Goal: Contribute content: Contribute content

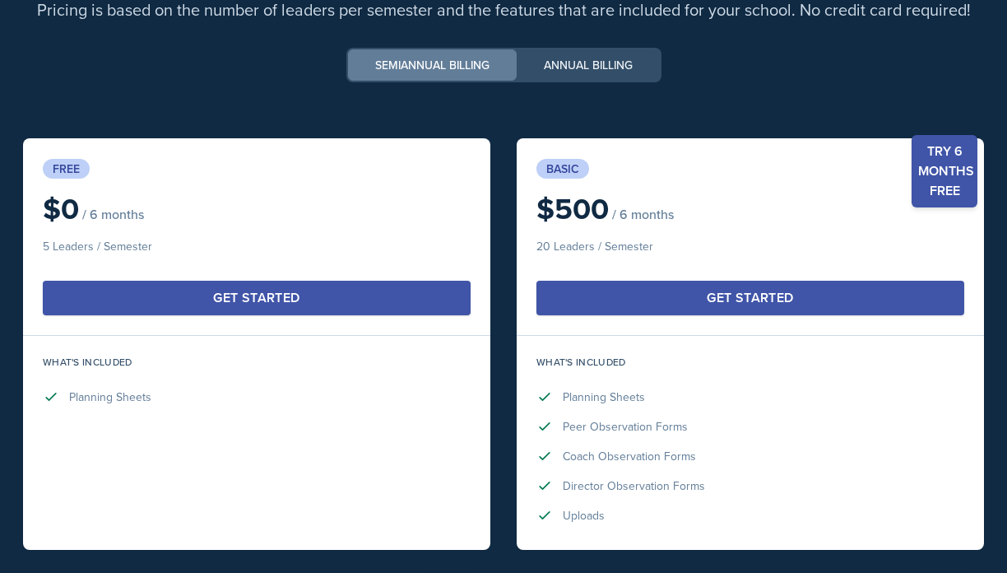
scroll to position [4750, 0]
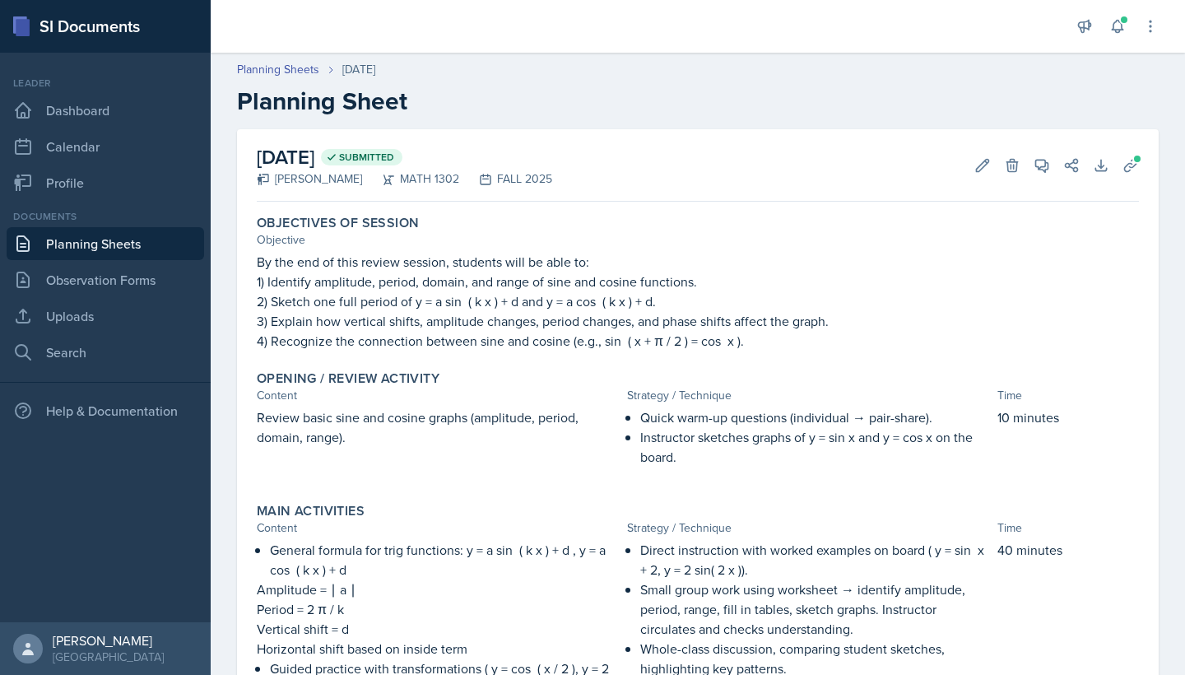
click at [107, 239] on link "Planning Sheets" at bounding box center [105, 243] width 197 height 33
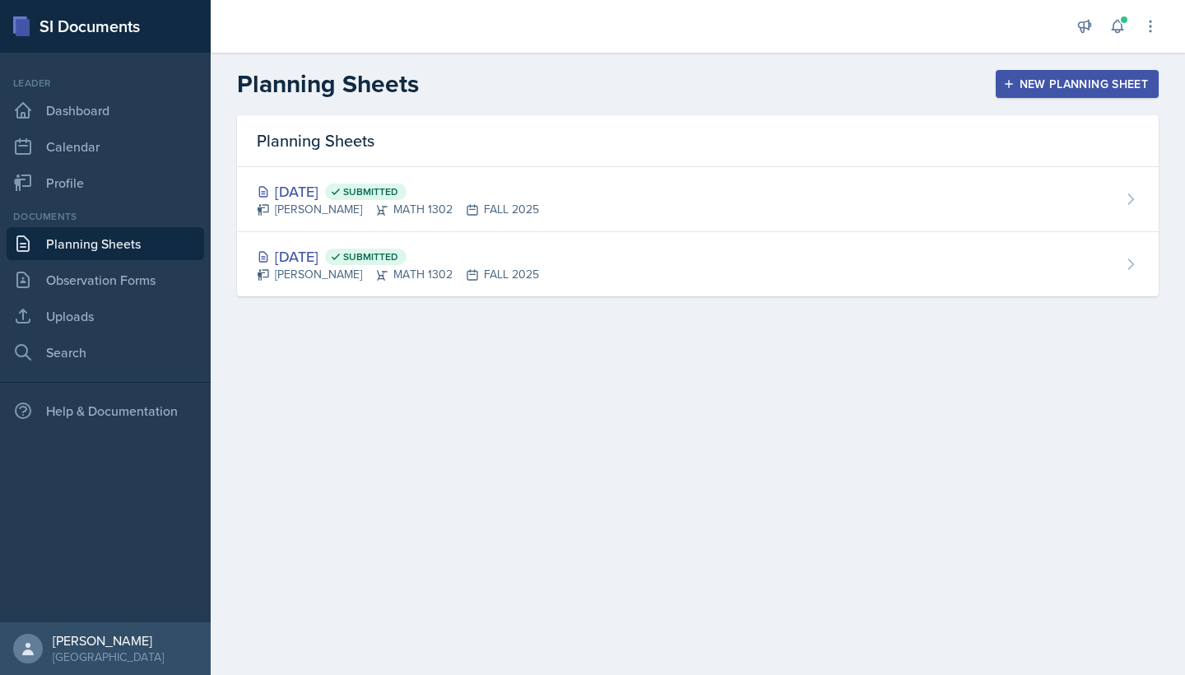
click at [1006, 77] on div "New Planning Sheet" at bounding box center [1077, 83] width 142 height 13
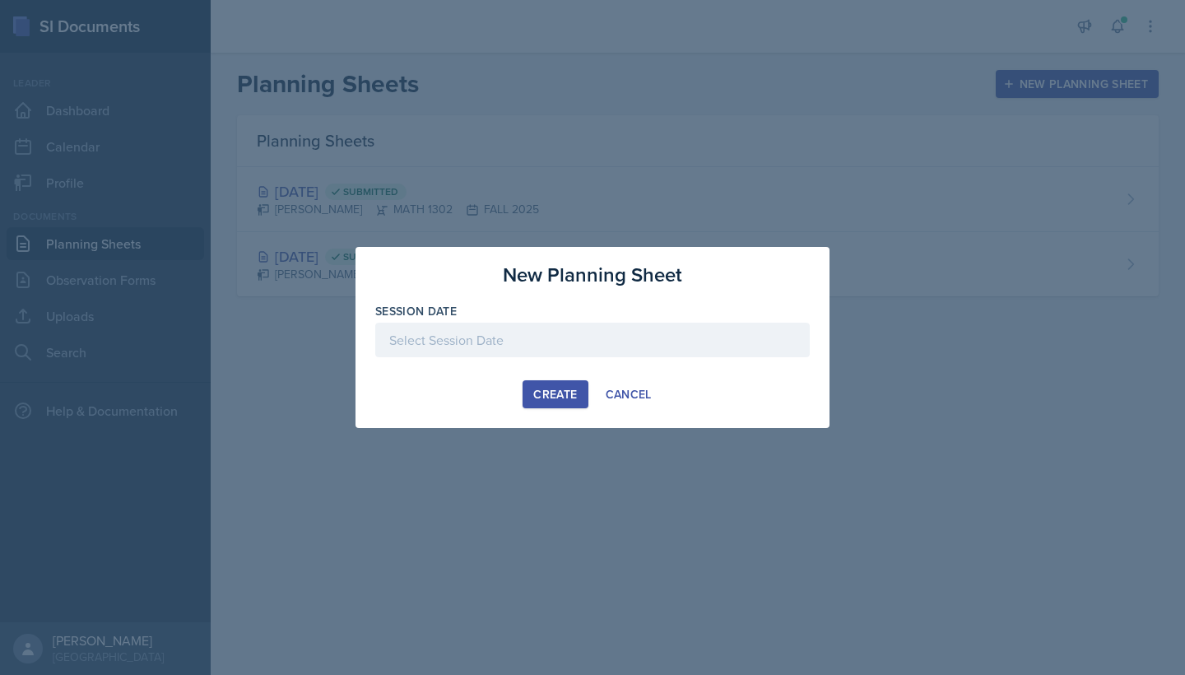
click at [559, 397] on div "Create" at bounding box center [555, 393] width 44 height 13
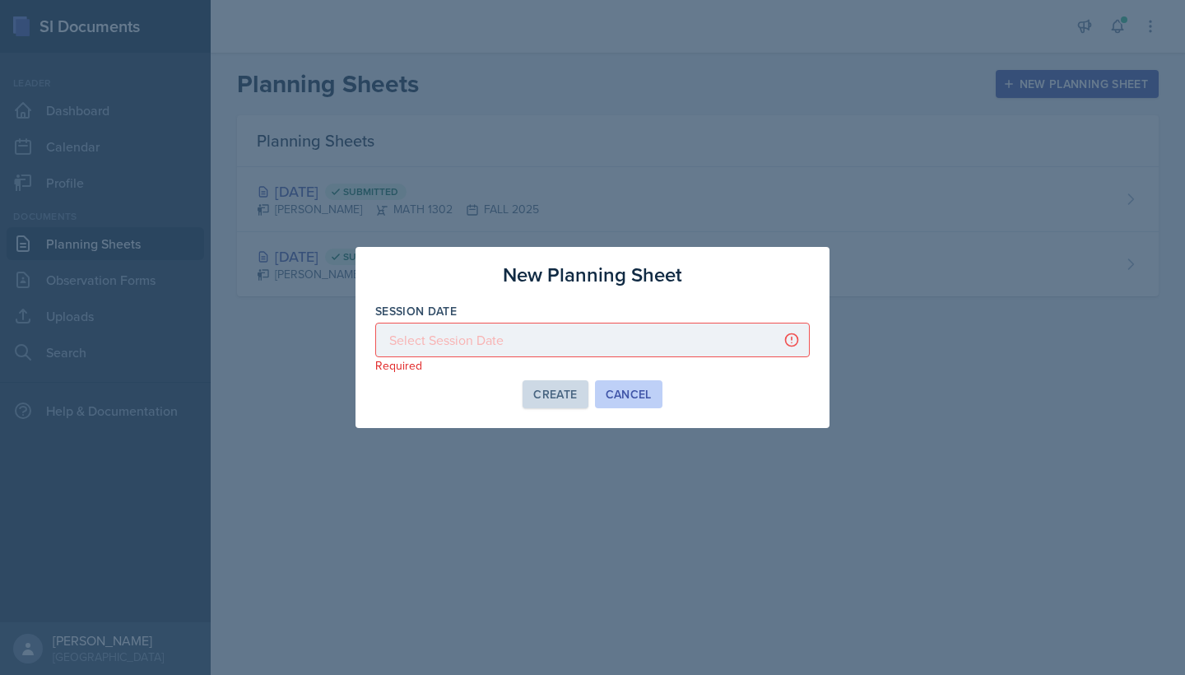
click at [638, 393] on div "Cancel" at bounding box center [629, 393] width 46 height 13
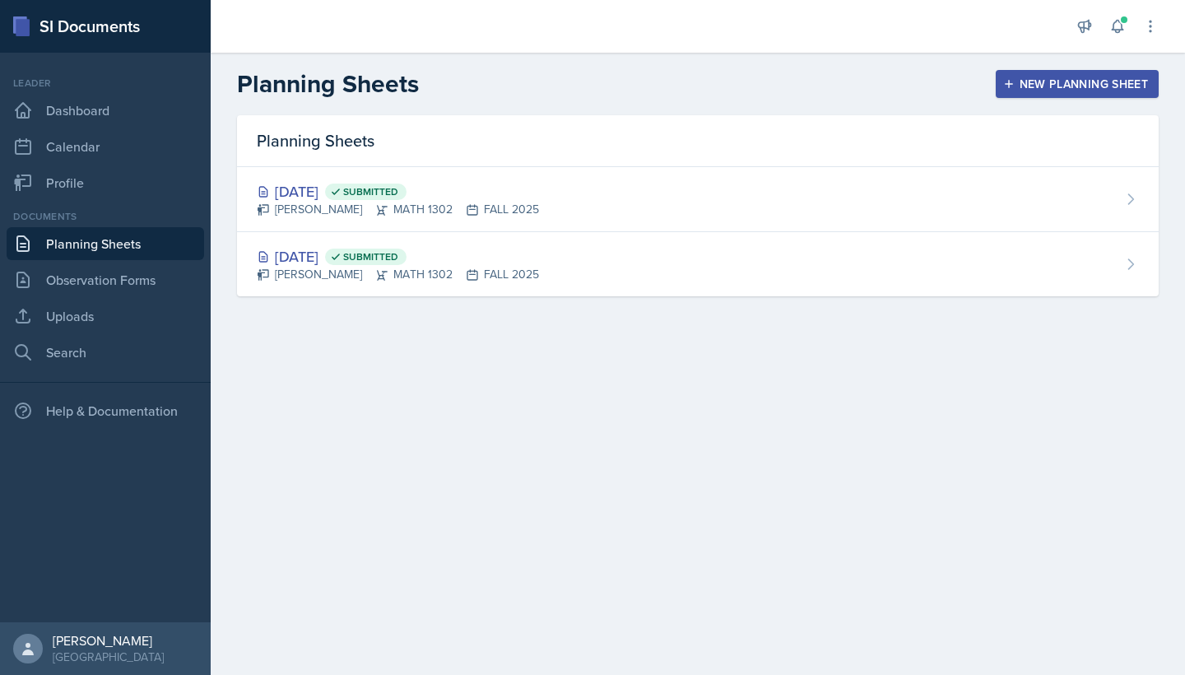
click at [1006, 89] on div "New Planning Sheet" at bounding box center [1077, 83] width 142 height 13
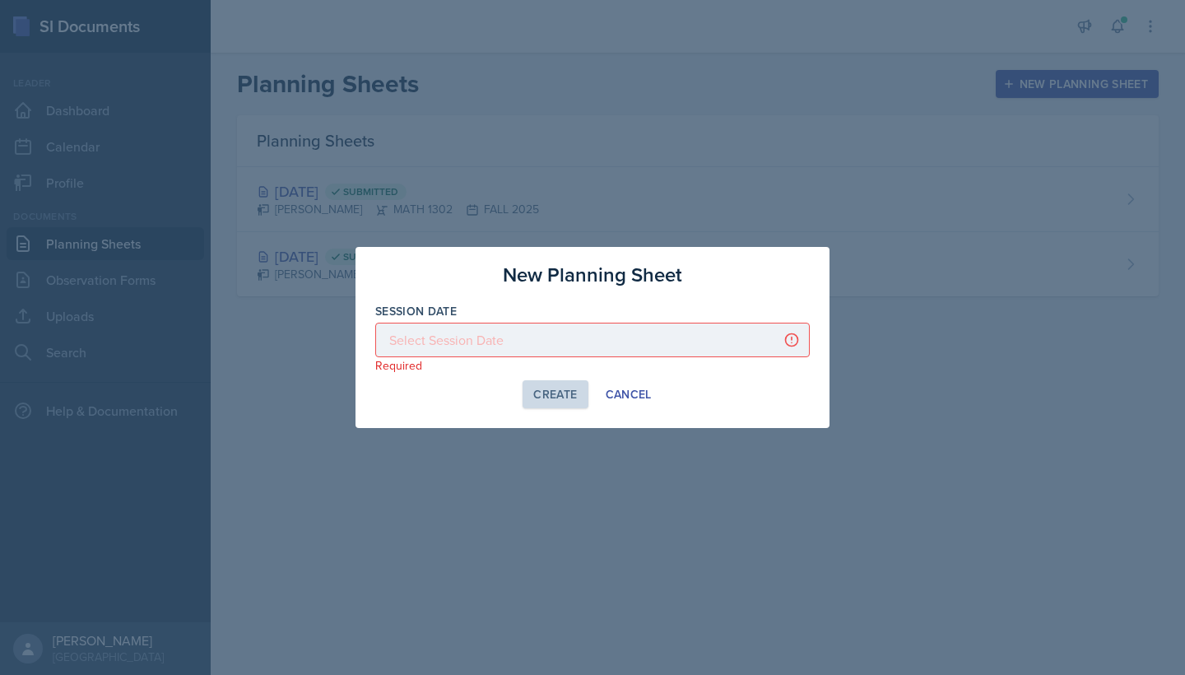
click at [561, 399] on div "Create" at bounding box center [555, 393] width 44 height 13
click at [624, 400] on div "Cancel" at bounding box center [629, 393] width 46 height 13
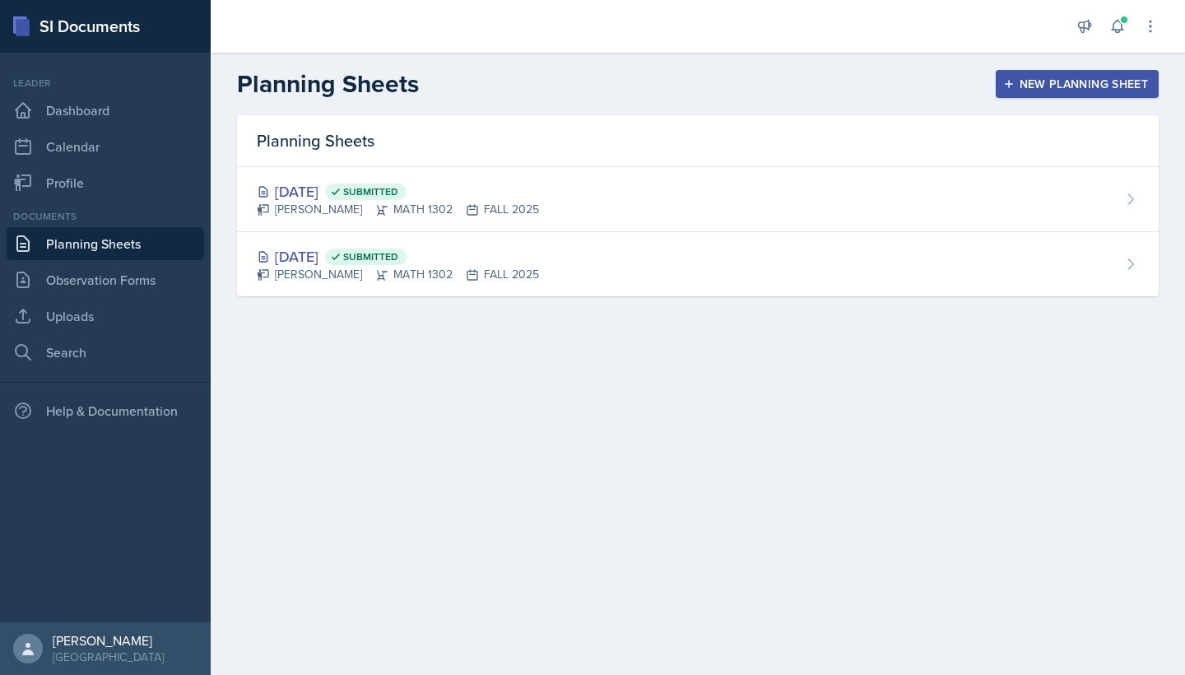
click at [1006, 78] on div "New Planning Sheet" at bounding box center [1077, 83] width 142 height 13
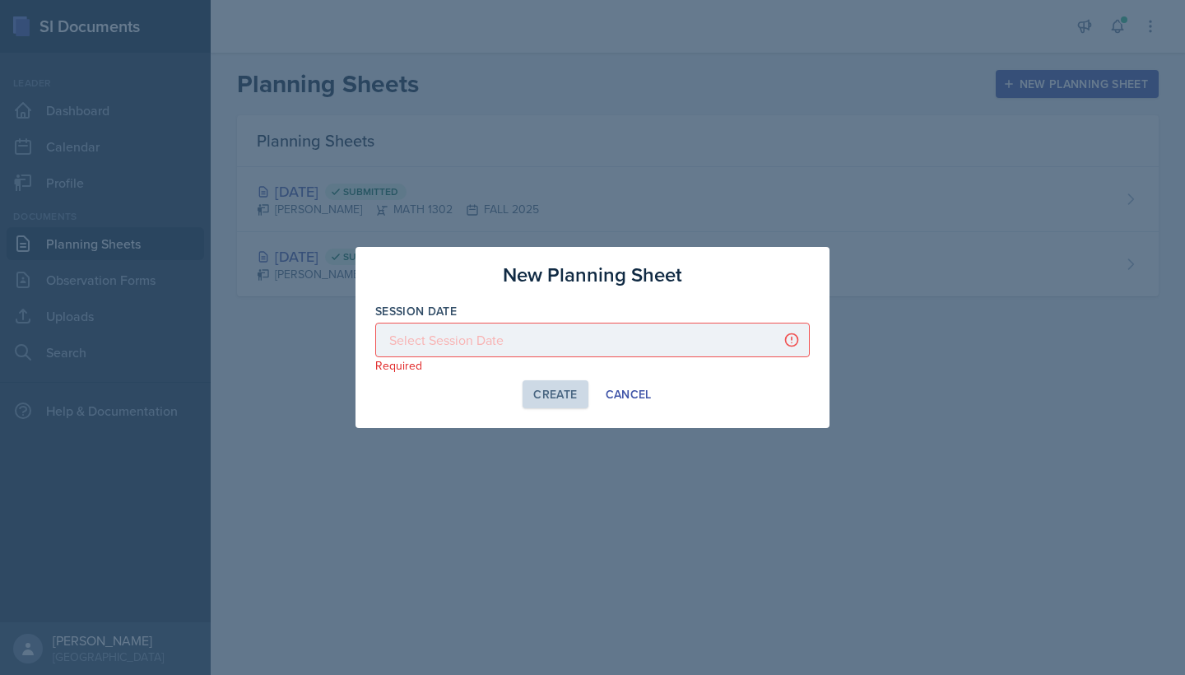
click at [797, 340] on div at bounding box center [592, 340] width 434 height 35
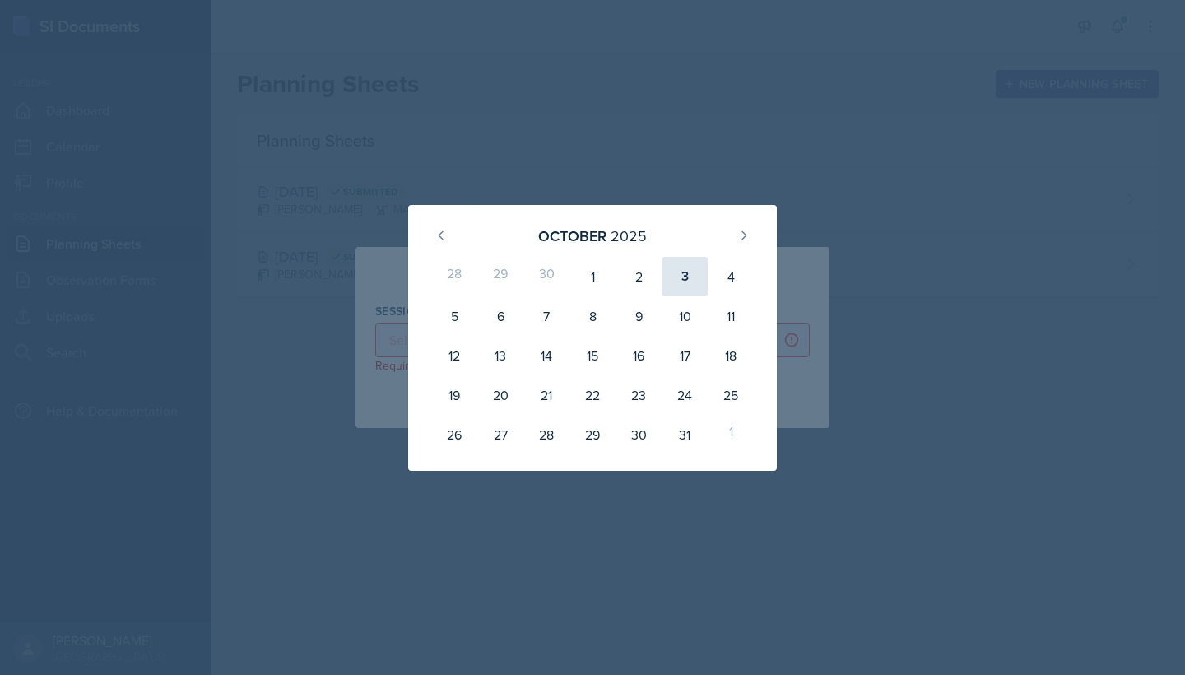
click at [685, 282] on div "3" at bounding box center [684, 276] width 46 height 39
type input "[DATE]"
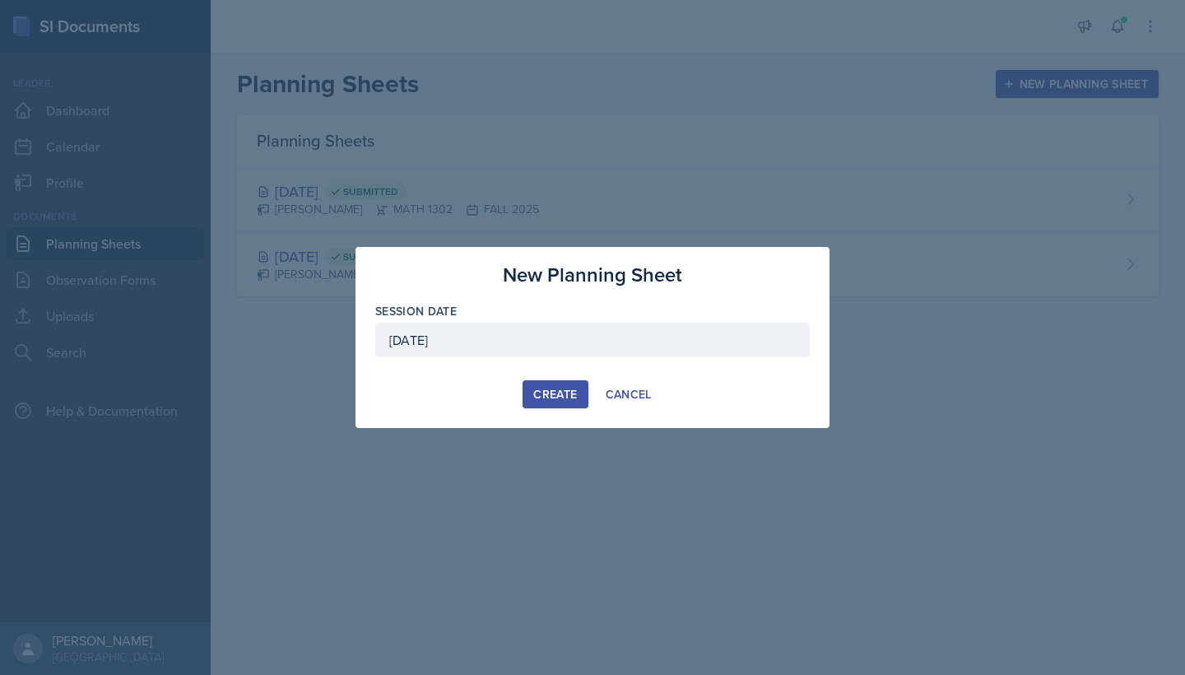
click at [559, 402] on button "Create" at bounding box center [554, 394] width 65 height 28
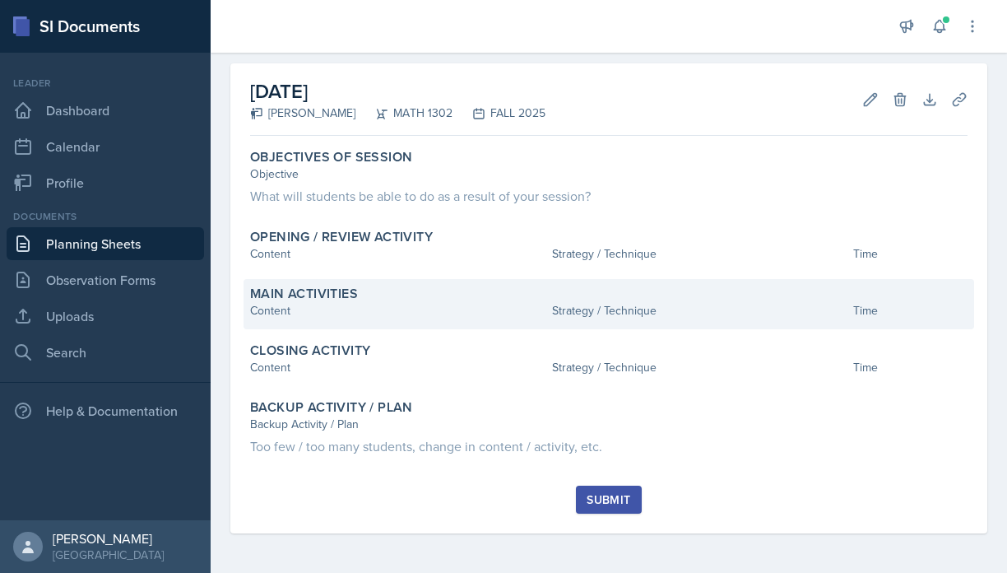
scroll to position [66, 0]
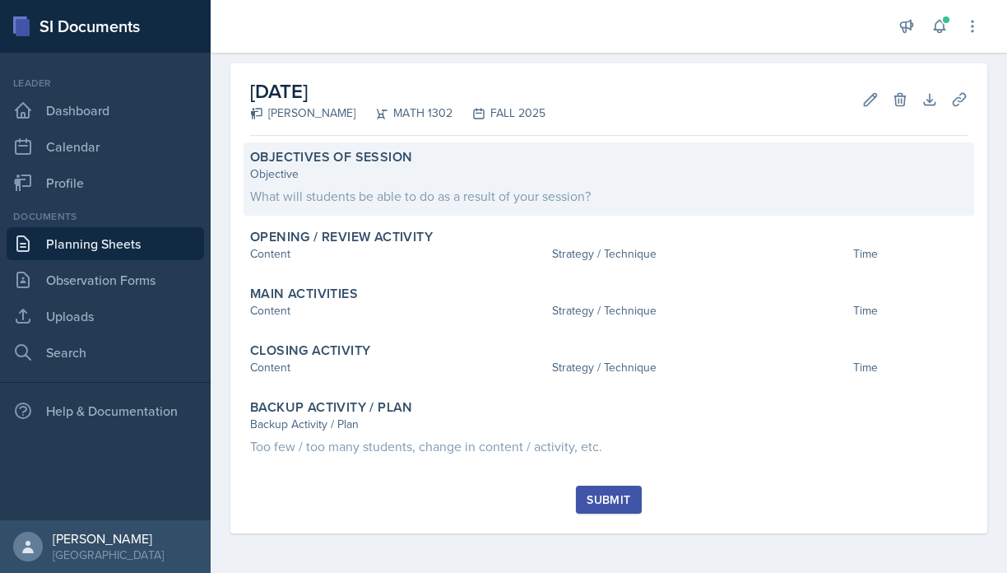
click at [314, 197] on div "What will students be able to do as a result of your session?" at bounding box center [608, 196] width 717 height 20
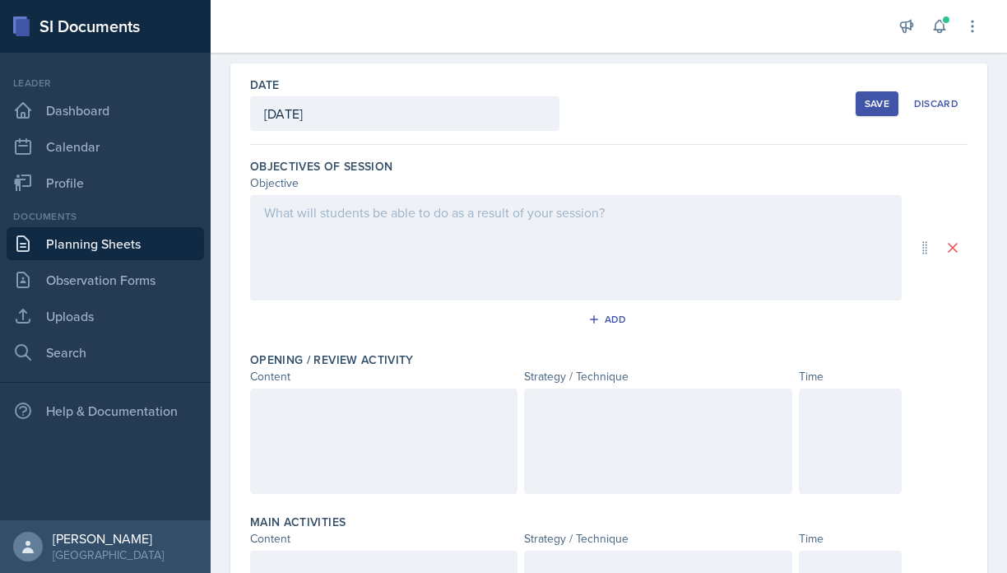
click at [285, 233] on div at bounding box center [576, 247] width 652 height 105
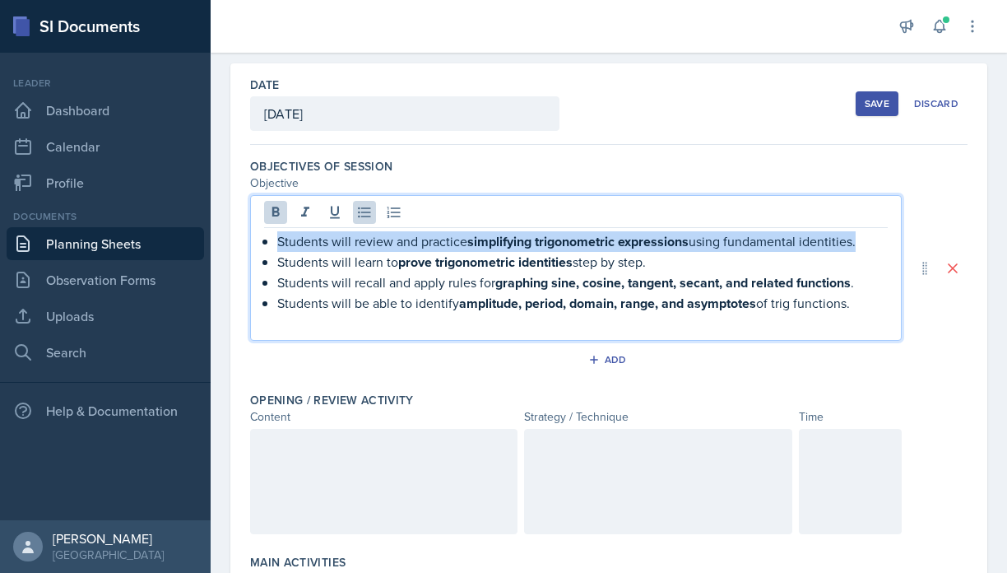
drag, startPoint x: 276, startPoint y: 244, endPoint x: 857, endPoint y: 245, distance: 580.8
click at [857, 245] on div "Students will review and practice simplifying trigonometric expressions using f…" at bounding box center [576, 282] width 624 height 102
click at [281, 213] on icon at bounding box center [275, 212] width 16 height 16
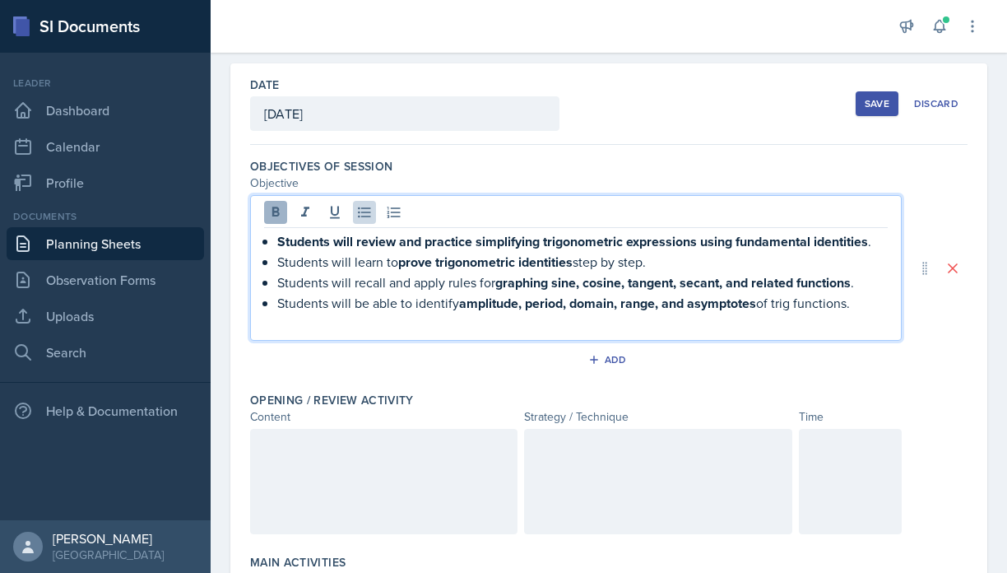
click at [281, 213] on icon at bounding box center [275, 212] width 16 height 16
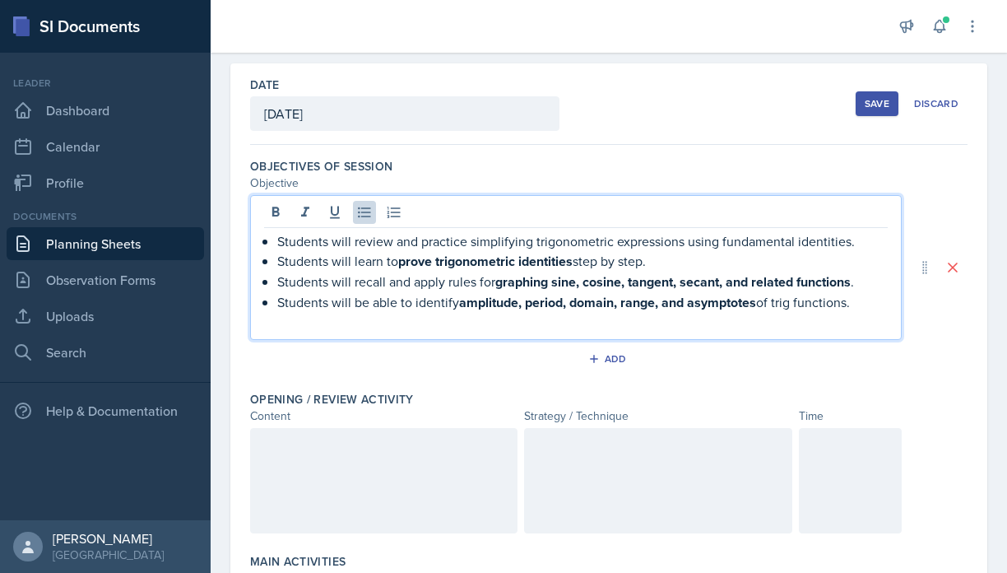
click at [293, 250] on p "Students will review and practice simplifying trigonometric expressions using f…" at bounding box center [582, 241] width 610 height 20
drag, startPoint x: 279, startPoint y: 240, endPoint x: 931, endPoint y: 301, distance: 655.2
click at [931, 301] on div "Students will review and practice simplifying trigonometric expressions using f…" at bounding box center [608, 267] width 717 height 145
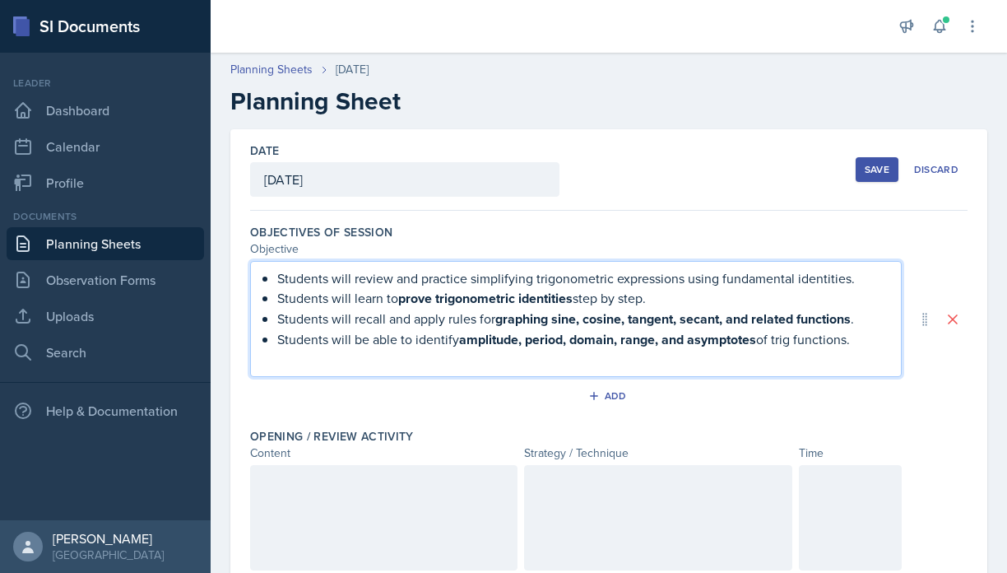
scroll to position [0, 0]
click at [376, 284] on p "Students will review and practice simplifying trigonometric expressions using f…" at bounding box center [582, 278] width 610 height 20
click at [484, 369] on div "Students will review and practice simplifying trigonometric expressions using f…" at bounding box center [576, 319] width 652 height 116
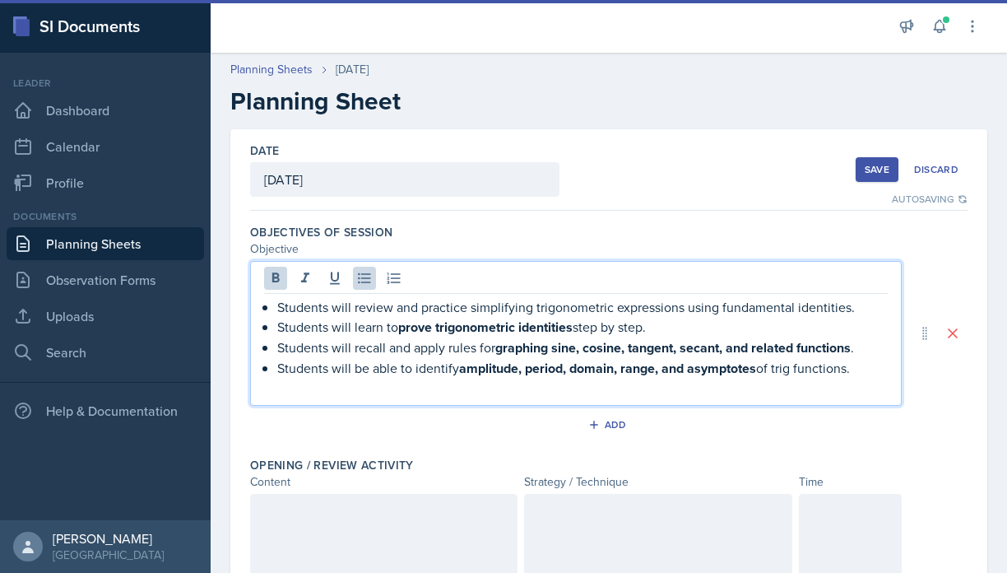
drag, startPoint x: 858, startPoint y: 369, endPoint x: 267, endPoint y: 331, distance: 592.8
click at [277, 331] on ul "Students will review and practice simplifying trigonometric expressions using f…" at bounding box center [582, 337] width 610 height 81
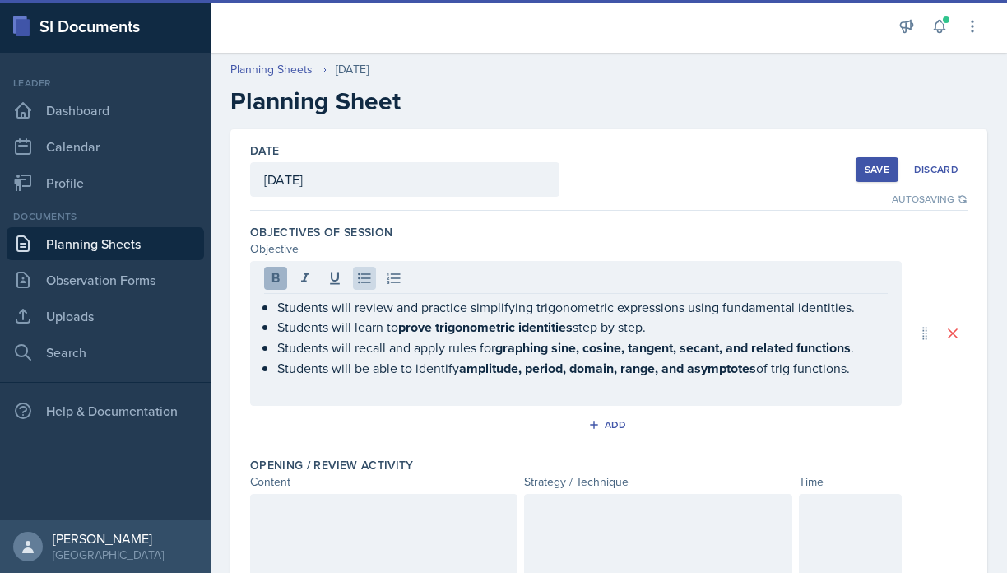
click at [276, 273] on icon at bounding box center [275, 277] width 7 height 10
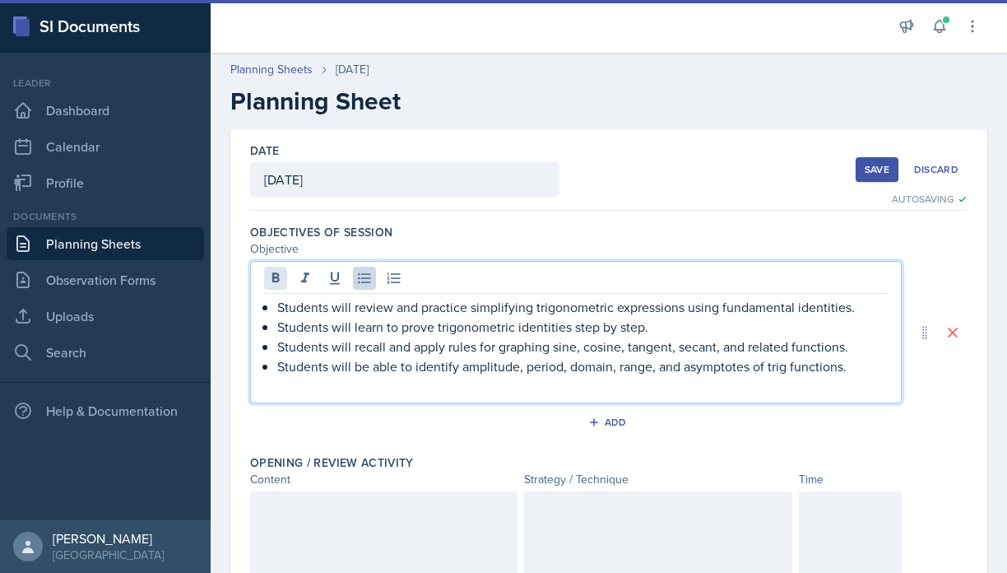
click at [276, 273] on icon at bounding box center [275, 277] width 7 height 10
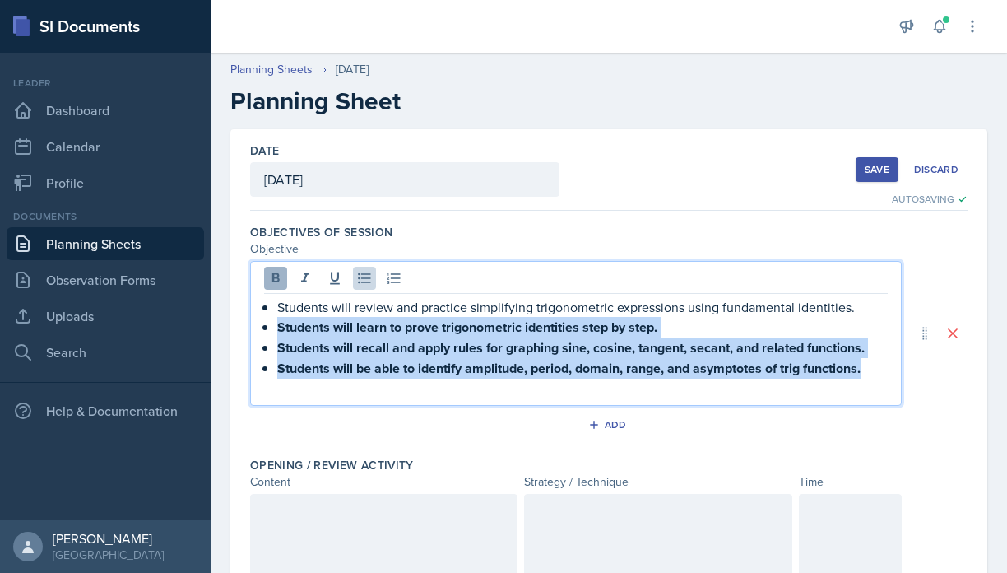
click at [276, 273] on icon at bounding box center [275, 277] width 7 height 10
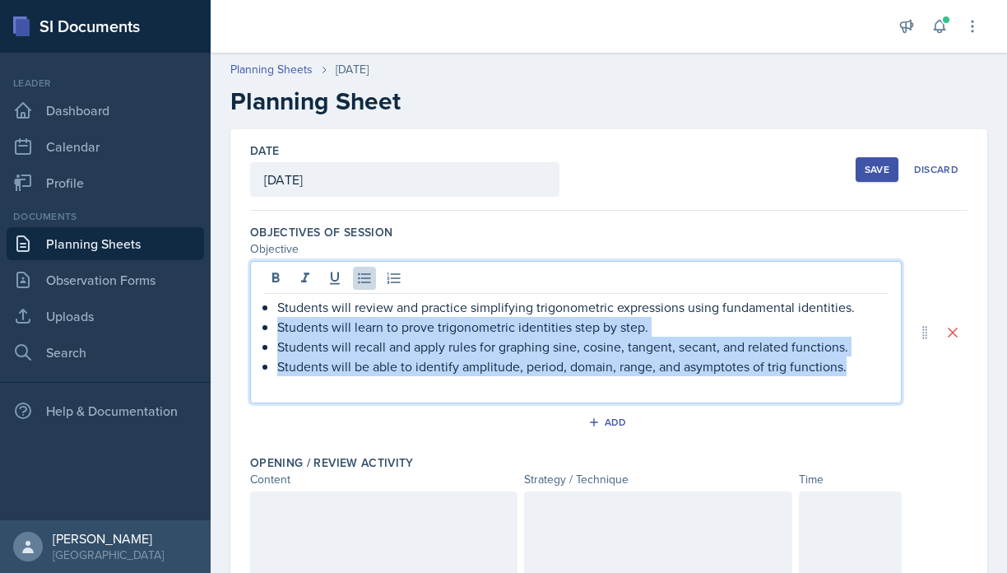
click at [683, 244] on div "Objective" at bounding box center [576, 248] width 652 height 17
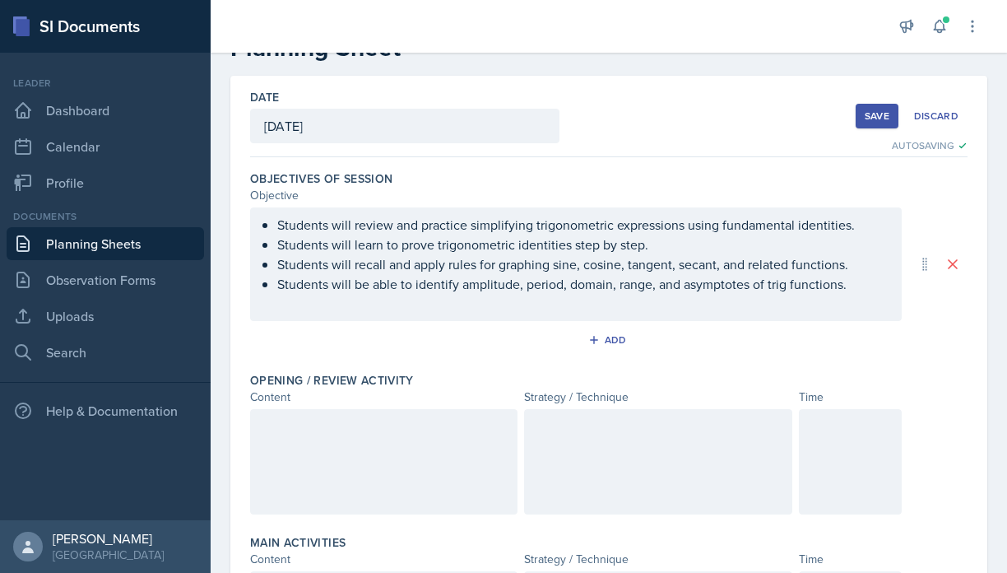
scroll to position [77, 0]
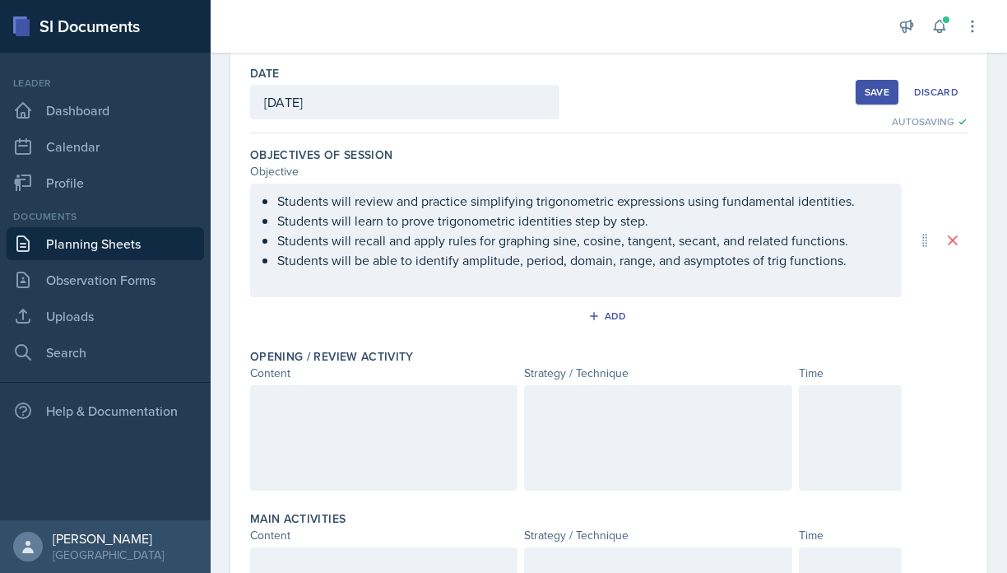
click at [852, 431] on div at bounding box center [850, 437] width 103 height 105
click at [350, 429] on div at bounding box center [383, 437] width 267 height 105
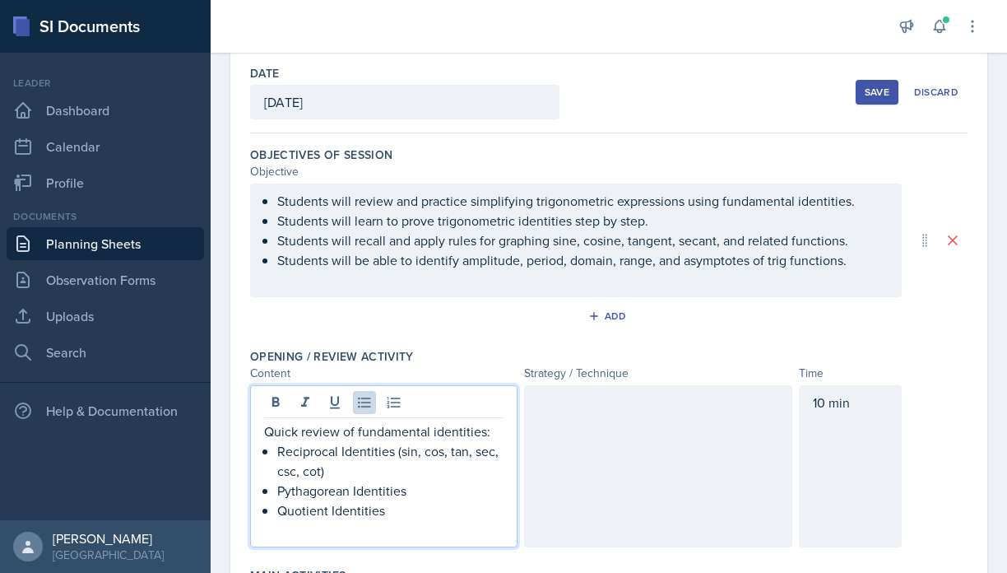
click at [277, 451] on p "Reciprocal Identities (sin, cos, tan, sec, csc, cot)" at bounding box center [390, 460] width 226 height 39
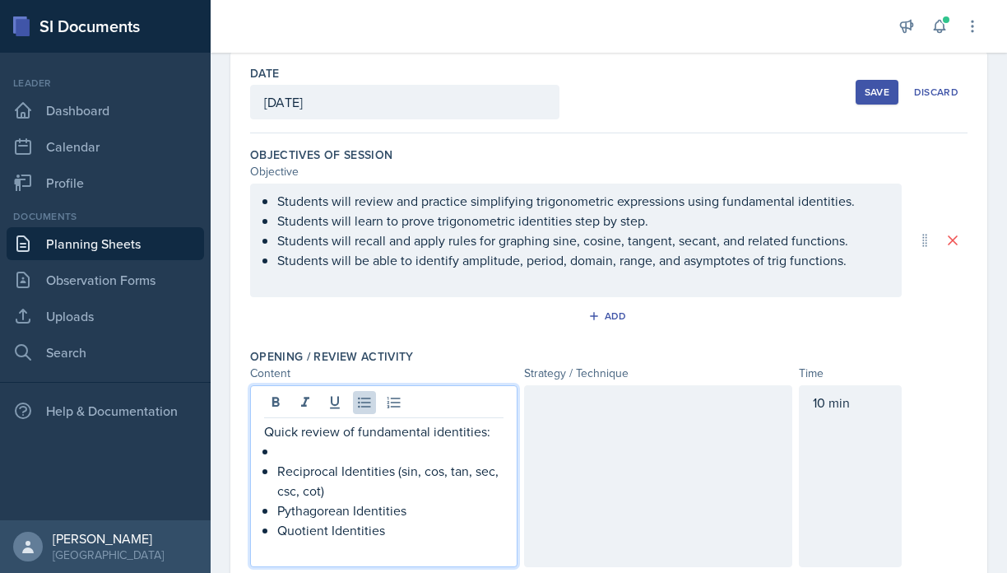
click at [281, 444] on p at bounding box center [390, 451] width 226 height 20
click at [625, 471] on div at bounding box center [657, 476] width 267 height 182
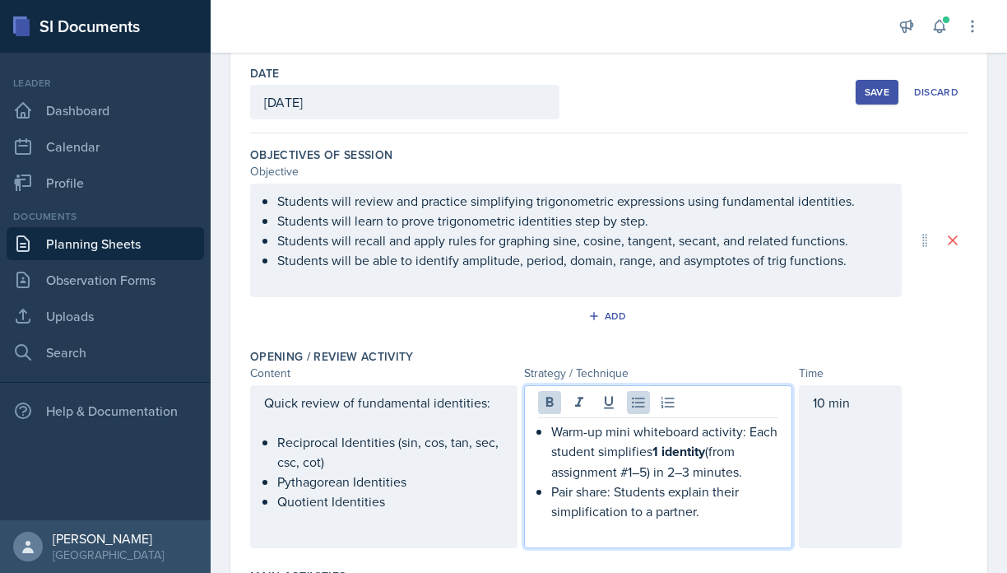
drag, startPoint x: 656, startPoint y: 457, endPoint x: 715, endPoint y: 457, distance: 59.2
click at [715, 457] on p "Warm-up mini whiteboard activity: Each student simplifies 1 identity (from assi…" at bounding box center [664, 451] width 226 height 60
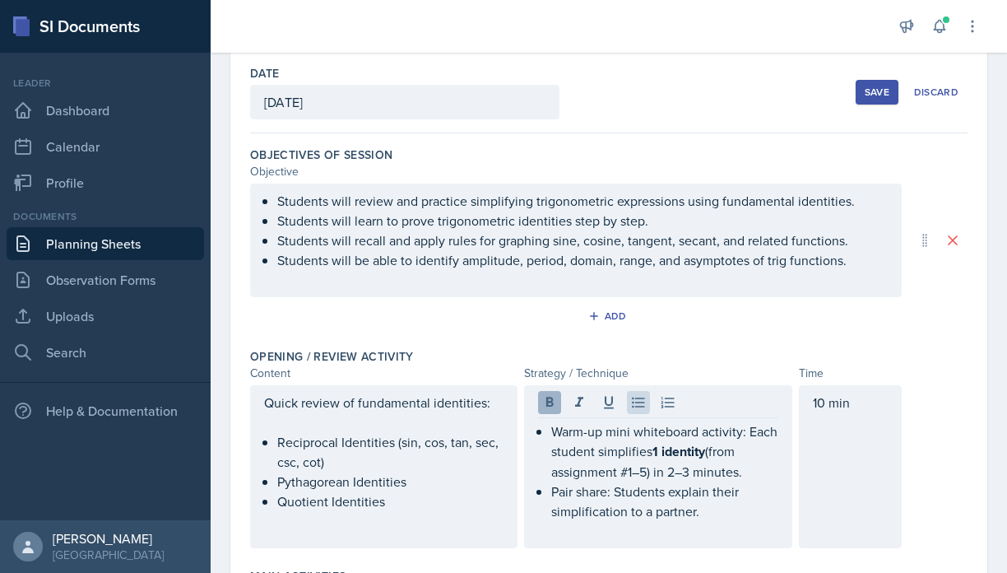
click at [549, 409] on icon at bounding box center [549, 402] width 16 height 16
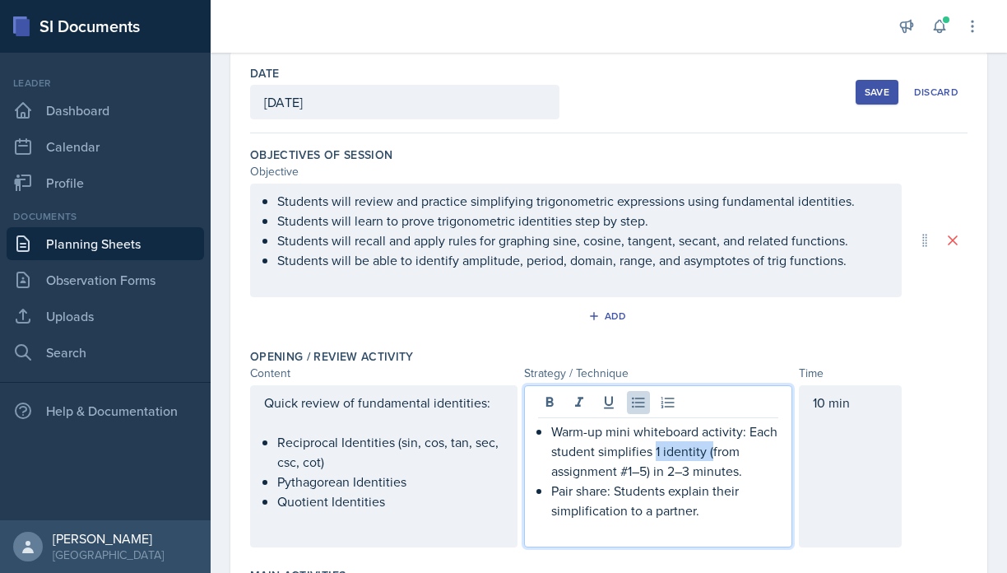
click at [740, 486] on p "Pair share: Students explain their simplification to a partner." at bounding box center [664, 499] width 226 height 39
click at [850, 509] on div "10 min" at bounding box center [850, 466] width 103 height 162
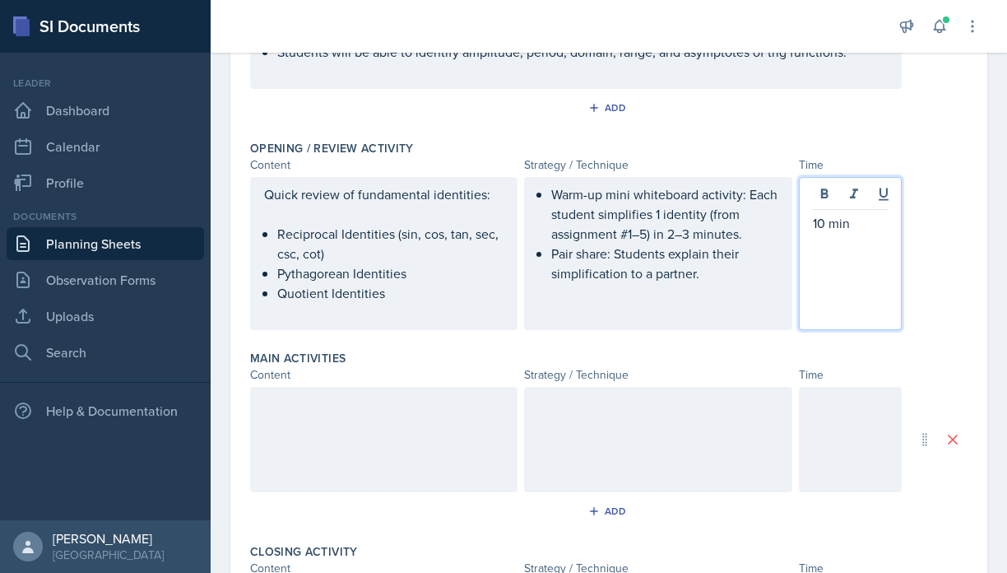
scroll to position [286, 0]
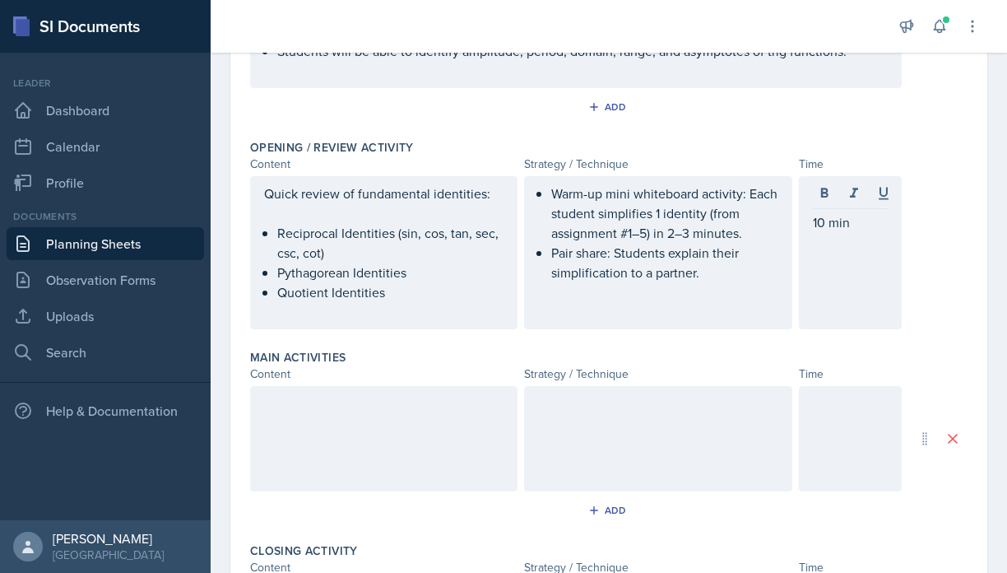
click at [350, 434] on div at bounding box center [383, 438] width 267 height 105
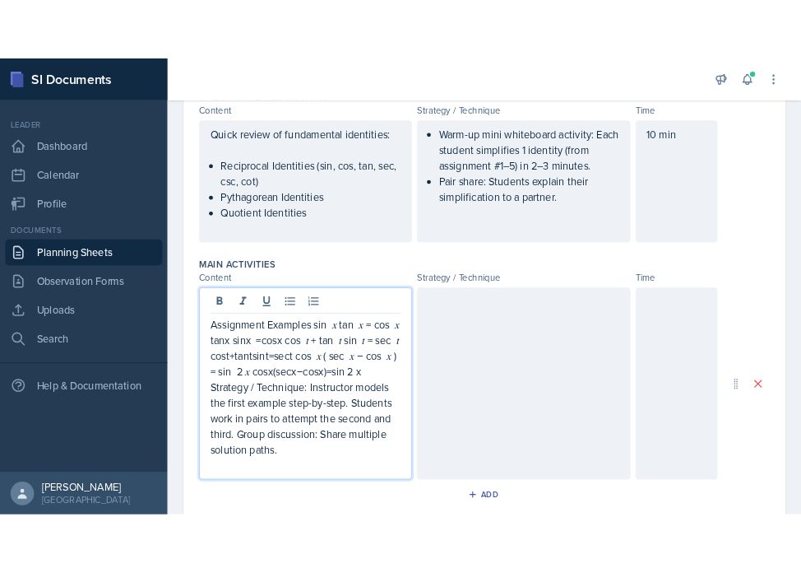
scroll to position [386, 0]
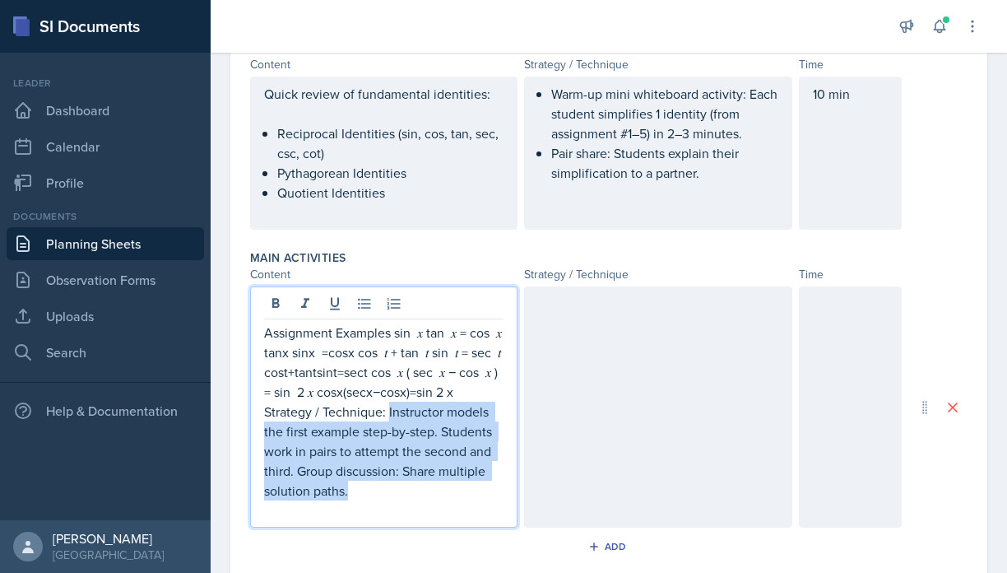
drag, startPoint x: 388, startPoint y: 415, endPoint x: 376, endPoint y: 492, distance: 78.3
click at [376, 492] on p "Assignment Examples sin ⁡ 𝑥 tan ⁡ 𝑥 = cos ⁡ 𝑥 tanx sinx ​ =cosx cos ⁡ 𝑡 + tan ⁡…" at bounding box center [383, 412] width 239 height 178
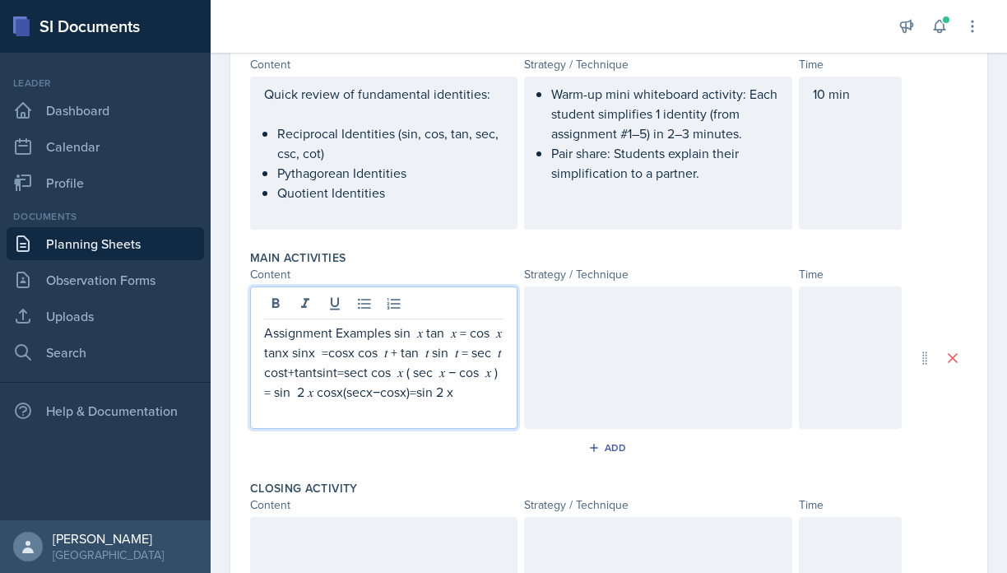
click at [555, 332] on div at bounding box center [657, 357] width 267 height 142
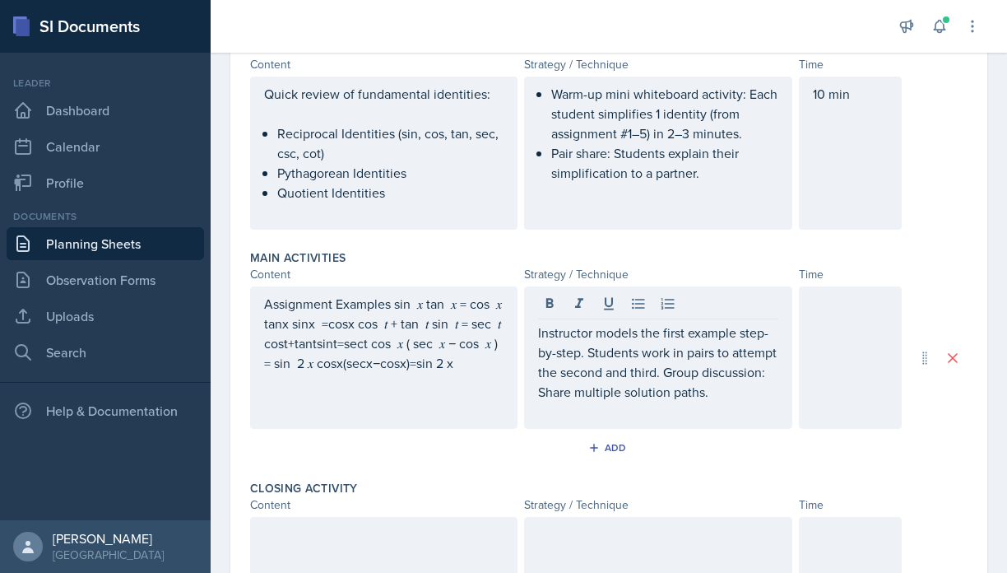
click at [836, 364] on div at bounding box center [850, 357] width 103 height 142
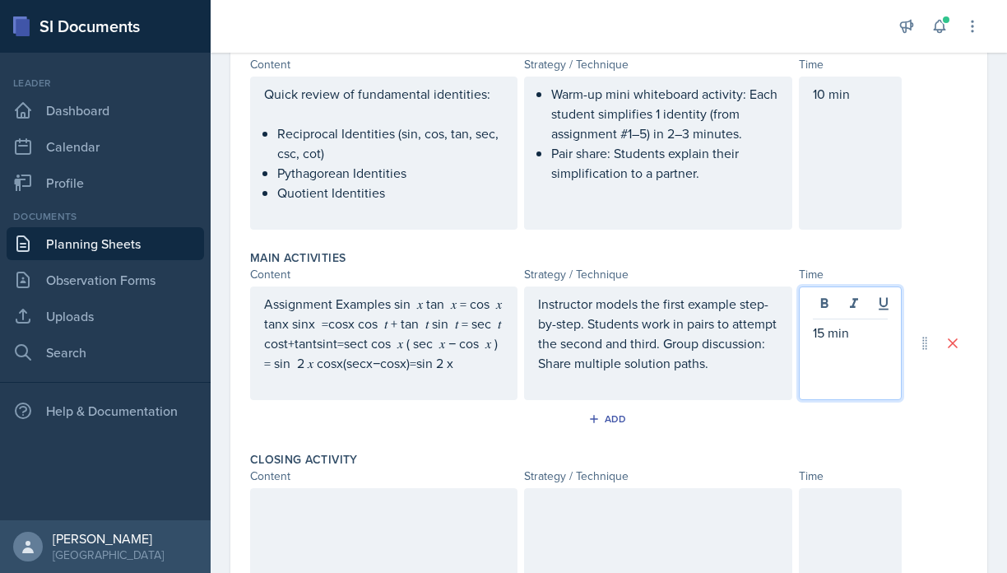
click at [427, 308] on div "Assignment Examples sin ⁡ 𝑥 tan ⁡ 𝑥 = cos ⁡ 𝑥 tanx sinx ​ =cosx cos ⁡ 𝑡 + tan ⁡…" at bounding box center [383, 343] width 267 height 114
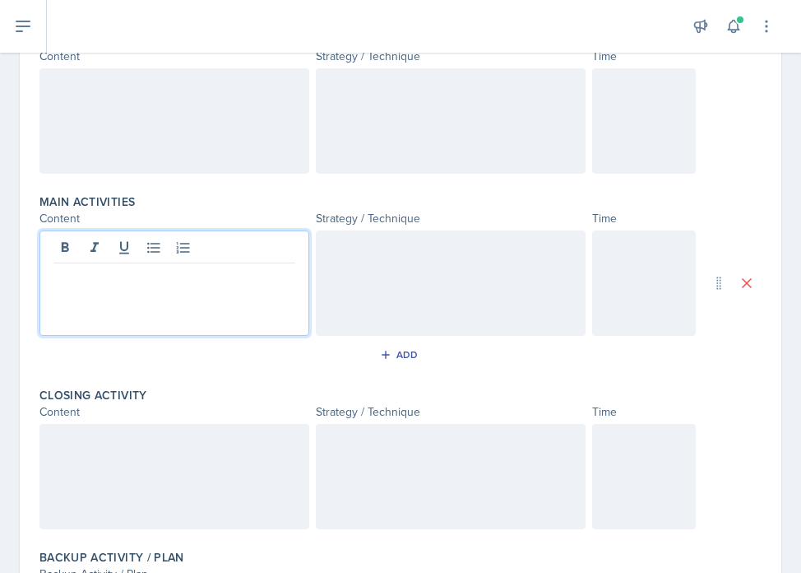
scroll to position [384, 0]
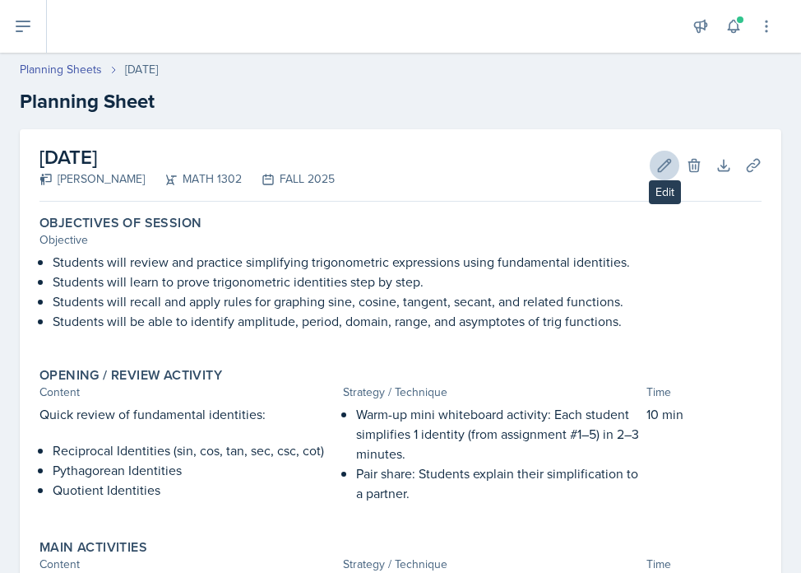
click at [673, 165] on button "Edit" at bounding box center [665, 166] width 30 height 30
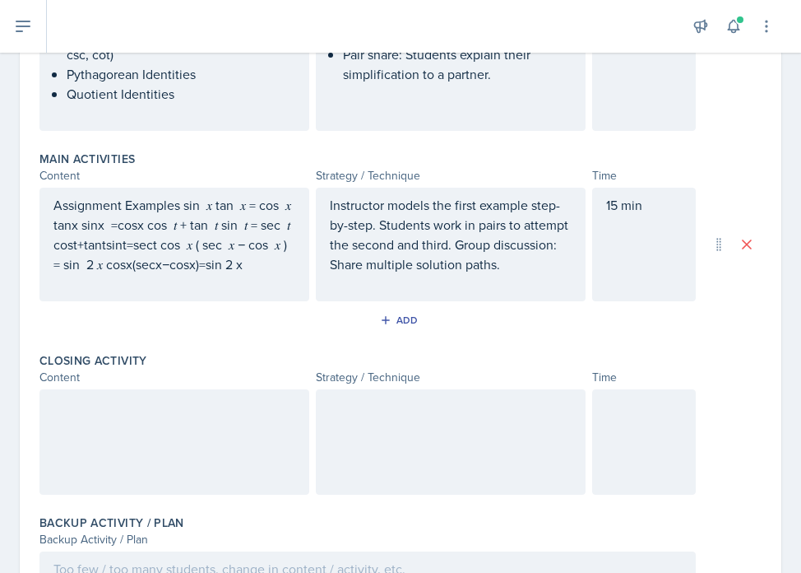
scroll to position [480, 0]
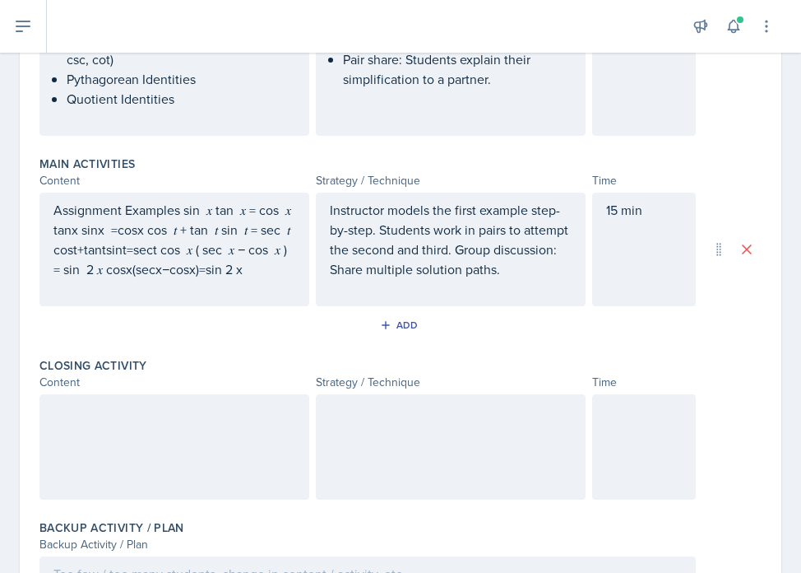
click at [216, 215] on div "Assignment Examples sin ⁡ 𝑥 tan ⁡ 𝑥 = cos ⁡ 𝑥 tanx sinx ​ =cosx cos ⁡ 𝑡 + tan ⁡…" at bounding box center [174, 250] width 270 height 114
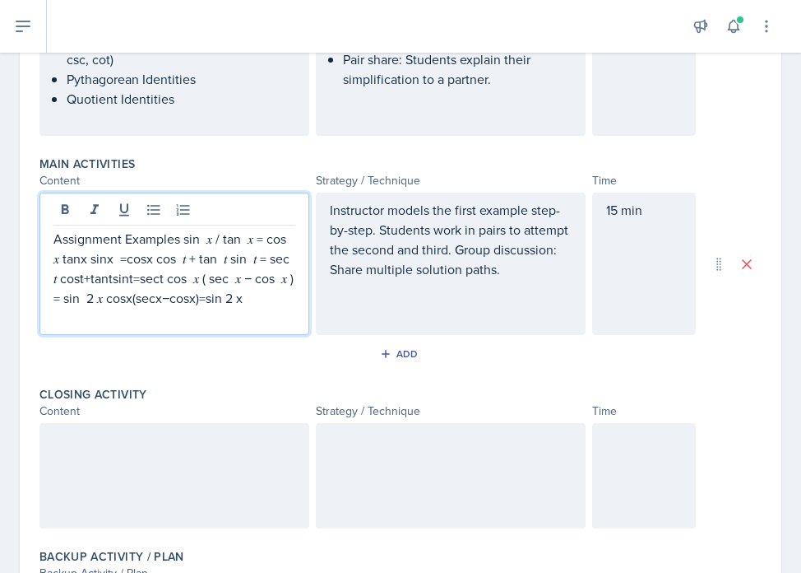
click at [155, 262] on p "Assignment Examples sin ⁡ 𝑥 / tan ⁡ 𝑥 = cos ⁡ 𝑥 tanx sinx ​ =cosx cos ⁡ 𝑡 + tan…" at bounding box center [174, 268] width 242 height 79
click at [70, 258] on p "Assignment Examples sin ⁡ 𝑥 / tan ⁡ 𝑥 = cos 𝑥 cos ⁡ 𝑡 + tan ⁡ 𝑡 sin ⁡ 𝑡 = sec ⁡…" at bounding box center [174, 268] width 242 height 79
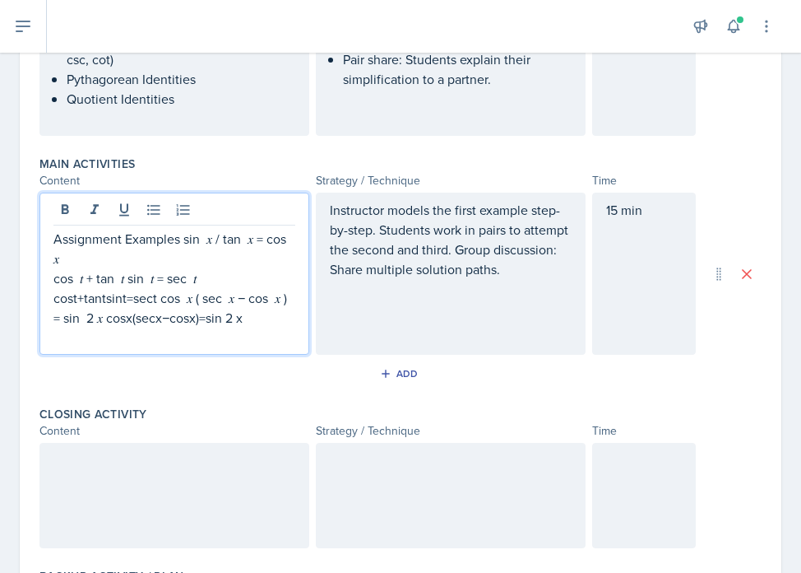
click at [186, 244] on p "Assignment Examples sin ⁡ 𝑥 / tan ⁡ 𝑥 = cos 𝑥" at bounding box center [174, 248] width 242 height 39
click at [209, 284] on p "cos ⁡ 𝑡 + tan ⁡ 𝑡 sin ⁡ 𝑡 = sec ⁡ 𝑡 cost+tantsint=sect cos ⁡ 𝑥 ( sec ⁡ 𝑥 − cos …" at bounding box center [174, 297] width 242 height 59
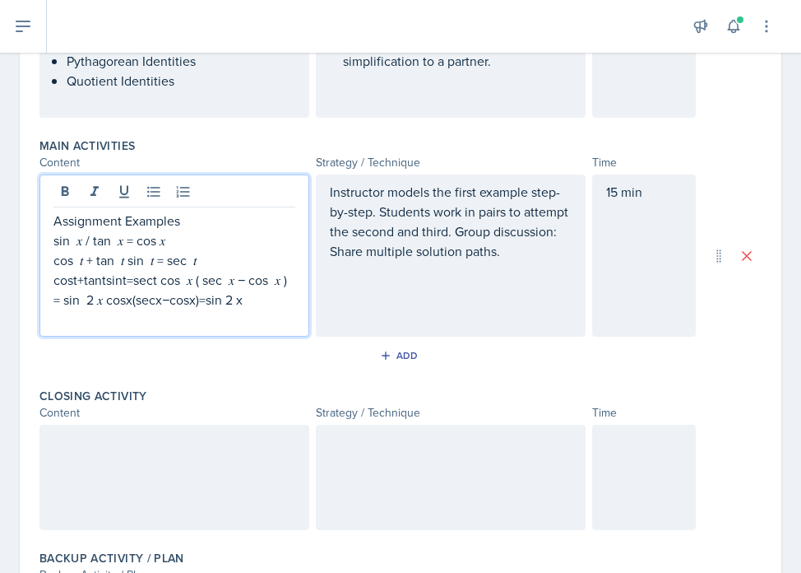
scroll to position [499, 0]
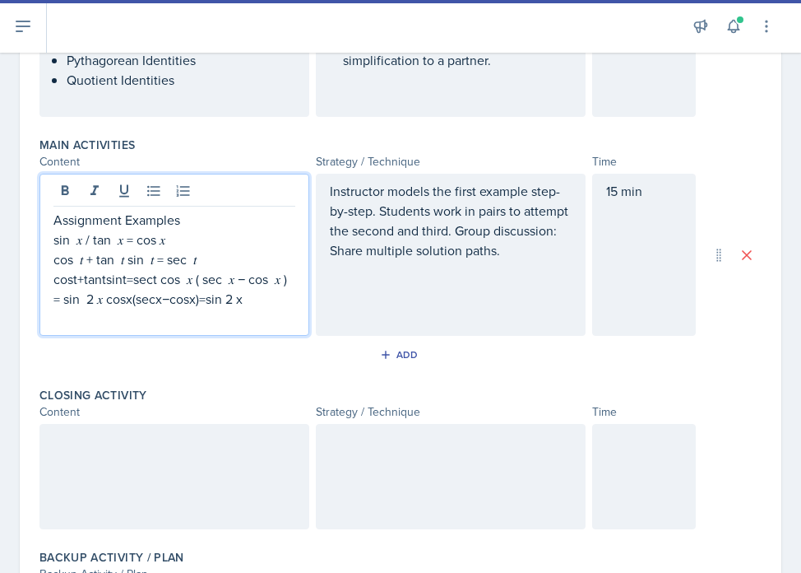
click at [78, 281] on p "cos ⁡ 𝑡 + tan ⁡ 𝑡 sin ⁡ 𝑡 = sec ⁡ 𝑡 cost+tantsint=sect cos ⁡ 𝑥 ( sec ⁡ 𝑥 − cos …" at bounding box center [174, 278] width 242 height 59
click at [160, 281] on p "cos ⁡ 𝑡 + tan ⁡ 𝑡 sin ⁡ 𝑡 = sec ⁡ 𝑡 cost+tantsint=sect cos ⁡ 𝑥 ( sec ⁡ 𝑥 − cos …" at bounding box center [174, 278] width 242 height 59
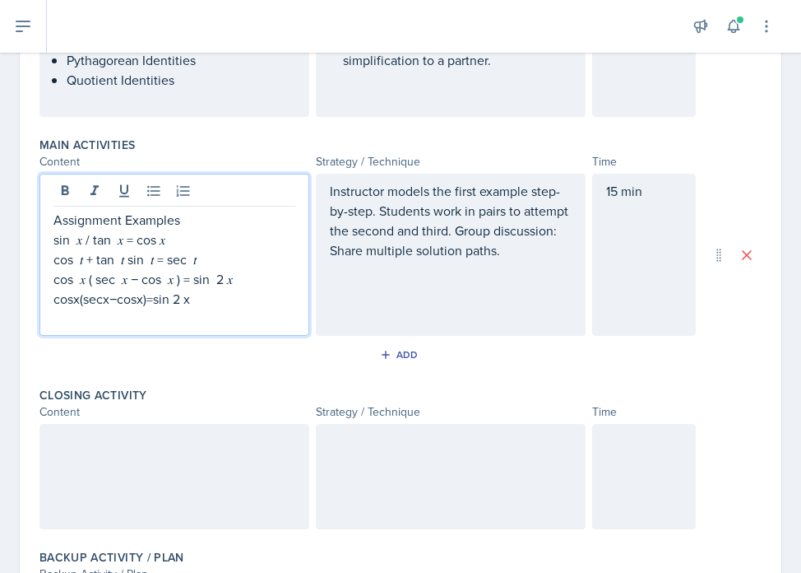
click at [223, 281] on p "cos ⁡ 𝑥 ( sec ⁡ 𝑥 − cos ⁡ 𝑥 ) = sin ⁡ 2 𝑥 cosx(secx−cosx)=sin 2 x" at bounding box center [174, 288] width 242 height 39
click at [234, 282] on p "cos ⁡ 𝑥 ( sec ⁡ 𝑥 − cos ⁡ 𝑥 ) = sin*2 𝑥 cosx(secx−cosx)=sin 2 x" at bounding box center [174, 288] width 242 height 39
drag, startPoint x: 207, startPoint y: 304, endPoint x: 59, endPoint y: 316, distance: 147.8
click at [59, 316] on div "Assignment Examples sin ⁡ 𝑥 / tan ⁡ 𝑥 = cos 𝑥 cos ⁡ 𝑡 + tan ⁡ 𝑡 sin ⁡ 𝑡 = sec ⁡…" at bounding box center [174, 269] width 242 height 118
drag, startPoint x: 199, startPoint y: 298, endPoint x: 65, endPoint y: 295, distance: 134.1
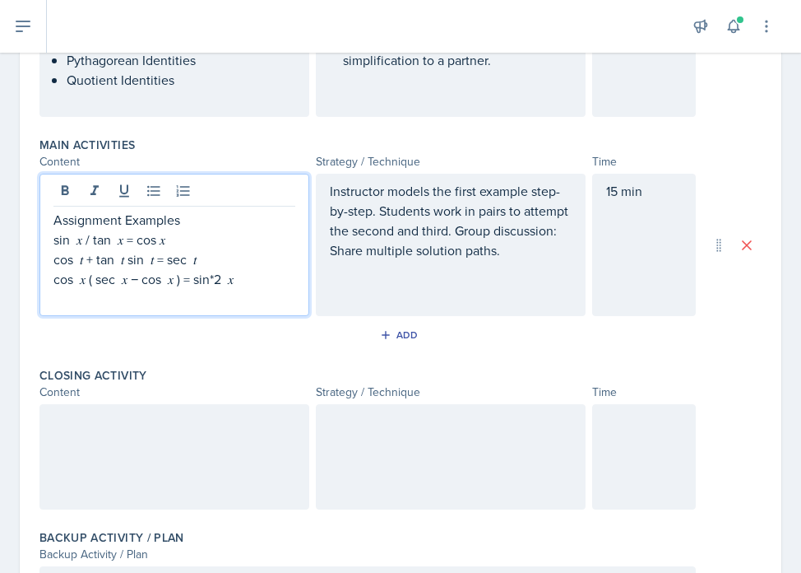
drag, startPoint x: 258, startPoint y: 280, endPoint x: 52, endPoint y: 235, distance: 211.2
click at [52, 235] on div "Assignment Examples sin ⁡ 𝑥 / tan ⁡ 𝑥 = cos 𝑥 cos ⁡ 𝑡 + tan ⁡ 𝑡 sin ⁡ 𝑡 = sec ⁡…" at bounding box center [174, 245] width 270 height 142
click at [158, 193] on icon at bounding box center [154, 191] width 16 height 16
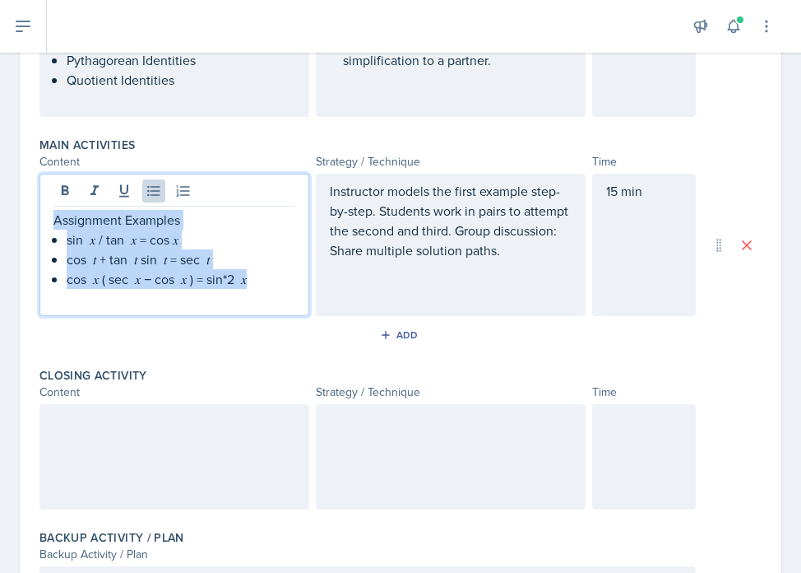
click at [244, 303] on p at bounding box center [174, 299] width 242 height 20
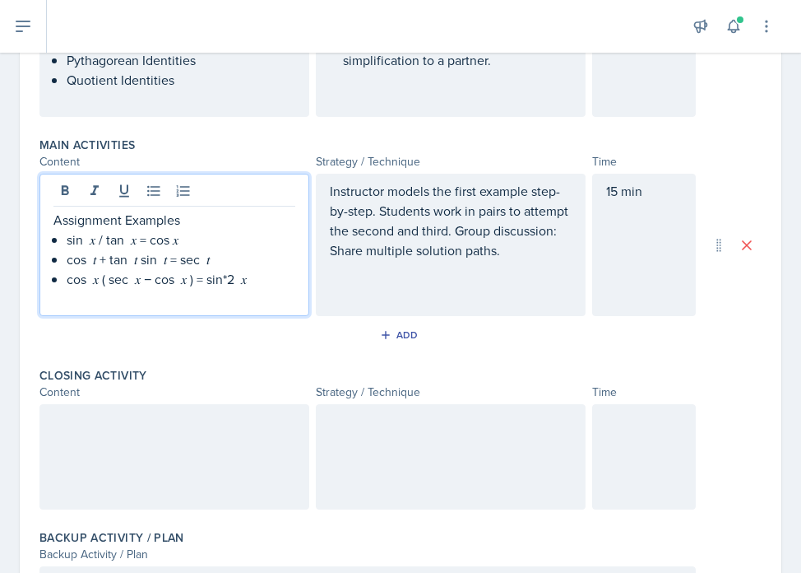
click at [52, 220] on div "Assignment Examples sin ⁡ 𝑥 / tan ⁡ 𝑥 = cos 𝑥 cos ⁡ 𝑡 + tan ⁡ 𝑡 sin ⁡ 𝑡 = sec ⁡…" at bounding box center [174, 245] width 270 height 142
click at [55, 218] on p "Assignment Examples" at bounding box center [174, 220] width 242 height 20
click at [280, 281] on p "cos ⁡ 𝑥 ( sec ⁡ 𝑥 − cos ⁡ 𝑥 ) = sin*2 𝑥" at bounding box center [181, 279] width 229 height 20
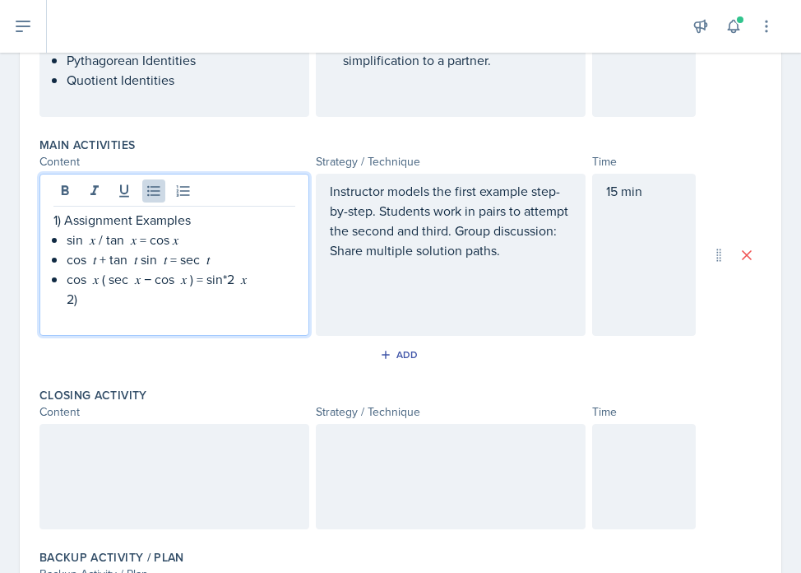
click at [52, 220] on div "1) Assignment Examples sin ⁡ 𝑥 / tan ⁡ 𝑥 = cos 𝑥 cos ⁡ 𝑡 + tan ⁡ 𝑡 sin ⁡ 𝑡 = se…" at bounding box center [174, 255] width 270 height 162
click at [63, 219] on p "1) Assignment Examples" at bounding box center [174, 220] width 242 height 20
click at [69, 301] on p "2)" at bounding box center [181, 299] width 229 height 20
click at [53, 222] on p "1) Assignment Examples" at bounding box center [174, 220] width 242 height 20
click at [112, 308] on p "2)" at bounding box center [181, 299] width 229 height 20
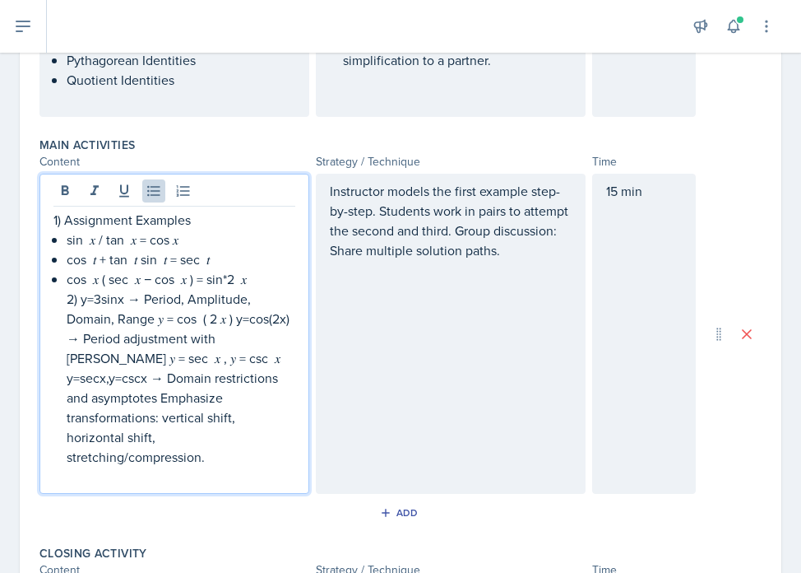
click at [81, 220] on p "1) Assignment Examples" at bounding box center [174, 220] width 242 height 20
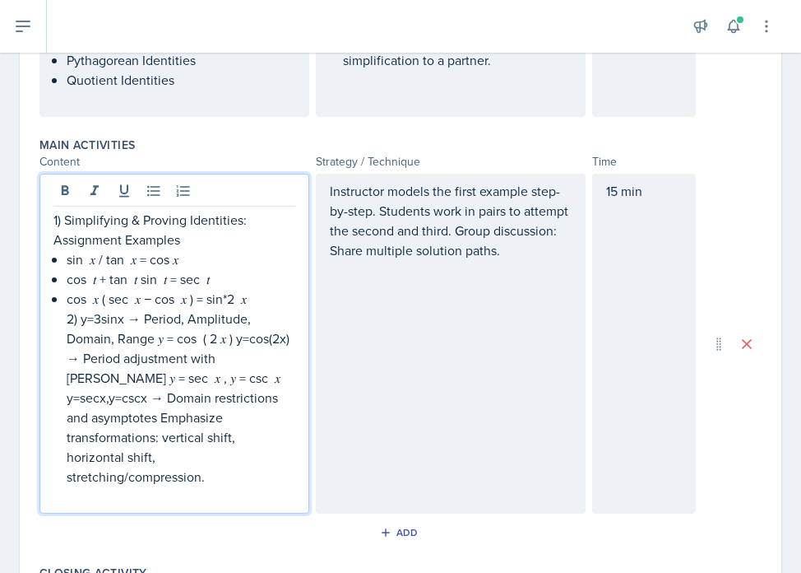
click at [81, 319] on p "2) y=3sinx → Period, Amplitude, Domain, Range 𝑦 = cos ⁡ ( 2 𝑥 ) y=cos(2x) → Per…" at bounding box center [181, 398] width 229 height 178
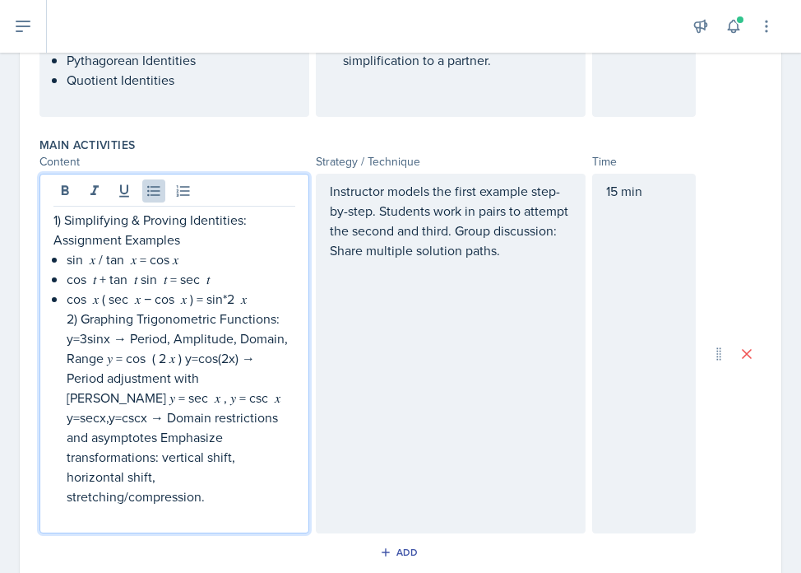
click at [74, 337] on p "2) Graphing Trigonometric Functions: y=3sinx → Period, Amplitude, Domain, Range…" at bounding box center [181, 407] width 229 height 197
drag, startPoint x: 119, startPoint y: 348, endPoint x: 160, endPoint y: 330, distance: 44.9
click at [160, 330] on p "2) Graphing Trigonometric Functions: y = 3 sinx → Period, Amplitude, Domain, Ra…" at bounding box center [181, 407] width 229 height 197
click at [108, 360] on p "2) Graphing Trigonometric Functions: y = 3 sinx → Period, Amplitude, Domain, Ra…" at bounding box center [181, 407] width 229 height 197
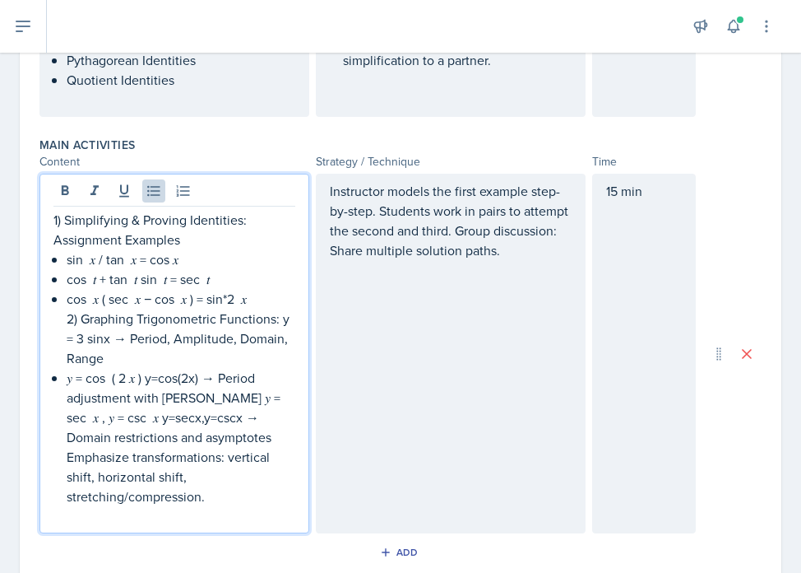
click at [285, 322] on p "2) Graphing Trigonometric Functions: y = 3 sinx → Period, Amplitude, Domain, Ra…" at bounding box center [181, 338] width 229 height 59
click at [205, 381] on p "𝑦 = cos ⁡ ( 2 𝑥 ) y=cos(2x) → Period adjustment with [PERSON_NAME] 𝑦 = sec ⁡ 𝑥 …" at bounding box center [181, 437] width 229 height 138
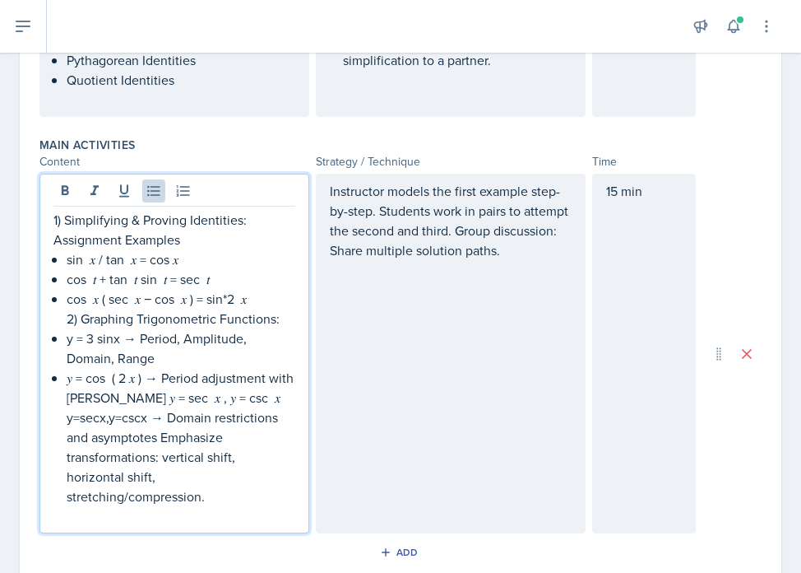
click at [77, 401] on p "𝑦 = cos ⁡ ( 2 𝑥 ) → Period adjustment with [PERSON_NAME] 𝑦 = sec ⁡ 𝑥 , 𝑦 = csc …" at bounding box center [181, 437] width 229 height 138
click at [117, 416] on p "𝑦 = sec ⁡ 𝑥 , y = csc x → Domain restrictions and asymptotes Emphasize transfor…" at bounding box center [181, 456] width 229 height 99
copy p ","
click at [177, 417] on p "𝑦 = sec ⁡ 𝑥 , y = csc x → Domain restrictions and asymptotes Emphasize transfor…" at bounding box center [181, 456] width 229 height 99
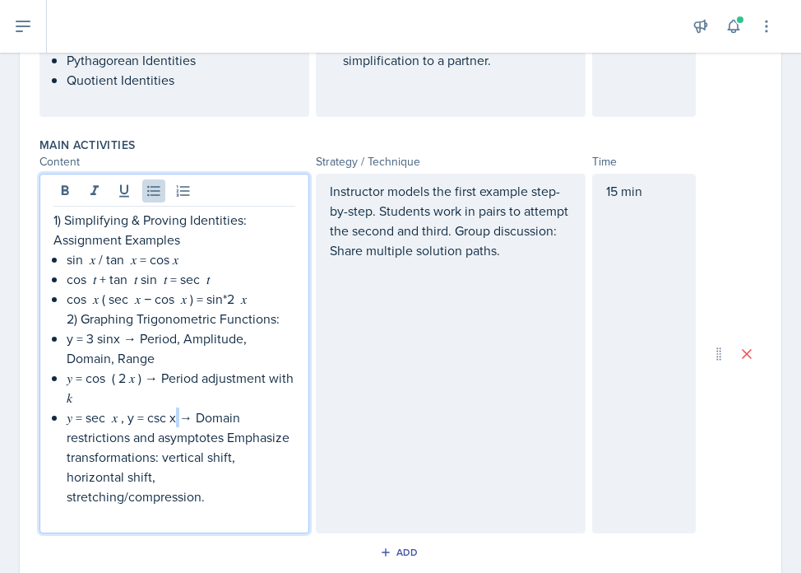
click at [177, 417] on p "𝑦 = sec ⁡ 𝑥 , y = csc x → Domain restrictions and asymptotes Emphasize transfor…" at bounding box center [181, 456] width 229 height 99
click at [230, 439] on p "𝑦 = sec ⁡ 𝑥 , y = csc 𝑥 → Domain restrictions and asymptotes Emphasize transfor…" at bounding box center [181, 456] width 229 height 99
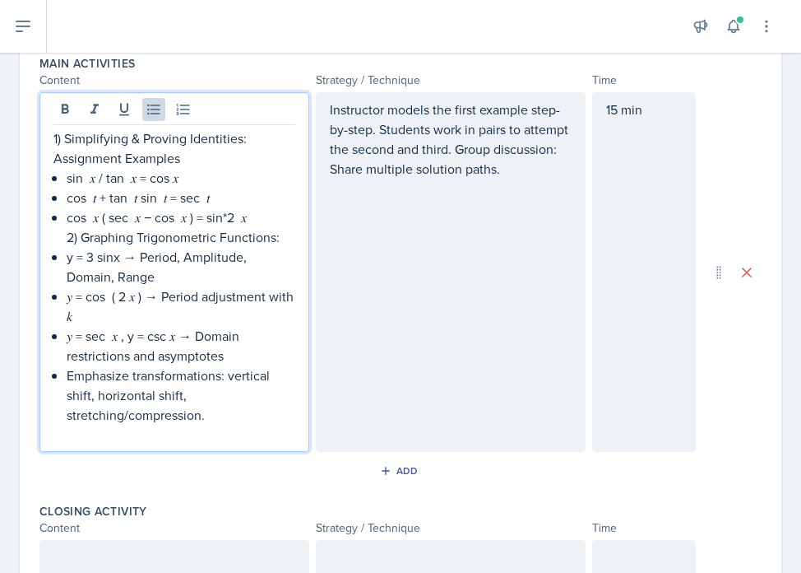
scroll to position [581, 0]
click at [517, 175] on p "Instructor models the first example step-by-step. Students work in pairs to att…" at bounding box center [451, 138] width 242 height 79
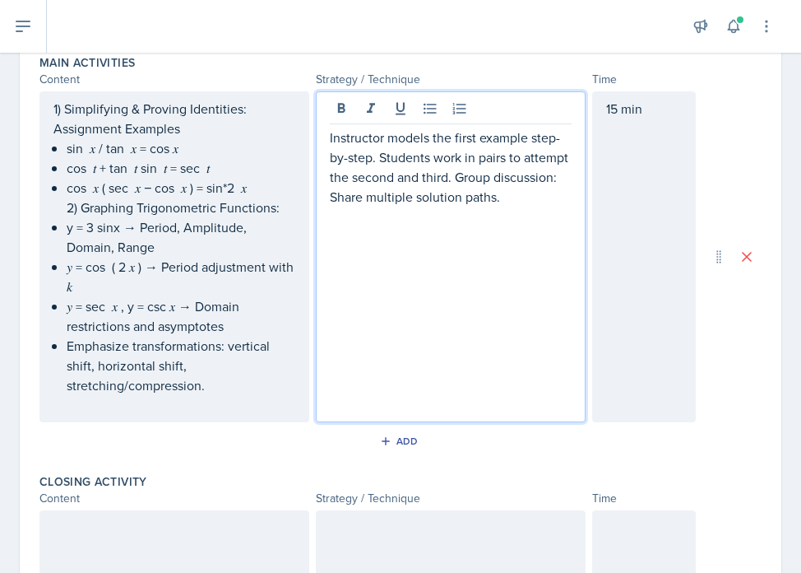
click at [502, 202] on p "Instructor models the first example step-by-step. Students work in pairs to att…" at bounding box center [451, 167] width 242 height 79
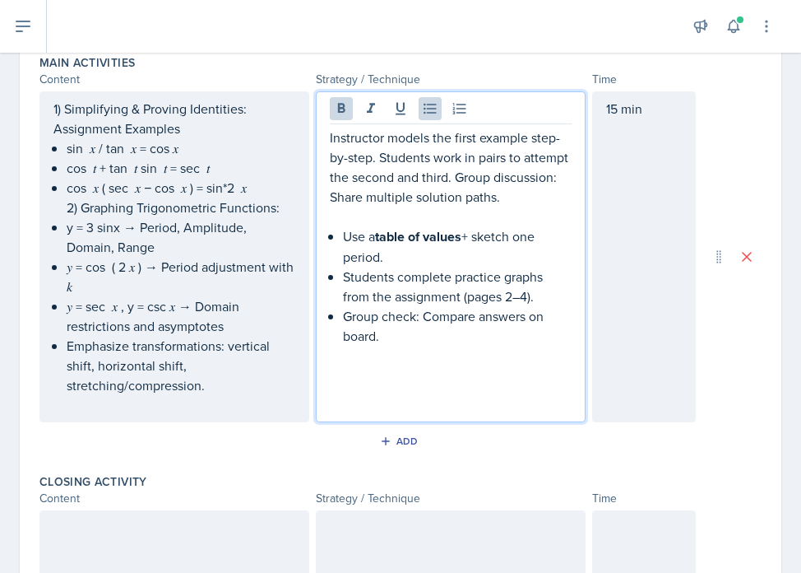
drag, startPoint x: 378, startPoint y: 235, endPoint x: 471, endPoint y: 240, distance: 92.3
click at [471, 240] on p "Use a table of values + sketch one period." at bounding box center [457, 246] width 229 height 40
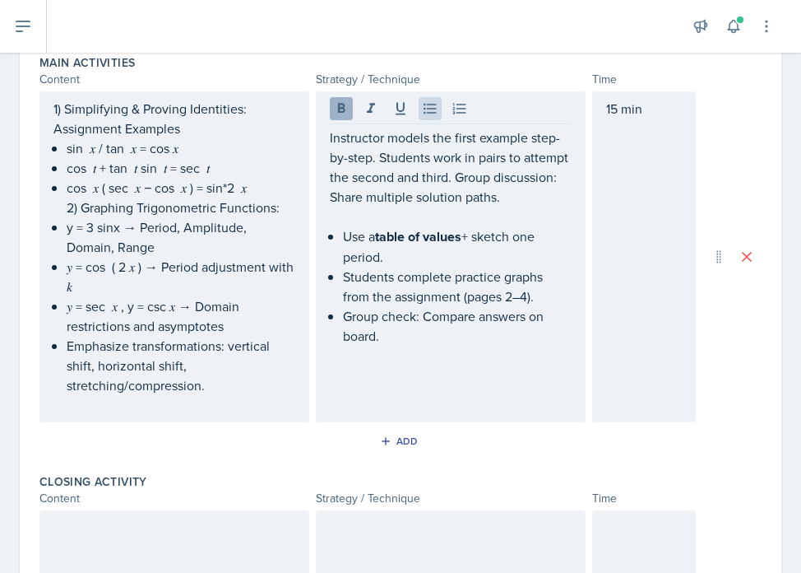
click at [339, 114] on icon at bounding box center [341, 108] width 16 height 16
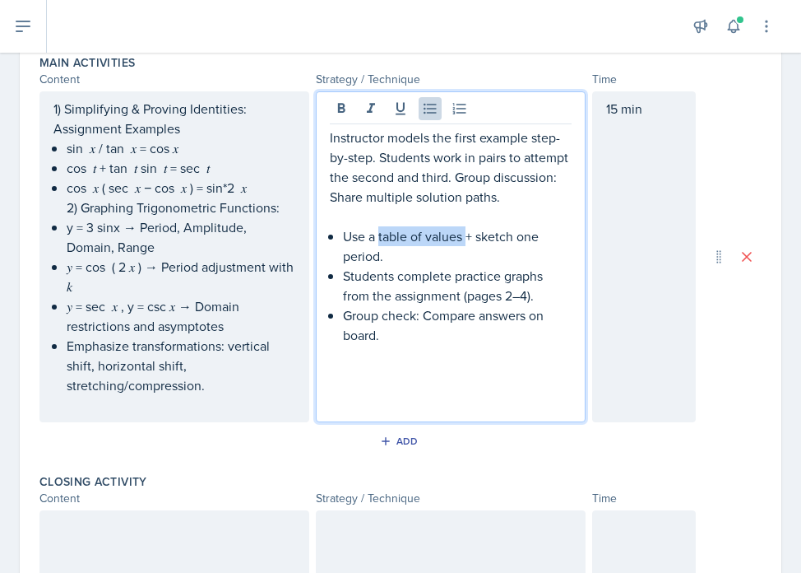
click at [193, 357] on ul "sin ⁡ 𝑥 / tan ⁡ 𝑥 = cos 𝑥 cos ⁡ 𝑡 + tan ⁡ 𝑡 sin ⁡ 𝑡 = sec ⁡ 𝑡 cos ⁡ 𝑥 ( sec ⁡ 𝑥…" at bounding box center [181, 266] width 229 height 257
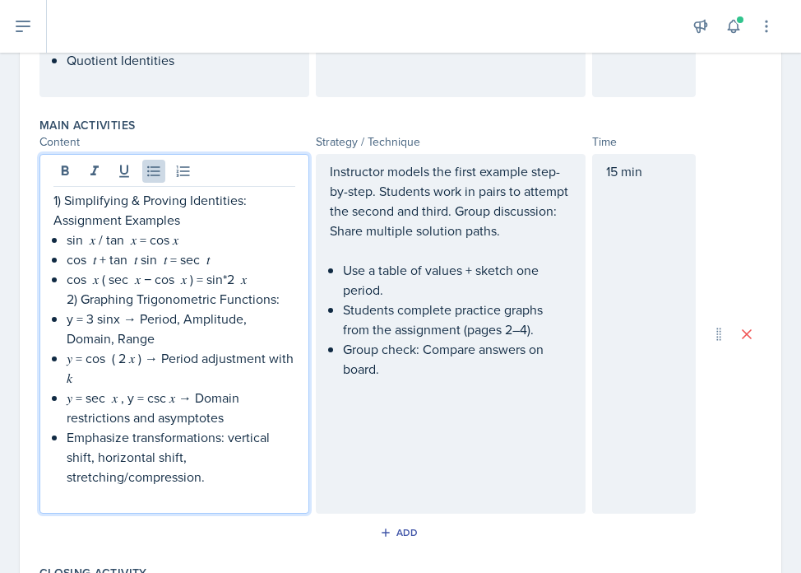
scroll to position [542, 0]
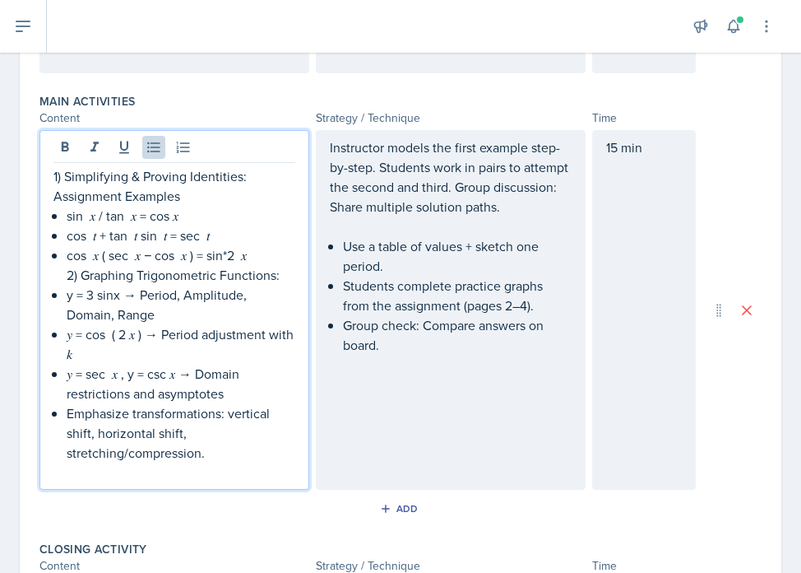
click at [64, 275] on div "1) Simplifying & Proving Identities: Assignment Examples sin ⁡ 𝑥 / tan ⁡ 𝑥 = co…" at bounding box center [174, 324] width 242 height 316
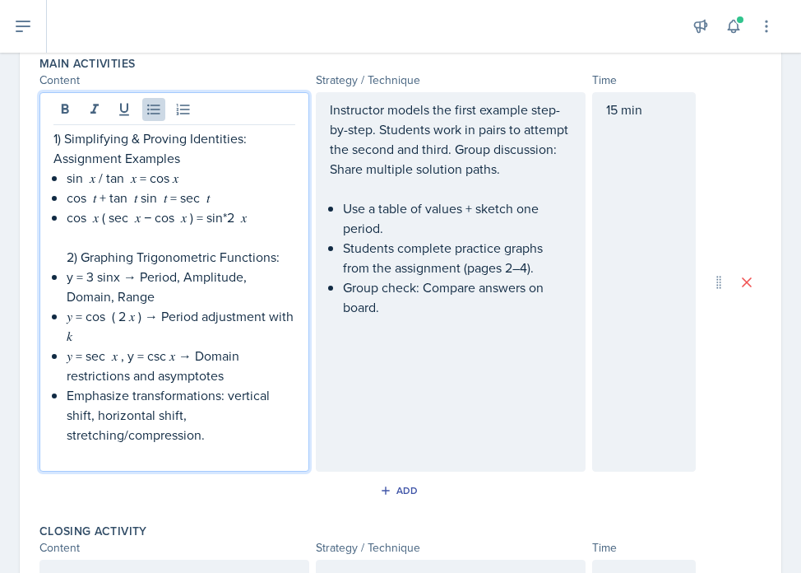
scroll to position [581, 0]
click at [112, 278] on p "y = 3 sinx → Period, Amplitude, Domain, Range" at bounding box center [181, 285] width 229 height 39
click at [229, 441] on p "Emphasize transformations: vertical shift, horizontal shift, stretching/compres…" at bounding box center [181, 413] width 229 height 59
click at [67, 435] on p "Emphasize transformations: vertical shift, horizontal shift, stretching/compres…" at bounding box center [181, 413] width 229 height 59
click at [220, 441] on p "Emphasize transformations: vertical shift, horizontal shift, stretching/compres…" at bounding box center [181, 413] width 229 height 59
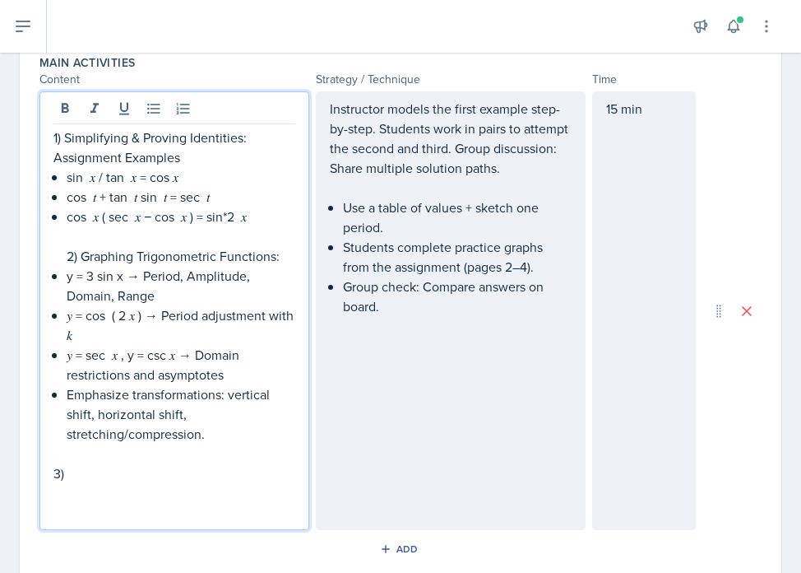
click at [57, 477] on p "3)" at bounding box center [174, 473] width 242 height 20
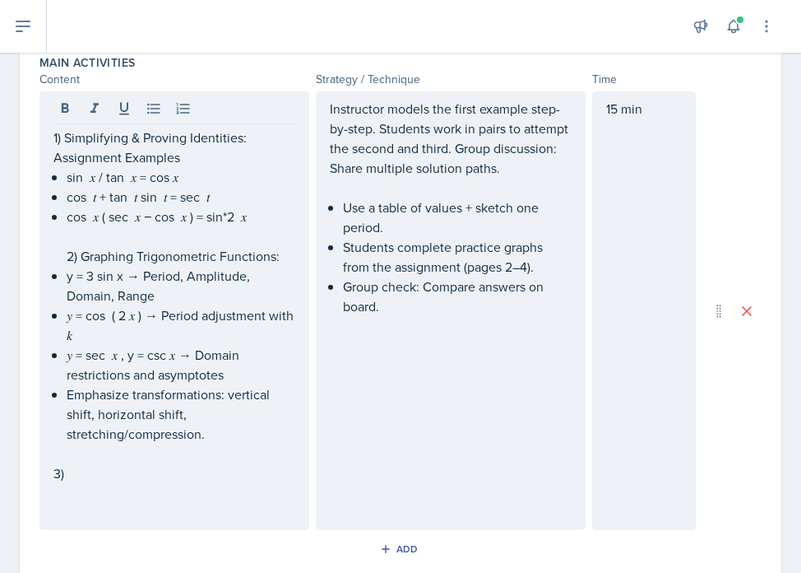
click at [658, 123] on div "15 min" at bounding box center [644, 310] width 104 height 439
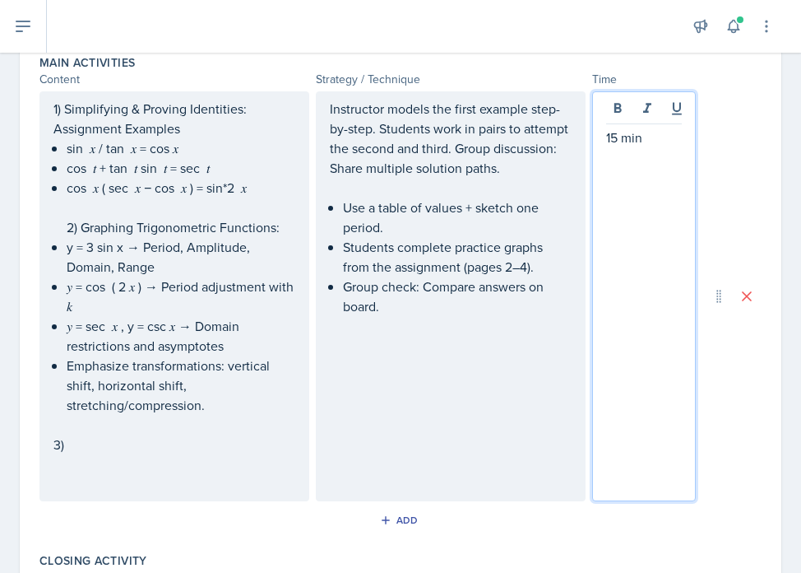
click at [644, 146] on p "15 min" at bounding box center [644, 138] width 76 height 20
click at [150, 461] on div "1) Simplifying & Proving Identities: Assignment Examples sin ⁡ 𝑥 / tan ⁡ 𝑥 = co…" at bounding box center [174, 296] width 242 height 395
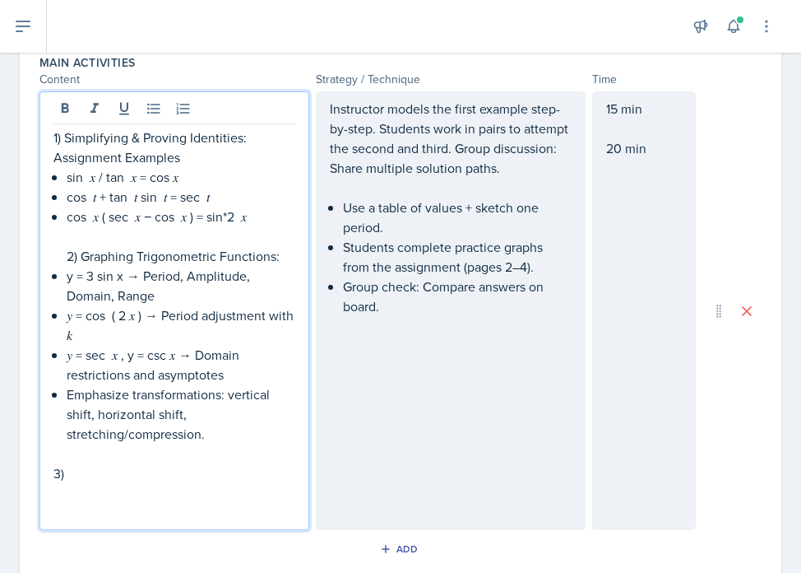
click at [76, 475] on p "3)" at bounding box center [174, 473] width 242 height 20
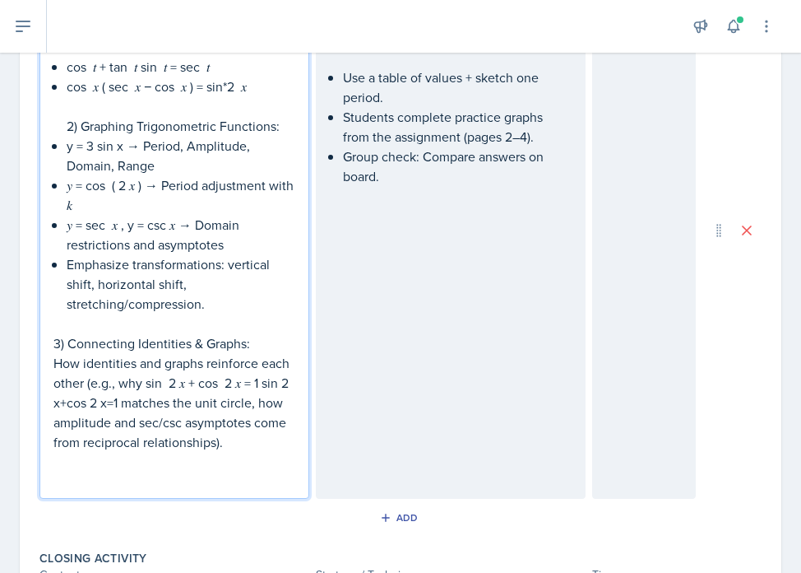
scroll to position [712, 0]
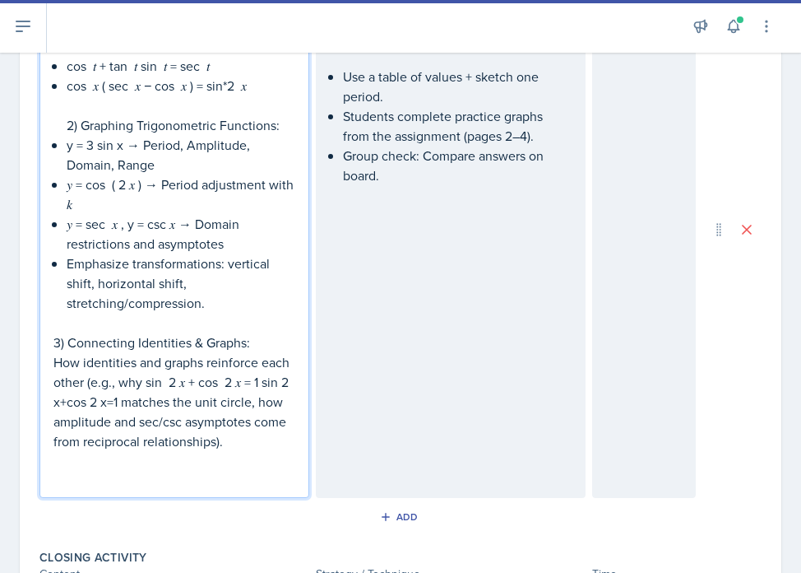
click at [167, 380] on p "How identities and graphs reinforce each other (e.g., why sin ⁡ 2 𝑥 + cos ⁡ 2 𝑥…" at bounding box center [174, 401] width 242 height 99
click at [228, 381] on p "How identities and graphs reinforce each other (e.g., why sin*2 𝑥 + cos ⁡ 2 𝑥 =…" at bounding box center [174, 401] width 242 height 99
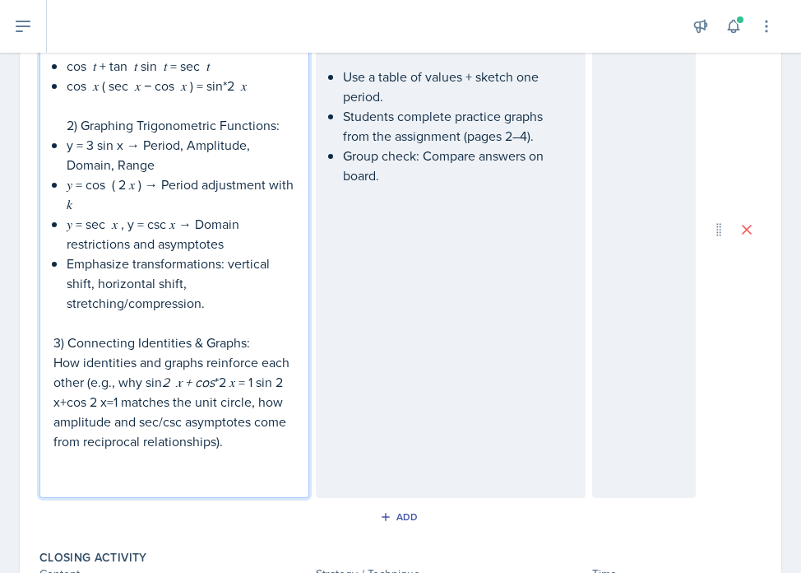
click at [163, 383] on em "2 𝑥 + cos" at bounding box center [188, 382] width 53 height 18
drag, startPoint x: 267, startPoint y: 384, endPoint x: 125, endPoint y: 400, distance: 142.4
click at [125, 400] on p "How identities and graphs reinforce each other (e.g., why sin* 2 𝑥 + cos *2 𝑥 =…" at bounding box center [174, 401] width 242 height 99
click at [355, 324] on div "Instructor models the first example step-by-step. Students work in pairs to att…" at bounding box center [451, 229] width 270 height 537
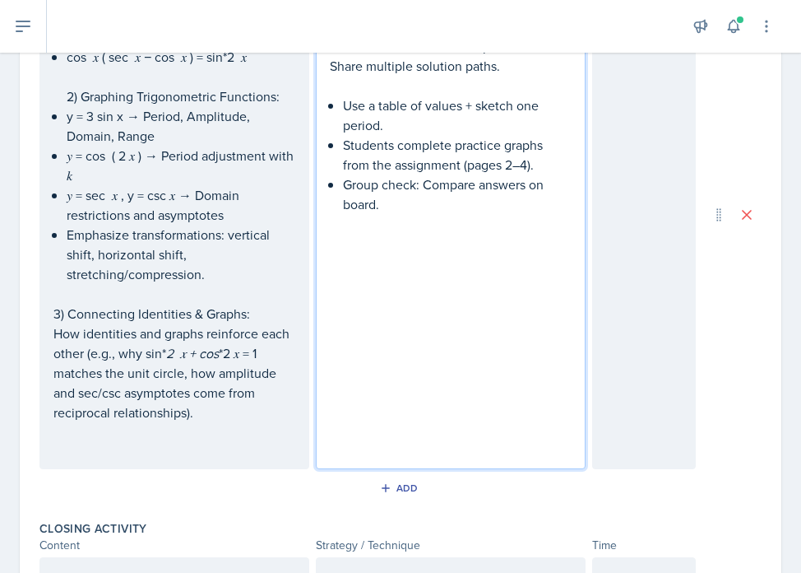
click at [405, 215] on p at bounding box center [451, 224] width 242 height 20
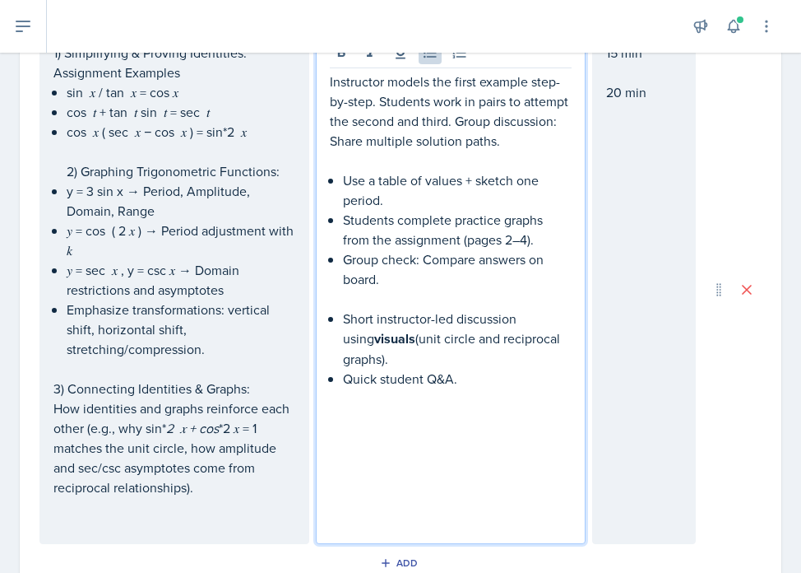
scroll to position [627, 0]
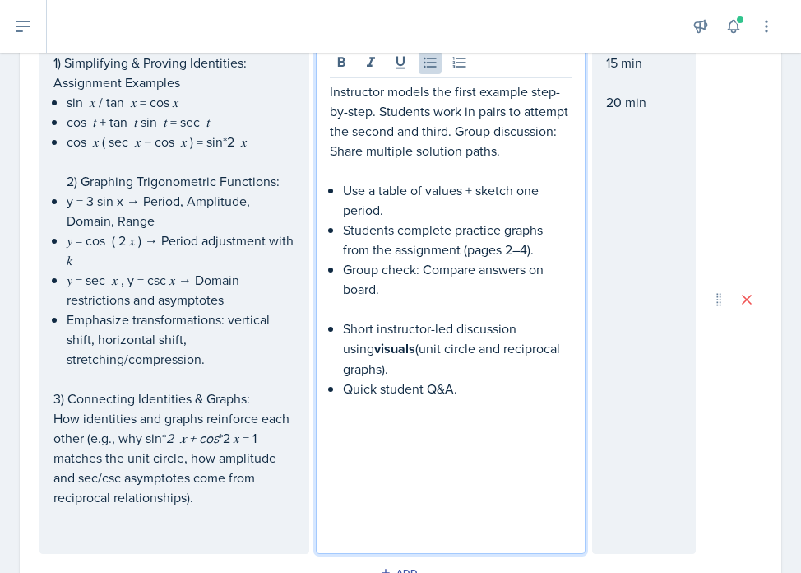
click at [374, 350] on strong "visuals" at bounding box center [394, 348] width 41 height 19
click at [336, 68] on icon at bounding box center [341, 62] width 16 height 16
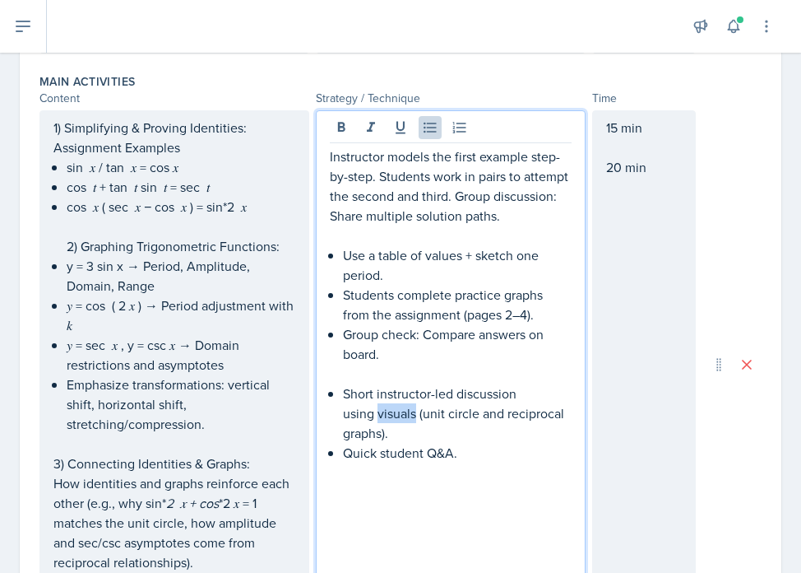
scroll to position [541, 0]
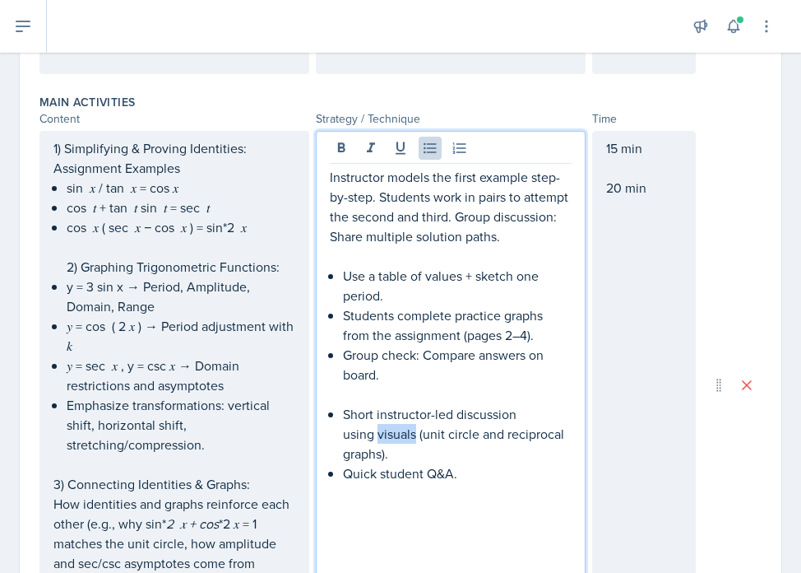
click at [433, 375] on p "Group check: Compare answers on board." at bounding box center [457, 364] width 229 height 39
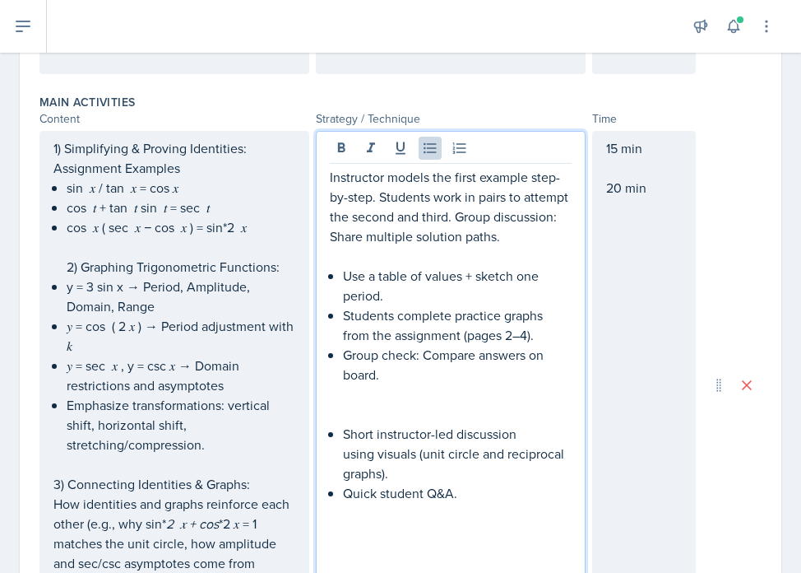
click at [521, 246] on p at bounding box center [451, 256] width 242 height 20
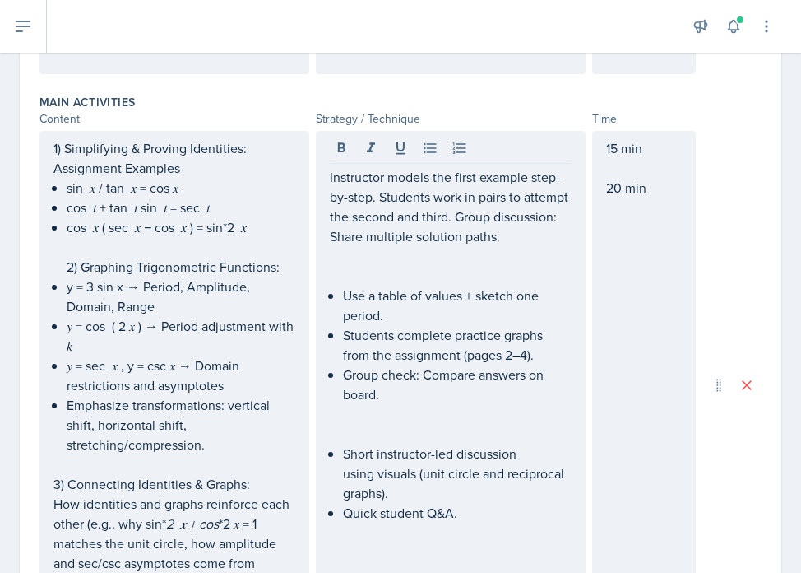
click at [659, 262] on div "15 min 20 min" at bounding box center [644, 385] width 104 height 508
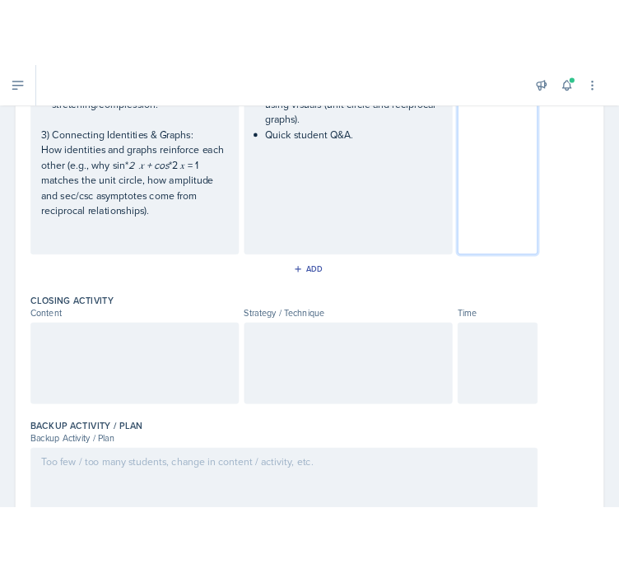
scroll to position [940, 0]
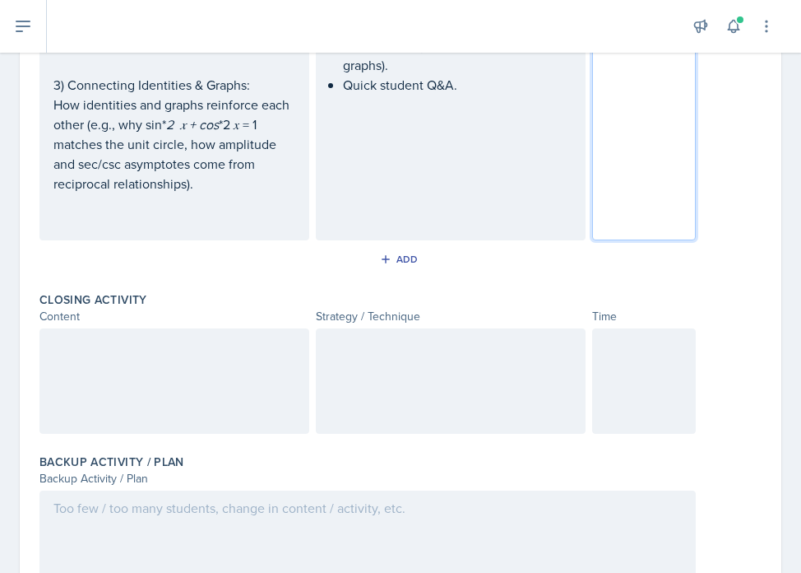
click at [195, 383] on div at bounding box center [174, 380] width 270 height 105
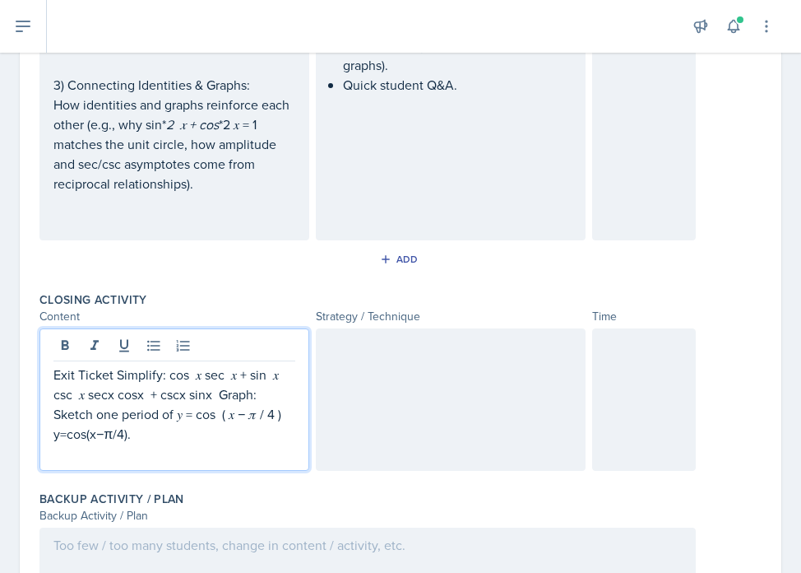
click at [645, 378] on div at bounding box center [644, 399] width 104 height 142
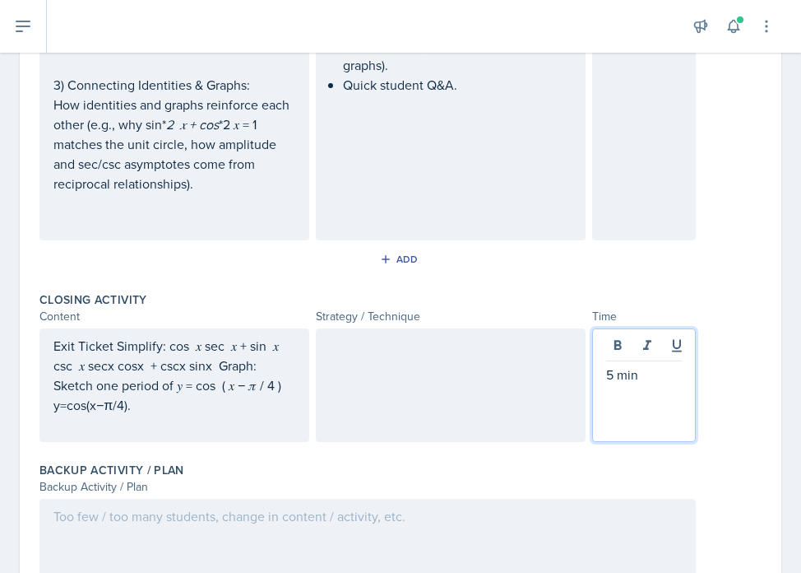
click at [355, 368] on div at bounding box center [451, 385] width 270 height 114
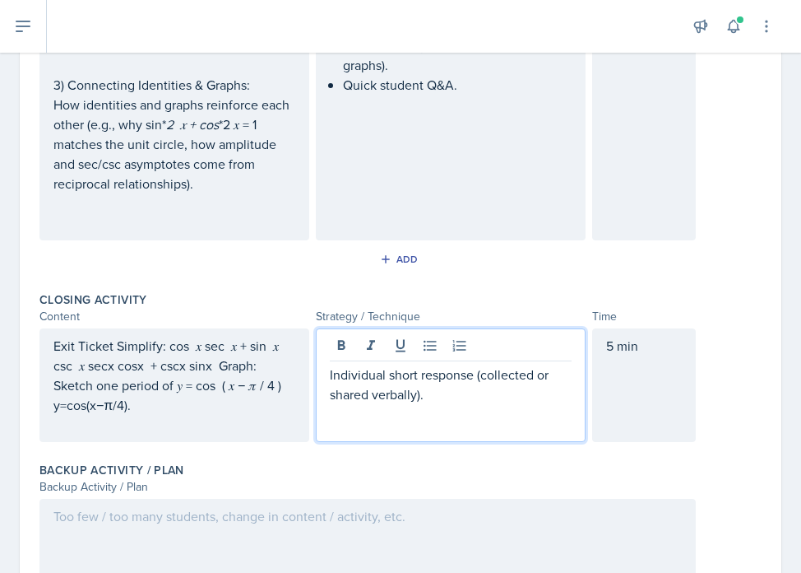
click at [237, 425] on div "Exit Ticket Simplify: cos ⁡ 𝑥 sec ⁡ 𝑥 + sin ⁡ 𝑥 csc ⁡ 𝑥 secx cosx ​ + cscx sinx…" at bounding box center [174, 385] width 242 height 99
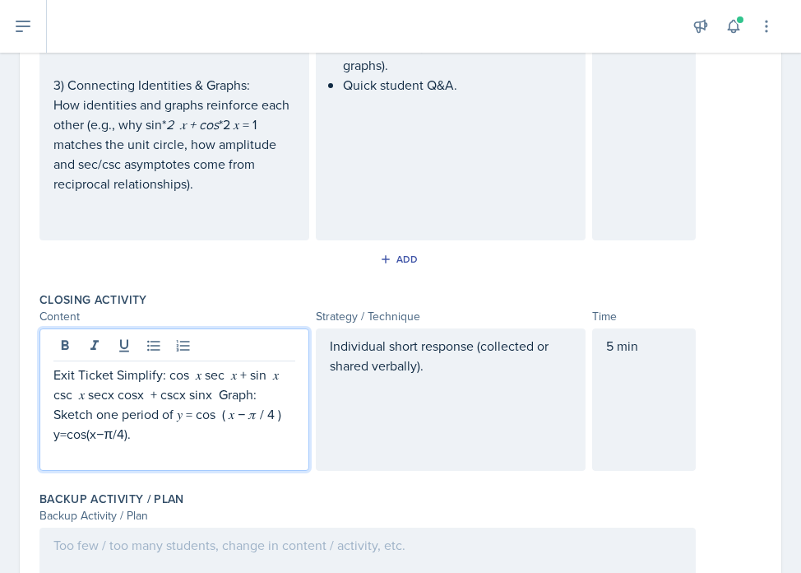
click at [117, 374] on p "Exit Ticket Simplify: cos ⁡ 𝑥 sec ⁡ 𝑥 + sin ⁡ 𝑥 csc ⁡ 𝑥 secx cosx ​ + cscx sinx…" at bounding box center [174, 403] width 242 height 79
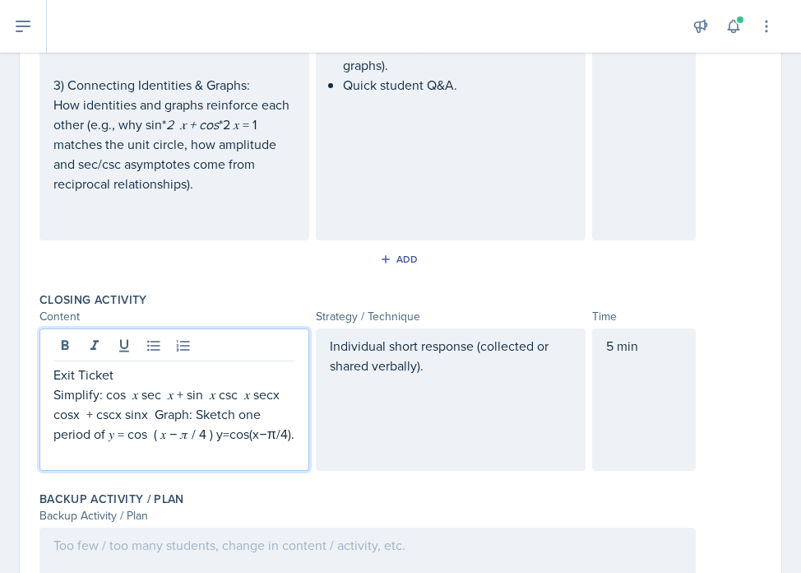
click at [154, 415] on p "Simplify: cos ⁡ 𝑥 sec ⁡ 𝑥 + sin ⁡ 𝑥 csc ⁡ 𝑥 secx cosx ​ + cscx sinx ​ Graph: Sk…" at bounding box center [174, 413] width 242 height 59
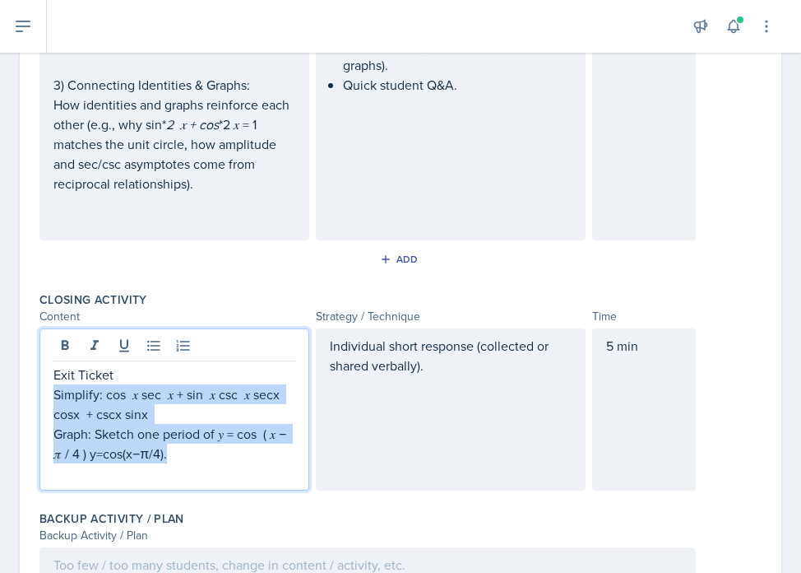
drag, startPoint x: 56, startPoint y: 397, endPoint x: 171, endPoint y: 454, distance: 128.8
click at [171, 454] on div "Exit Ticket Simplify: cos ⁡ 𝑥 sec ⁡ 𝑥 + sin ⁡ 𝑥 csc ⁡ 𝑥 secx cosx ​ + cscx sinx…" at bounding box center [174, 423] width 242 height 118
click at [156, 350] on icon at bounding box center [153, 346] width 12 height 11
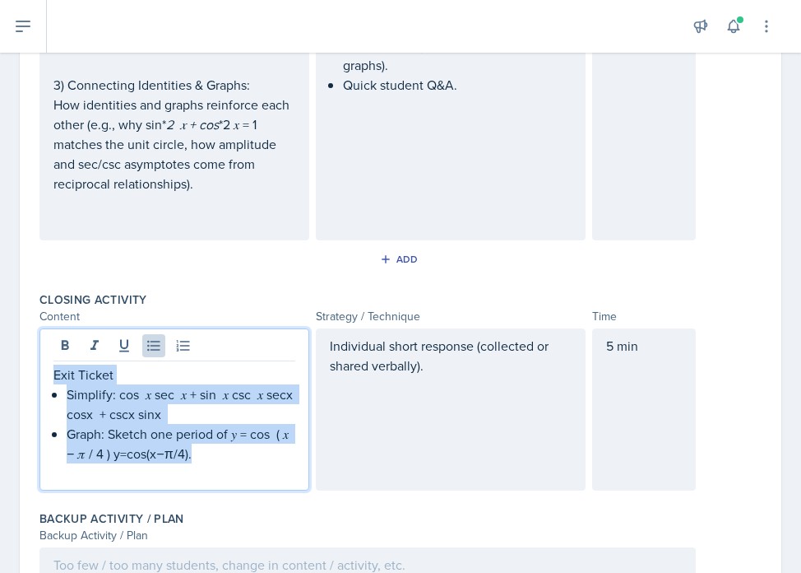
click at [134, 453] on p "Graph: Sketch one period of 𝑦 = cos ⁡ ( 𝑥 − 𝜋 / 4 ) y=cos(x−π/4)." at bounding box center [181, 443] width 229 height 39
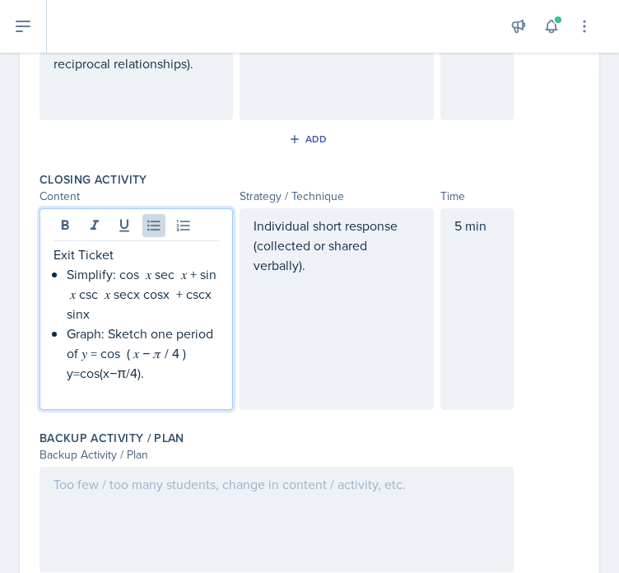
scroll to position [1338, 0]
click at [155, 278] on p "Simplify: cos ⁡ 𝑥 sec ⁡ 𝑥 + sin ⁡ 𝑥 csc ⁡ 𝑥 secx cosx ​ + cscx sinx ​" at bounding box center [143, 292] width 152 height 59
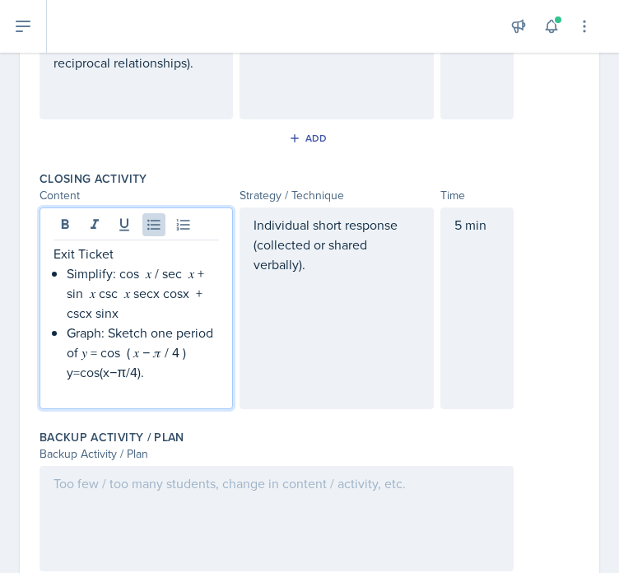
click at [103, 296] on p "Simplify: cos ⁡ 𝑥 / sec ⁡ 𝑥 + sin ⁡ 𝑥 csc ⁡ 𝑥 secx cosx ​ + cscx sinx ​" at bounding box center [143, 292] width 152 height 59
drag, startPoint x: 143, startPoint y: 295, endPoint x: 137, endPoint y: 307, distance: 13.3
click at [137, 307] on p "Simplify: cos ⁡ 𝑥 / sec ⁡ 𝑥 + sin ⁡ 𝑥 / csc ⁡ 𝑥 secx cosx ​ + cscx sinx ​" at bounding box center [143, 292] width 152 height 59
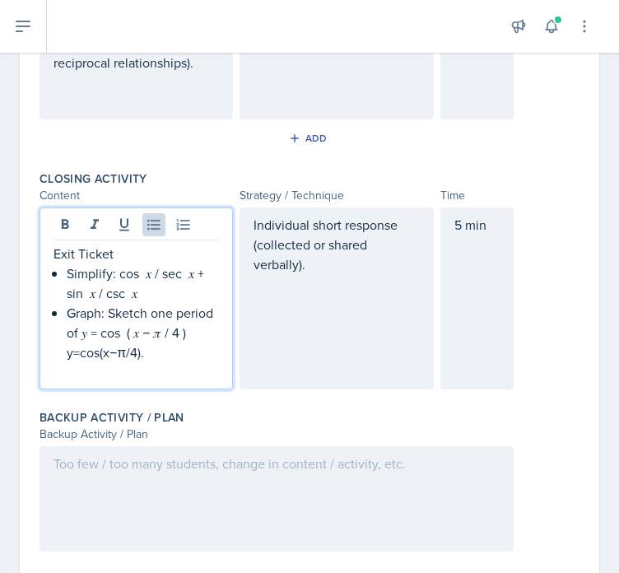
click at [144, 354] on p "Graph: Sketch one period of 𝑦 = cos ⁡ ( 𝑥 − 𝜋 / 4 ) y=cos(x−π/4)." at bounding box center [143, 332] width 152 height 59
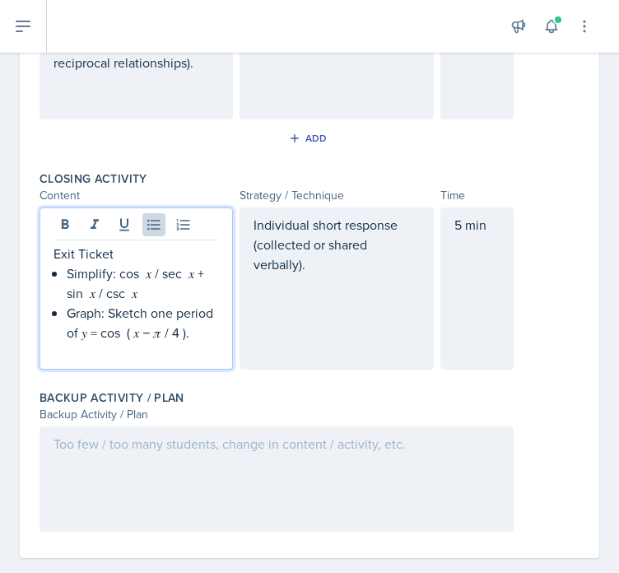
click at [384, 309] on div "Individual short response (collected or shared verbally)." at bounding box center [335, 288] width 193 height 162
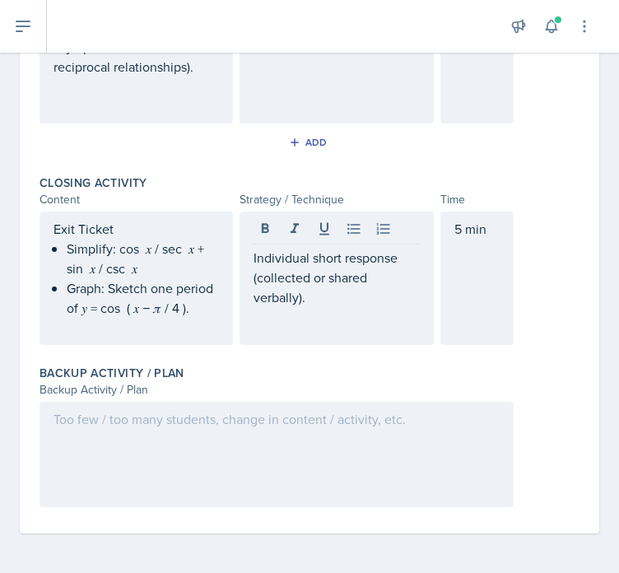
click at [114, 429] on div at bounding box center [276, 453] width 474 height 105
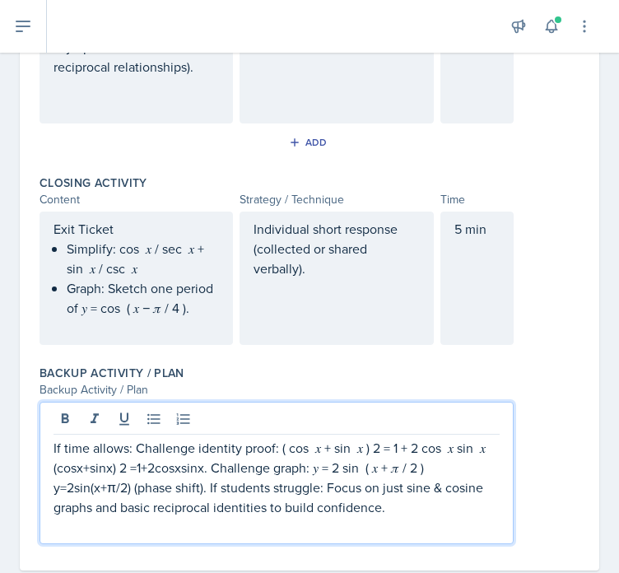
click at [137, 449] on p "If time allows: Challenge identity proof: ( cos ⁡ 𝑥 + sin ⁡ 𝑥 ) 2 = 1 + 2 cos ⁡…" at bounding box center [276, 477] width 446 height 79
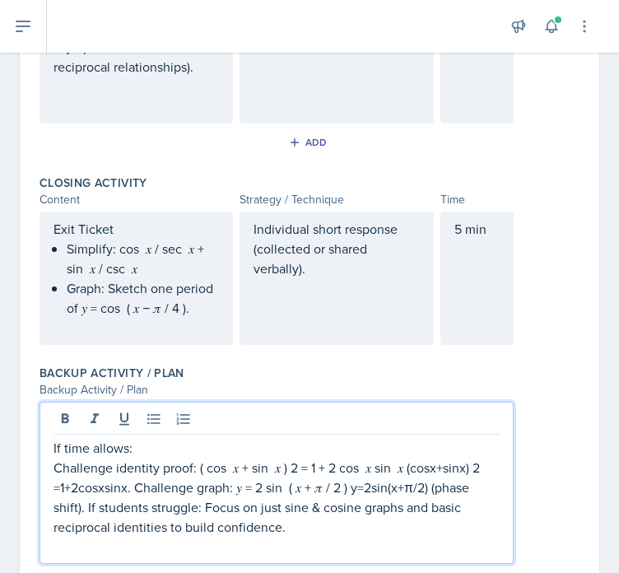
click at [135, 490] on p "Challenge identity proof: ( cos ⁡ 𝑥 + sin ⁡ 𝑥 ) 2 = 1 + 2 cos ⁡ 𝑥 sin ⁡ 𝑥 (cosx…" at bounding box center [276, 496] width 446 height 79
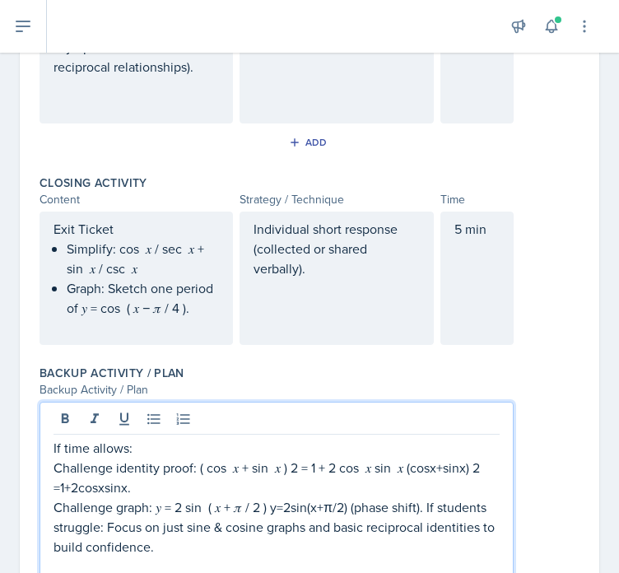
click at [430, 507] on p "Challenge graph: 𝑦 = 2 sin ⁡ ( 𝑥 + 𝜋 / 2 ) y=2sin(x+π/2) (phase shift). If stud…" at bounding box center [276, 526] width 446 height 59
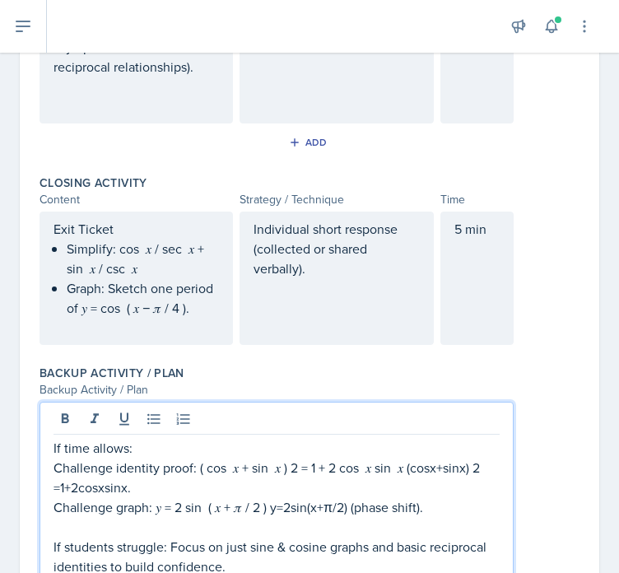
click at [55, 469] on p "Challenge identity proof: ( cos ⁡ 𝑥 + sin ⁡ 𝑥 ) 2 = 1 + 2 cos ⁡ 𝑥 sin ⁡ 𝑥 (cosx…" at bounding box center [276, 476] width 446 height 39
drag, startPoint x: 55, startPoint y: 469, endPoint x: 453, endPoint y: 508, distance: 400.1
click at [453, 508] on div "If time allows: Challenge identity proof: ( cos ⁡ 𝑥 + sin ⁡ 𝑥 ) 2 = 1 + 2 cos ⁡…" at bounding box center [276, 517] width 446 height 158
click at [156, 418] on icon at bounding box center [154, 419] width 16 height 16
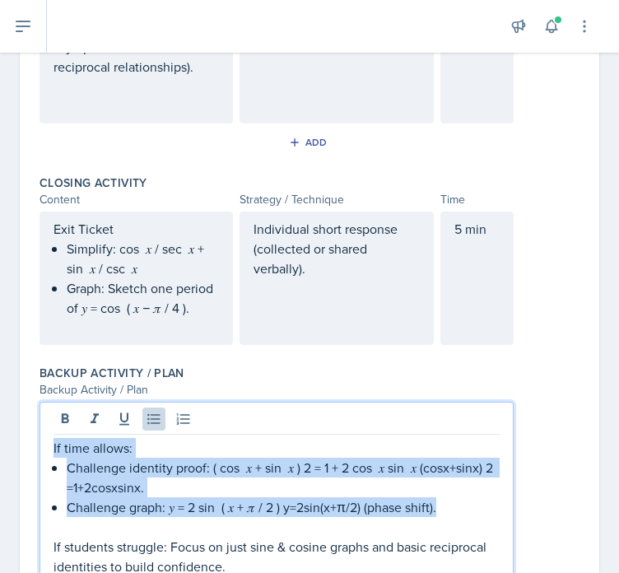
click at [230, 509] on p "Challenge graph: 𝑦 = 2 sin ⁡ ( 𝑥 + 𝜋 / 2 ) y=2sin(x+π/2) (phase shift)." at bounding box center [283, 507] width 433 height 20
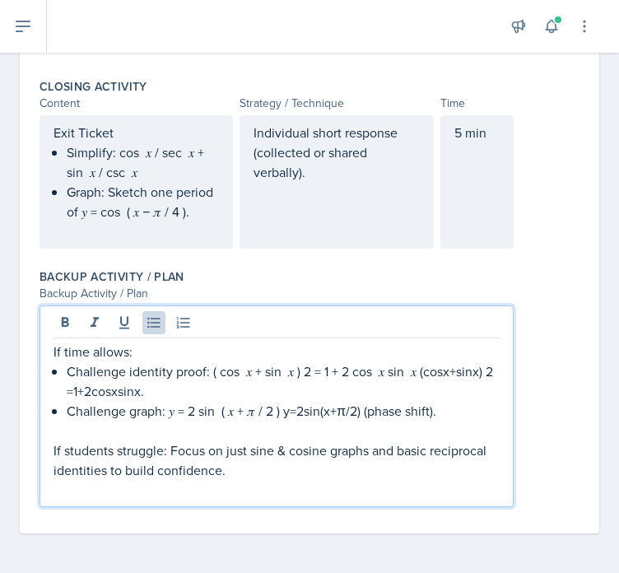
scroll to position [1430, 0]
click at [306, 362] on p "Challenge identity proof: ( cos ⁡ 𝑥 + sin ⁡ 𝑥 ) 2 = 1 + 2 cos ⁡ 𝑥 sin ⁡ 𝑥 (cosx…" at bounding box center [283, 380] width 433 height 39
drag, startPoint x: 430, startPoint y: 370, endPoint x: 430, endPoint y: 381, distance: 10.7
click at [430, 381] on p "Challenge identity proof: ( cos ⁡ 𝑥 + sin ⁡ 𝑥 )*2 = 1 + 2 cos ⁡ 𝑥 sin ⁡ 𝑥 (cosx…" at bounding box center [283, 380] width 433 height 39
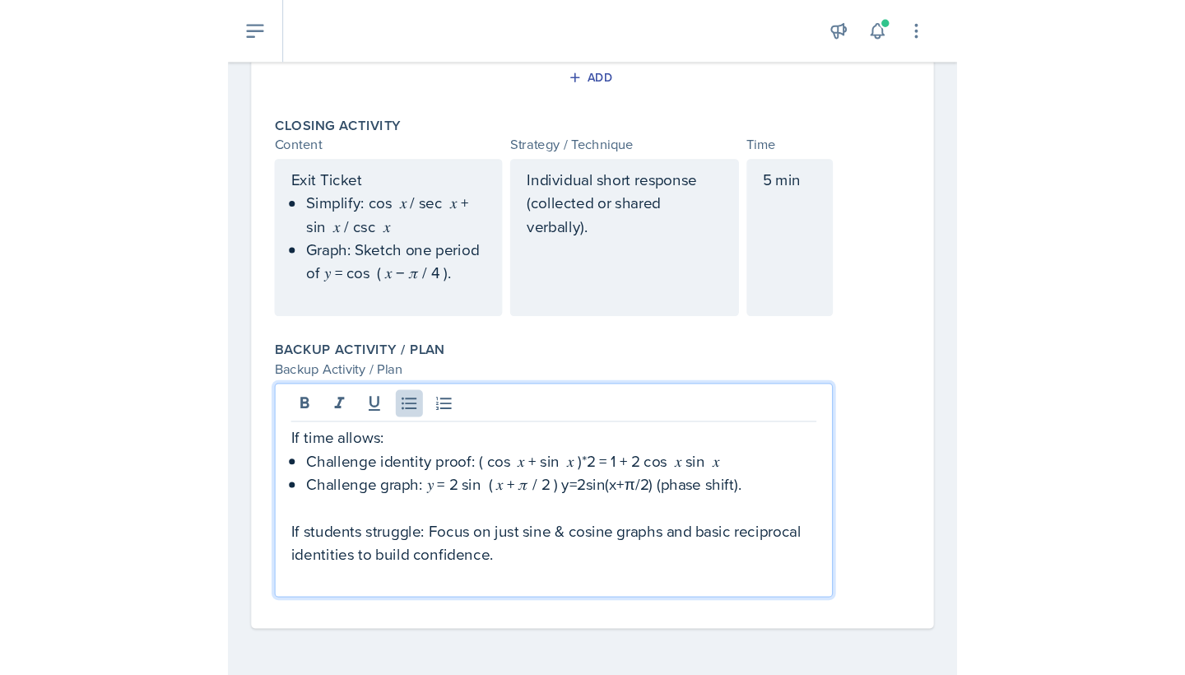
scroll to position [1410, 0]
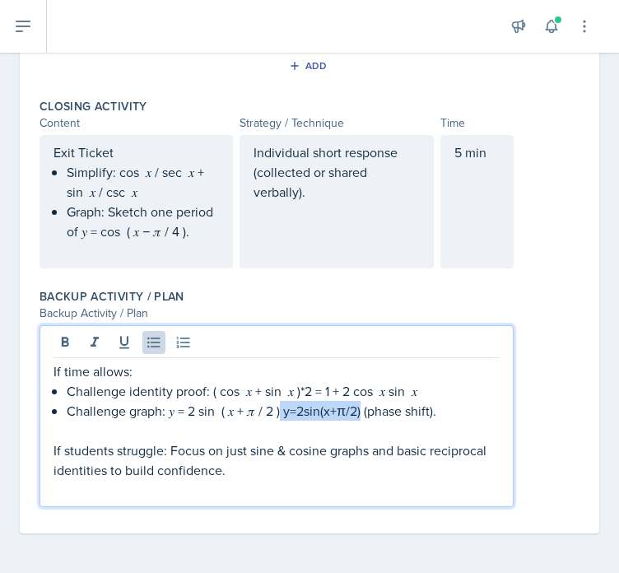
drag, startPoint x: 364, startPoint y: 411, endPoint x: 285, endPoint y: 406, distance: 78.3
click at [285, 406] on p "Challenge graph: 𝑦 = 2 sin ⁡ ( 𝑥 + 𝜋 / 2 ) y=2sin(x+π/2) (phase shift)." at bounding box center [283, 411] width 433 height 20
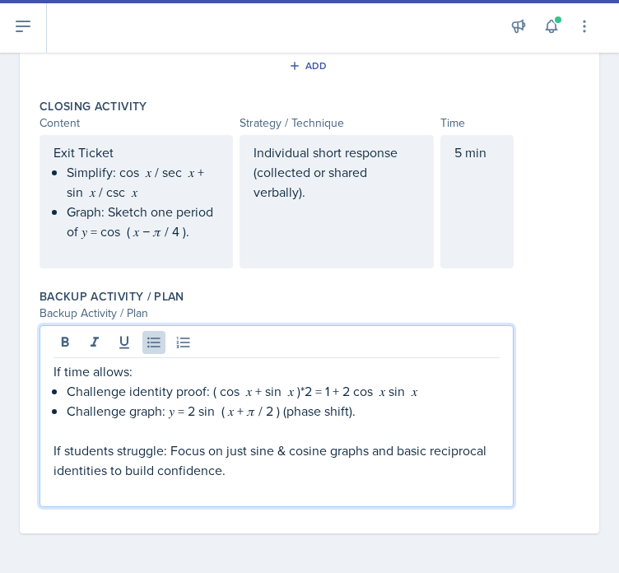
click at [265, 466] on p "If students struggle: Focus on just sine & cosine graphs and basic reciprocal i…" at bounding box center [276, 459] width 446 height 39
click at [170, 452] on p "If students struggle: Focus on just sine & cosine graphs and basic reciprocal i…" at bounding box center [276, 459] width 446 height 39
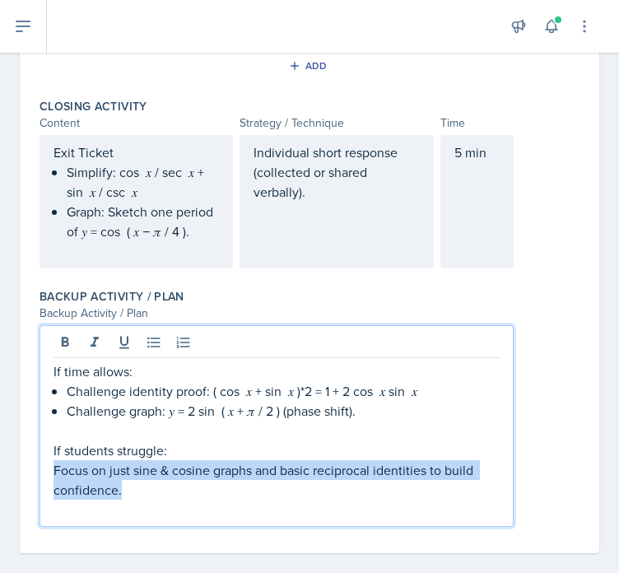
drag, startPoint x: 54, startPoint y: 472, endPoint x: 148, endPoint y: 495, distance: 96.6
click at [148, 495] on p "Focus on just sine & cosine graphs and basic reciprocal identities to build con…" at bounding box center [276, 479] width 446 height 39
click at [154, 344] on icon at bounding box center [154, 342] width 16 height 16
click at [192, 512] on p at bounding box center [276, 509] width 446 height 20
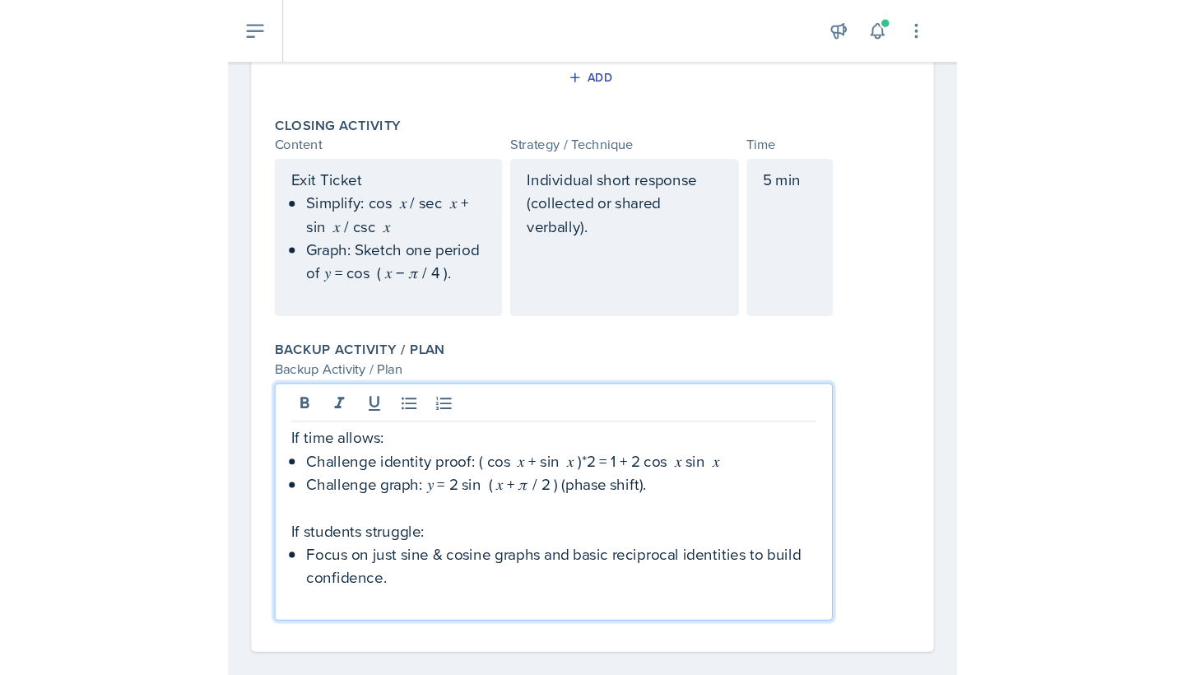
scroll to position [905, 0]
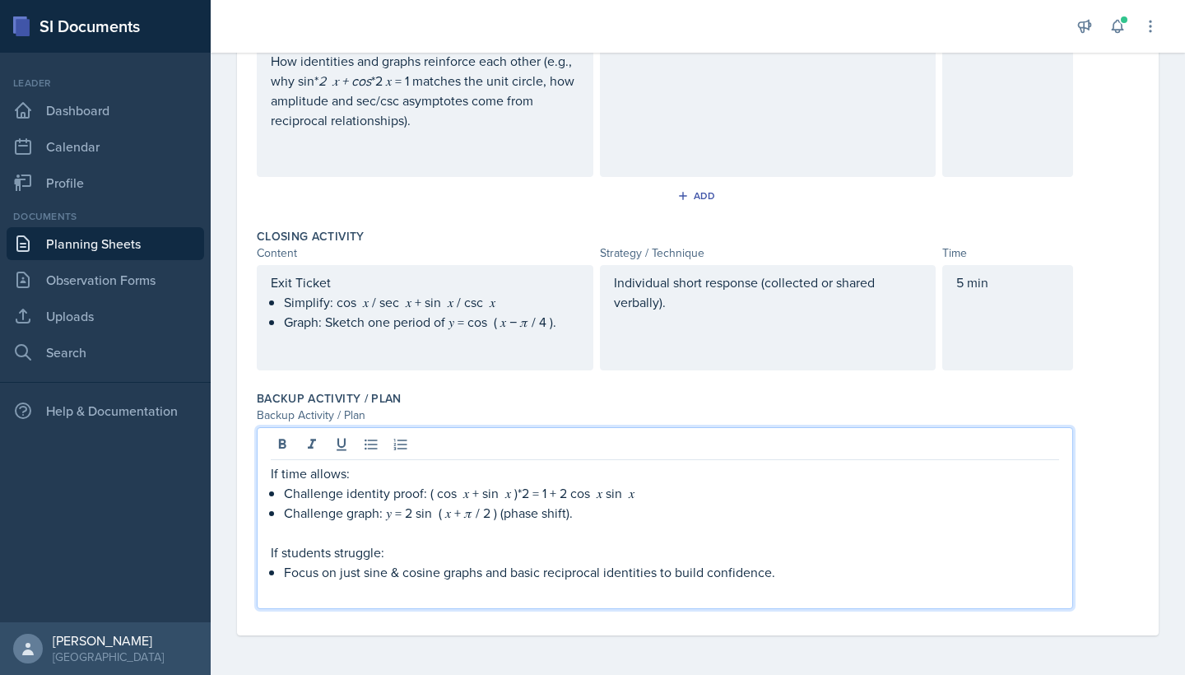
click at [1006, 452] on div "If time allows: Challenge identity proof: ( cos ⁡ 𝑥 + sin ⁡ 𝑥 )*2 = 1 + 2 cos ⁡…" at bounding box center [698, 518] width 882 height 182
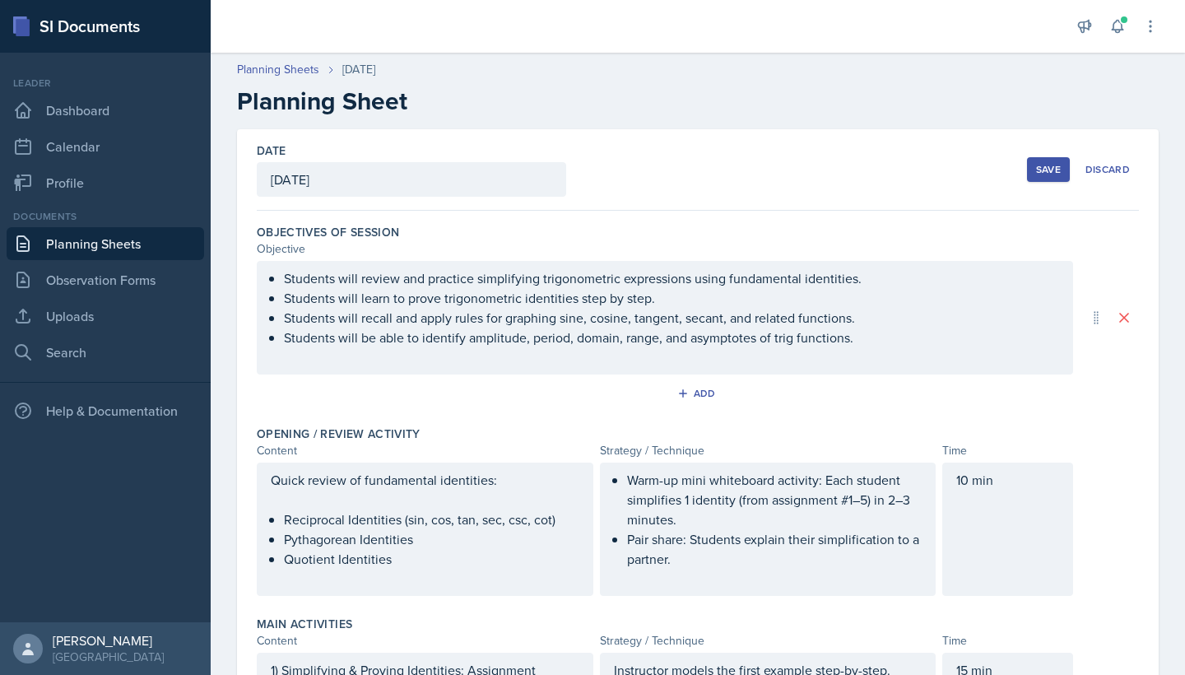
scroll to position [0, 0]
click at [1006, 173] on div "Save" at bounding box center [1048, 169] width 25 height 13
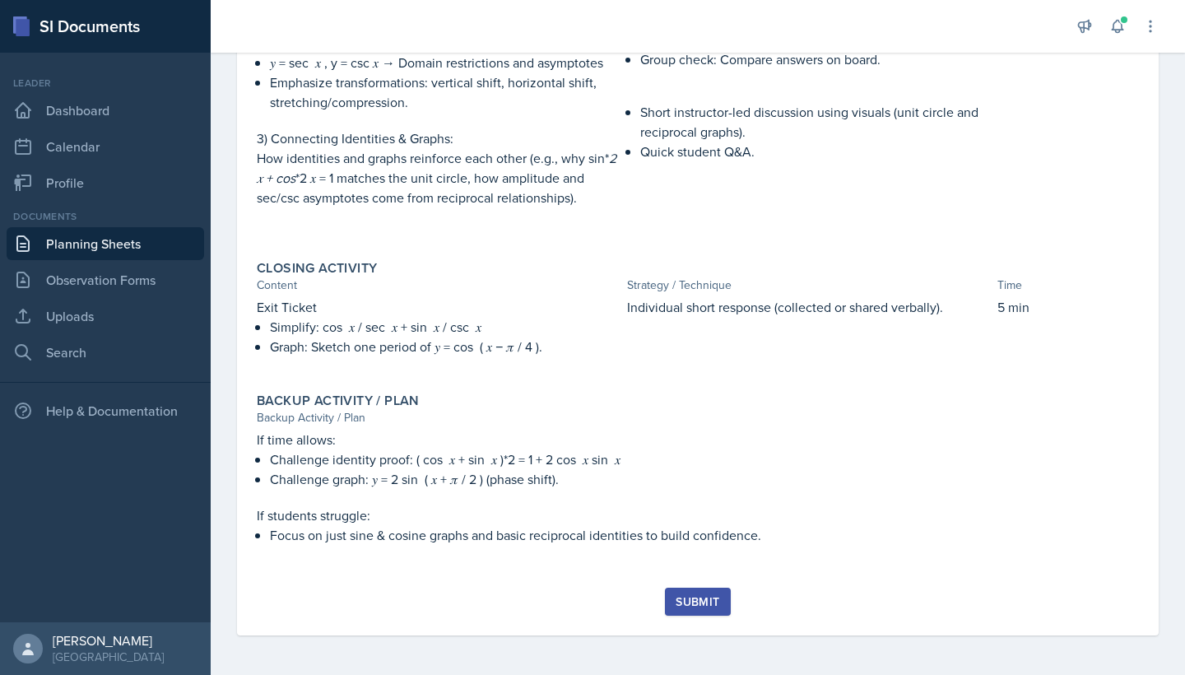
scroll to position [675, 0]
click at [74, 315] on link "Uploads" at bounding box center [105, 315] width 197 height 33
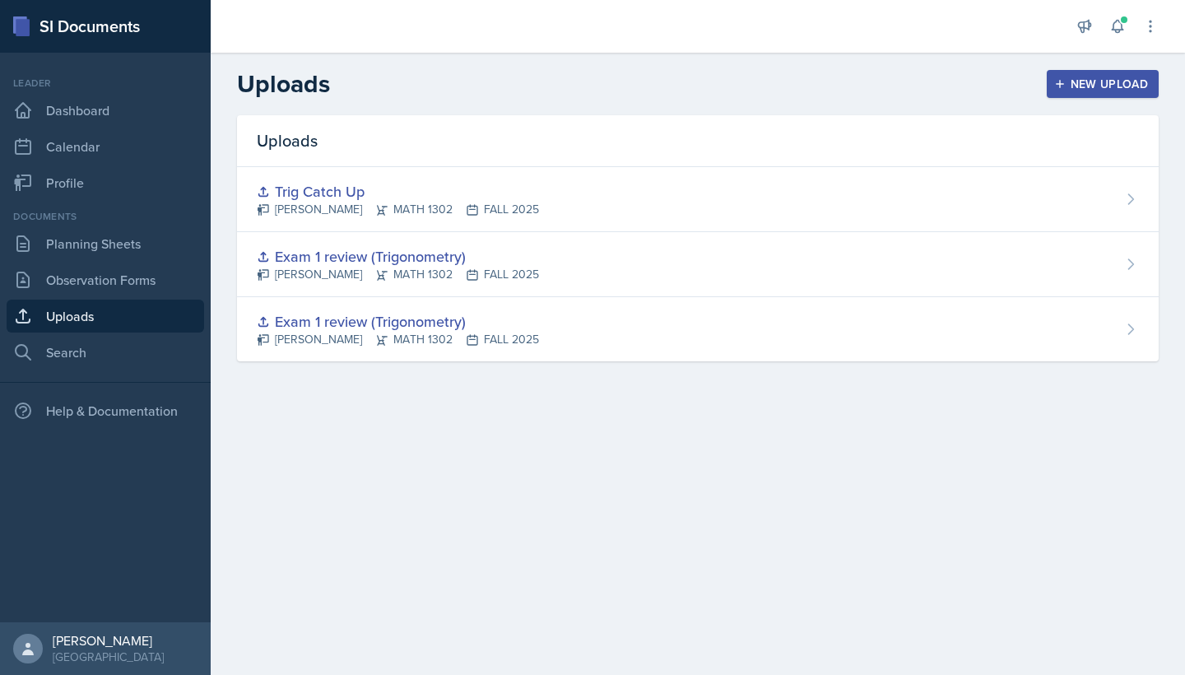
click at [1006, 88] on div "New Upload" at bounding box center [1102, 83] width 91 height 13
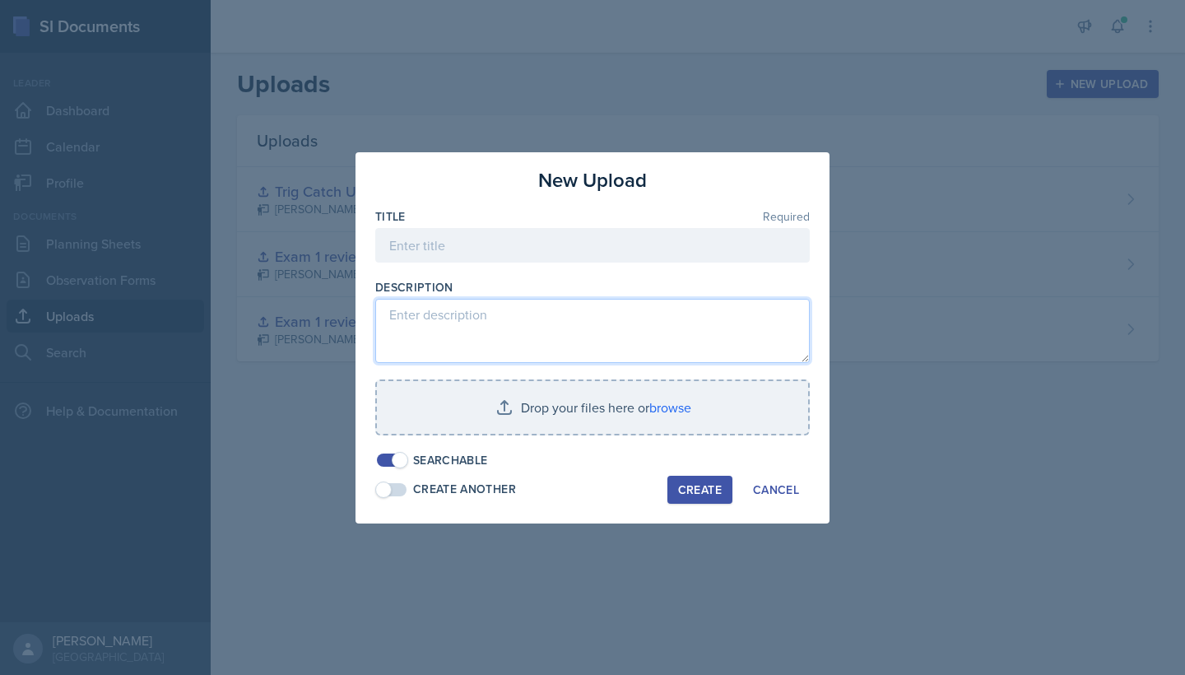
click at [471, 324] on textarea at bounding box center [592, 331] width 434 height 64
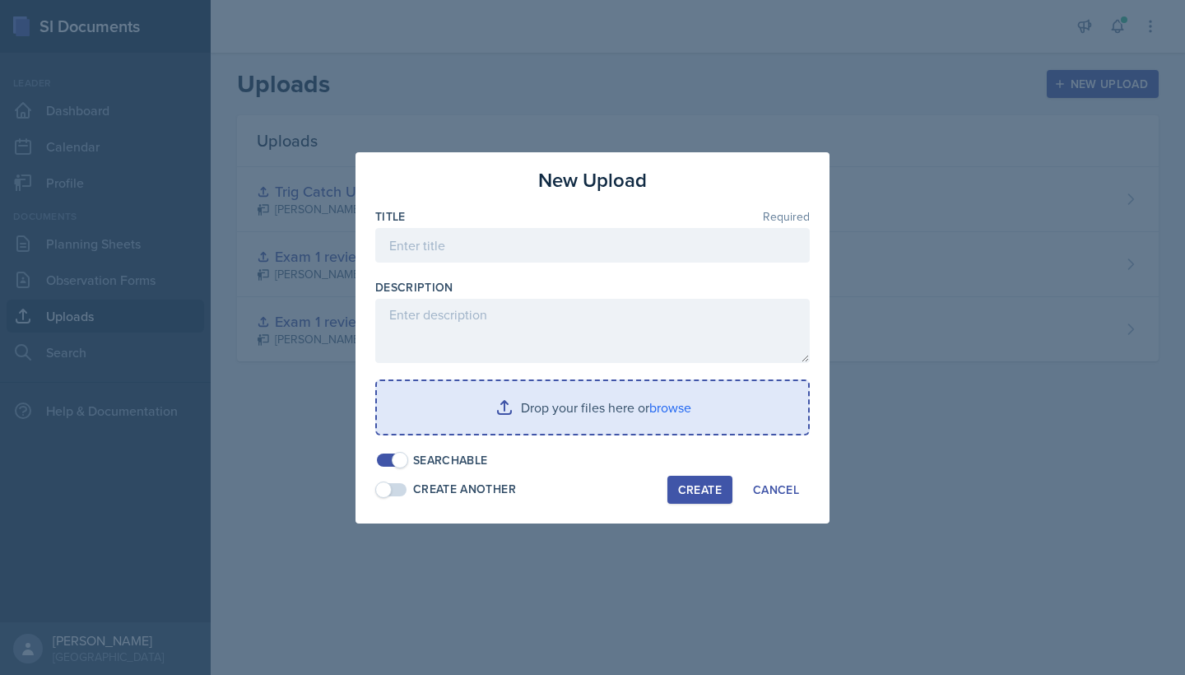
click at [657, 402] on input "file" at bounding box center [592, 407] width 431 height 53
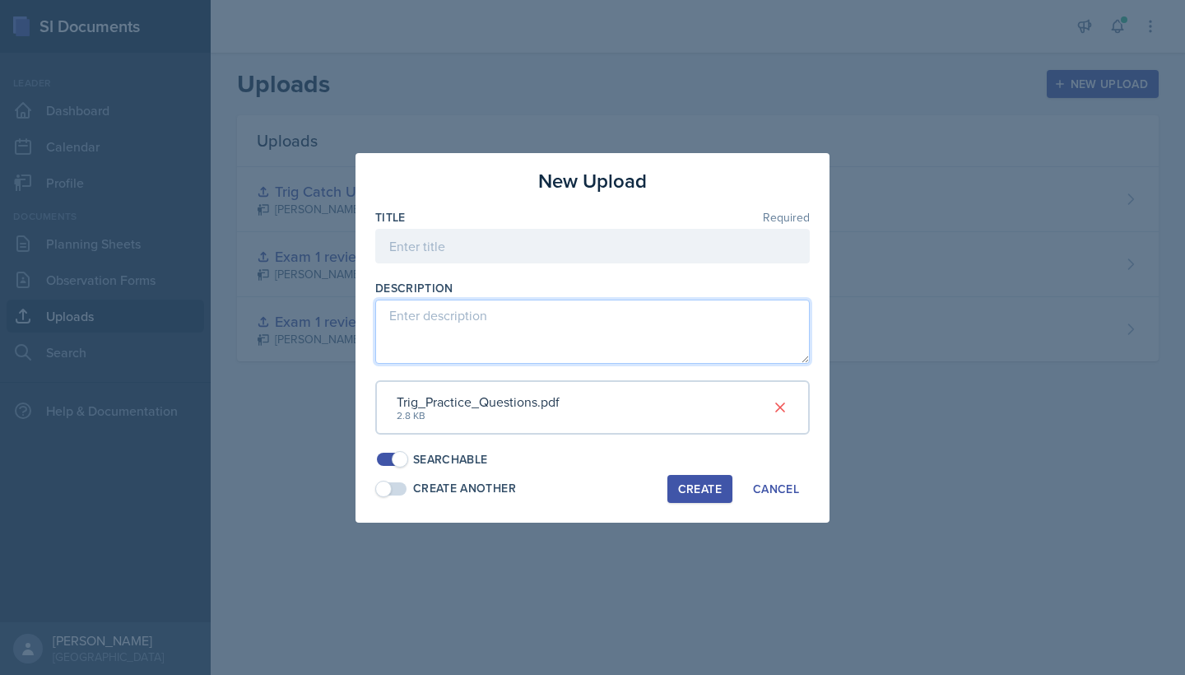
click at [429, 327] on textarea at bounding box center [592, 331] width 434 height 64
click at [502, 327] on textarea "Trig Graphs and Ident" at bounding box center [592, 331] width 434 height 64
paste textarea "ities"
type textarea "Trig Graphs and Identities"
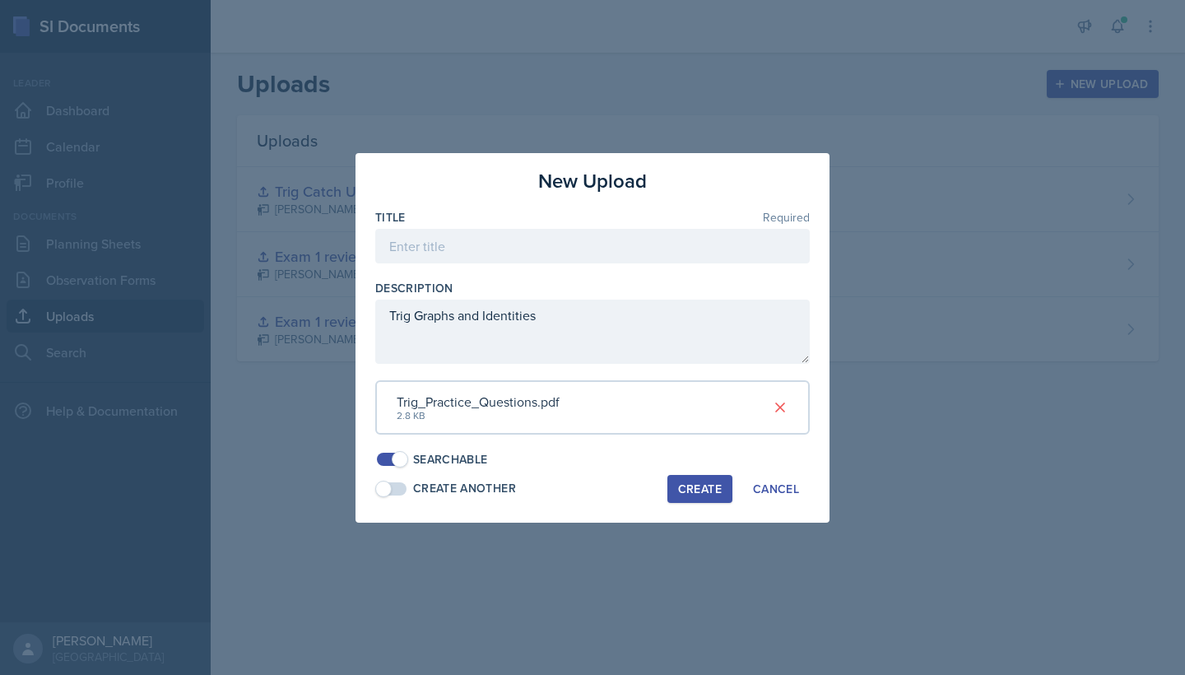
click at [717, 490] on div "Create" at bounding box center [700, 488] width 44 height 13
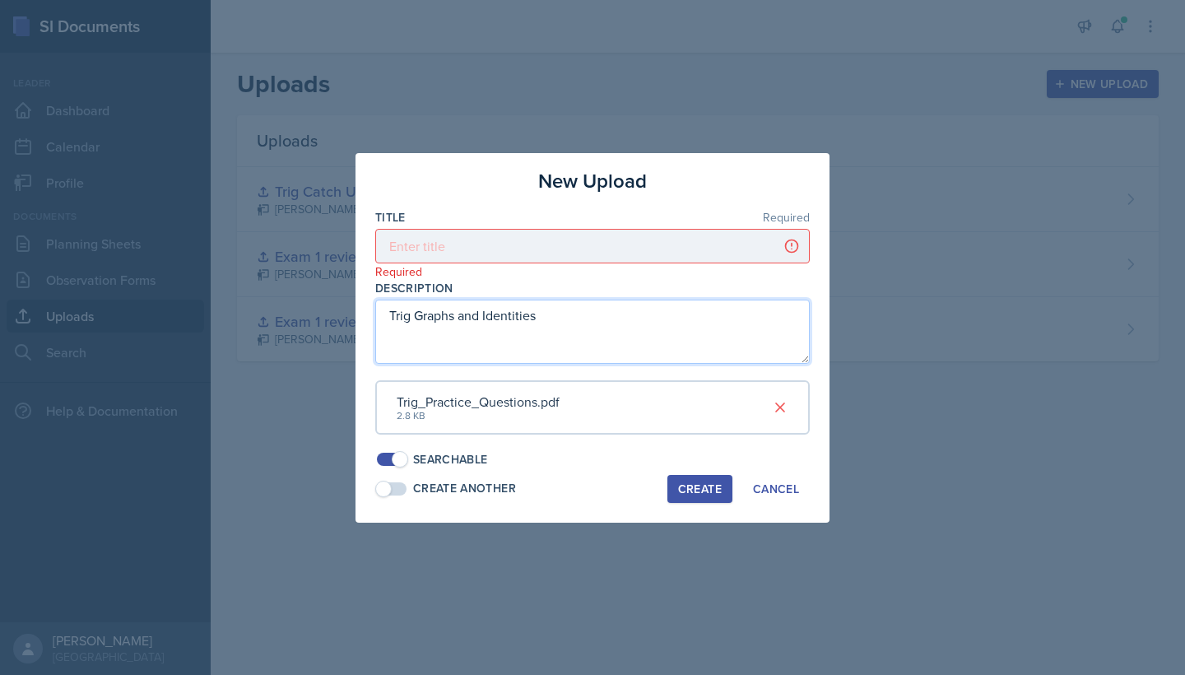
drag, startPoint x: 550, startPoint y: 322, endPoint x: 302, endPoint y: 319, distance: 248.5
click at [302, 319] on div "New Upload Title Required Required Description Trig Graphs and Identities Trig_…" at bounding box center [592, 337] width 1185 height 675
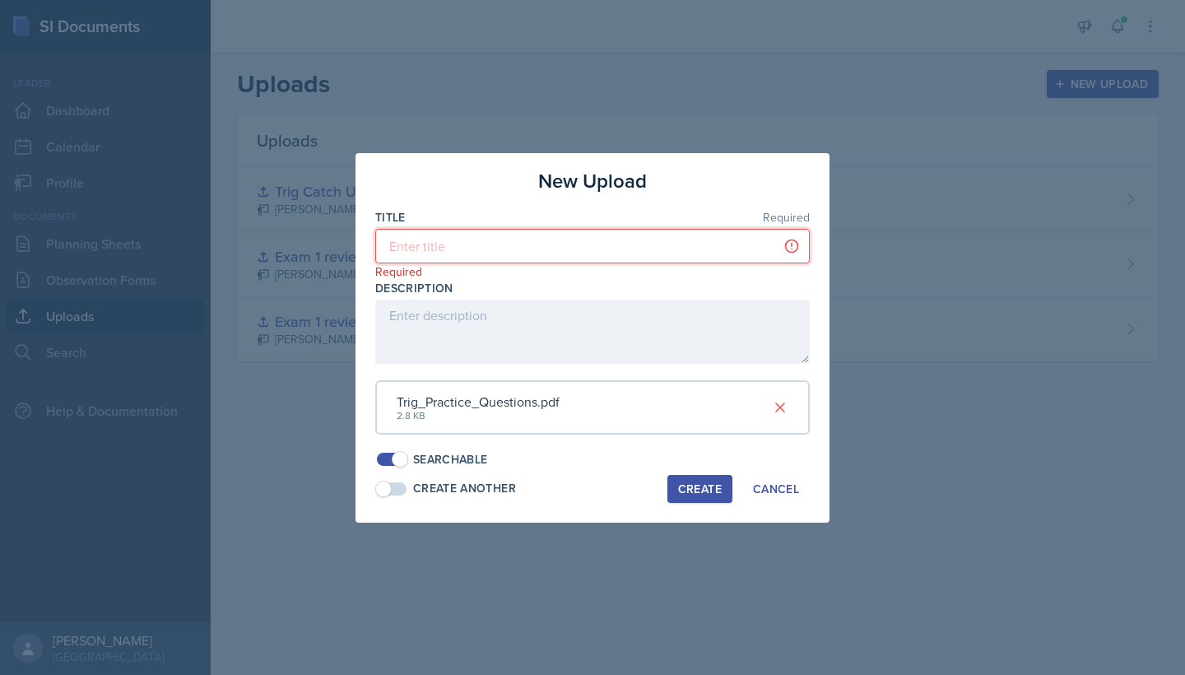
click at [422, 248] on input at bounding box center [592, 246] width 434 height 35
paste input "Trig Graphs and Identities"
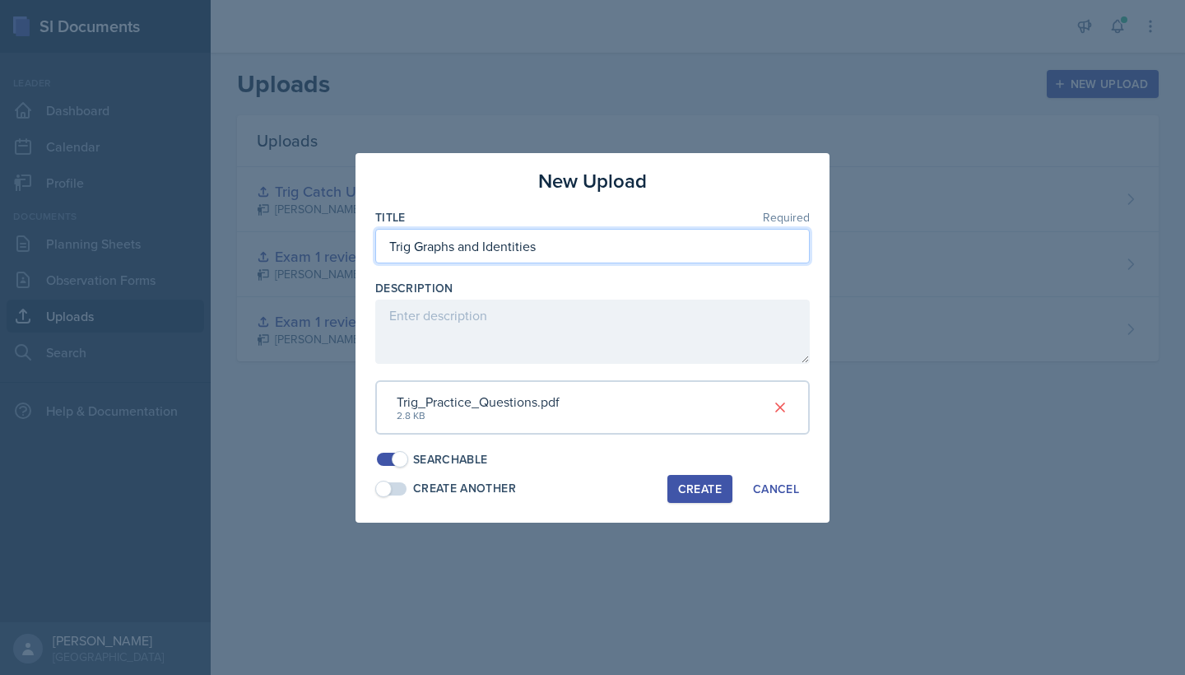
type input "Trig Graphs and Identities"
click at [709, 482] on div "Create" at bounding box center [700, 488] width 44 height 13
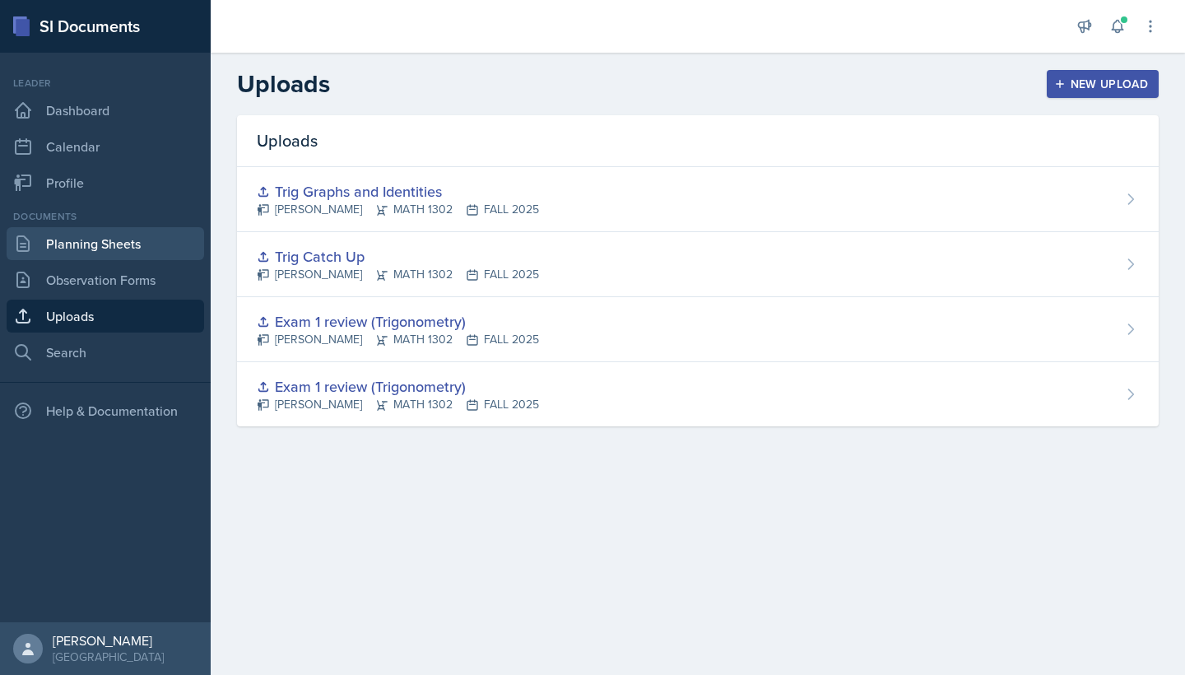
click at [110, 248] on link "Planning Sheets" at bounding box center [105, 243] width 197 height 33
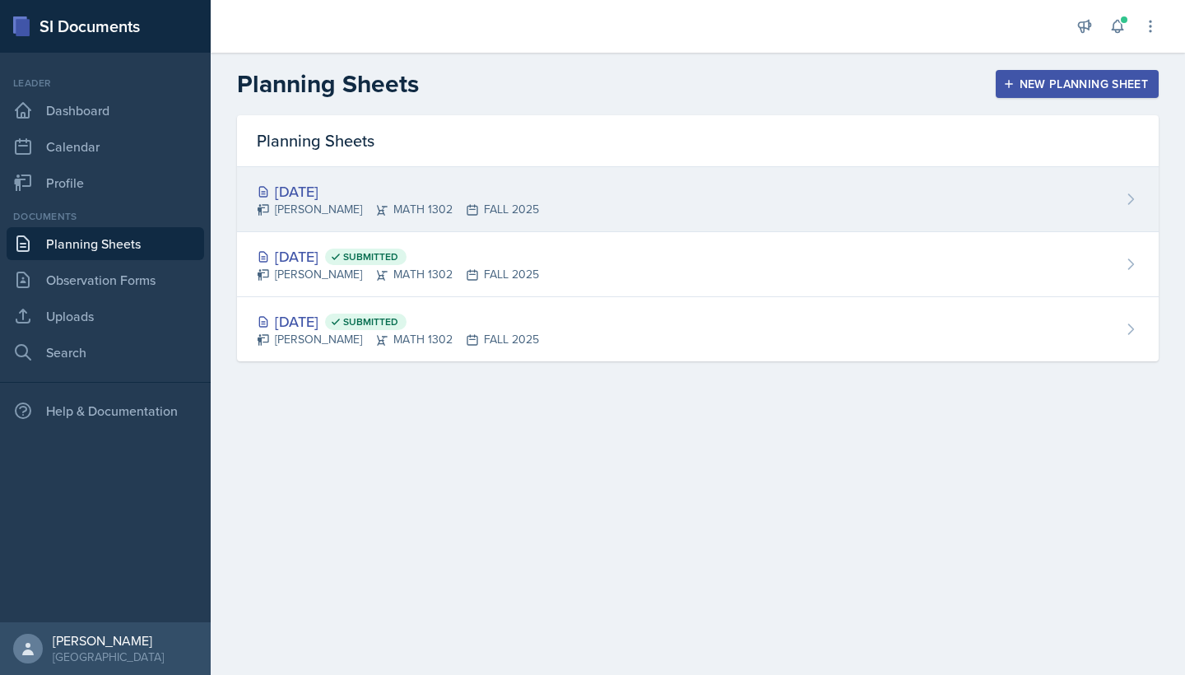
click at [694, 199] on div "[DATE] [PERSON_NAME] MATH 1302 FALL 2025" at bounding box center [697, 199] width 921 height 65
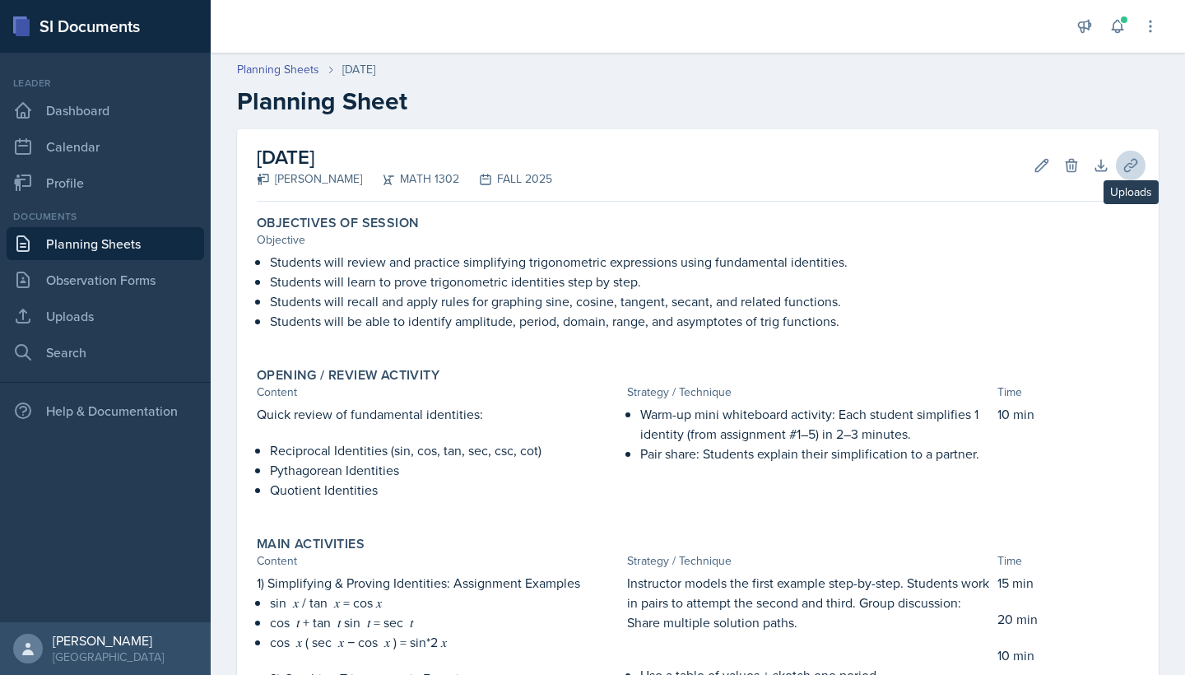
click at [1006, 169] on icon at bounding box center [1130, 165] width 16 height 16
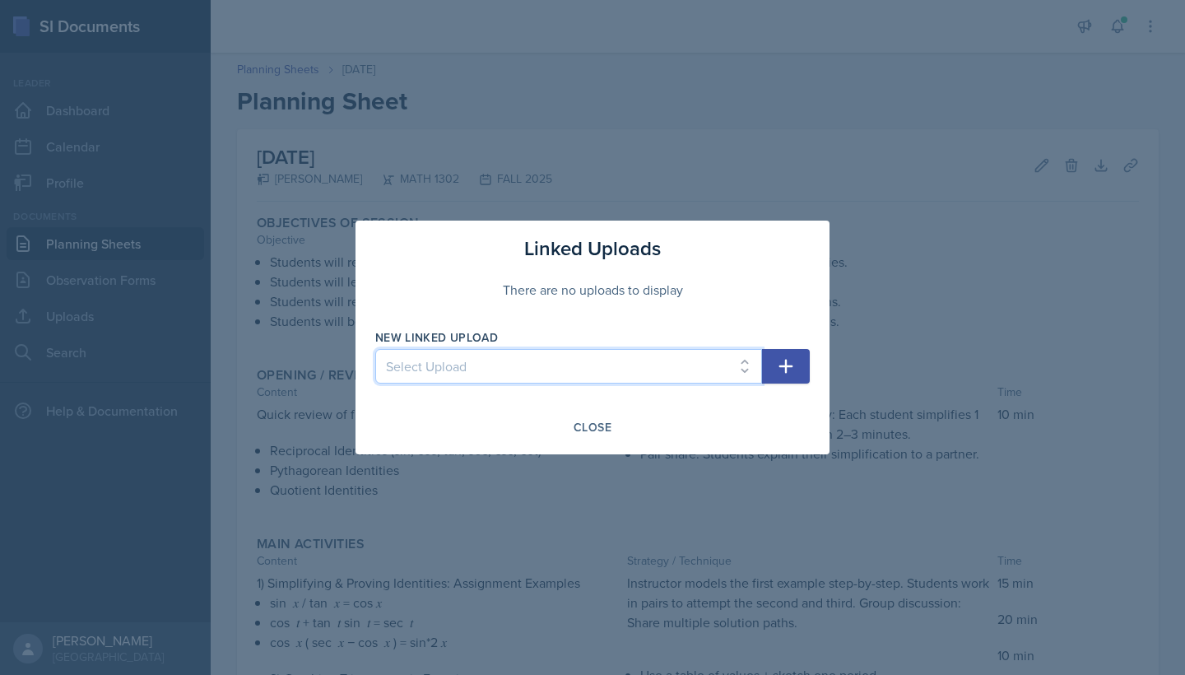
select select "e74cfff3-86f5-40fb-87a3-53b450838594"
click at [787, 366] on icon "button" at bounding box center [786, 367] width 14 height 14
select select
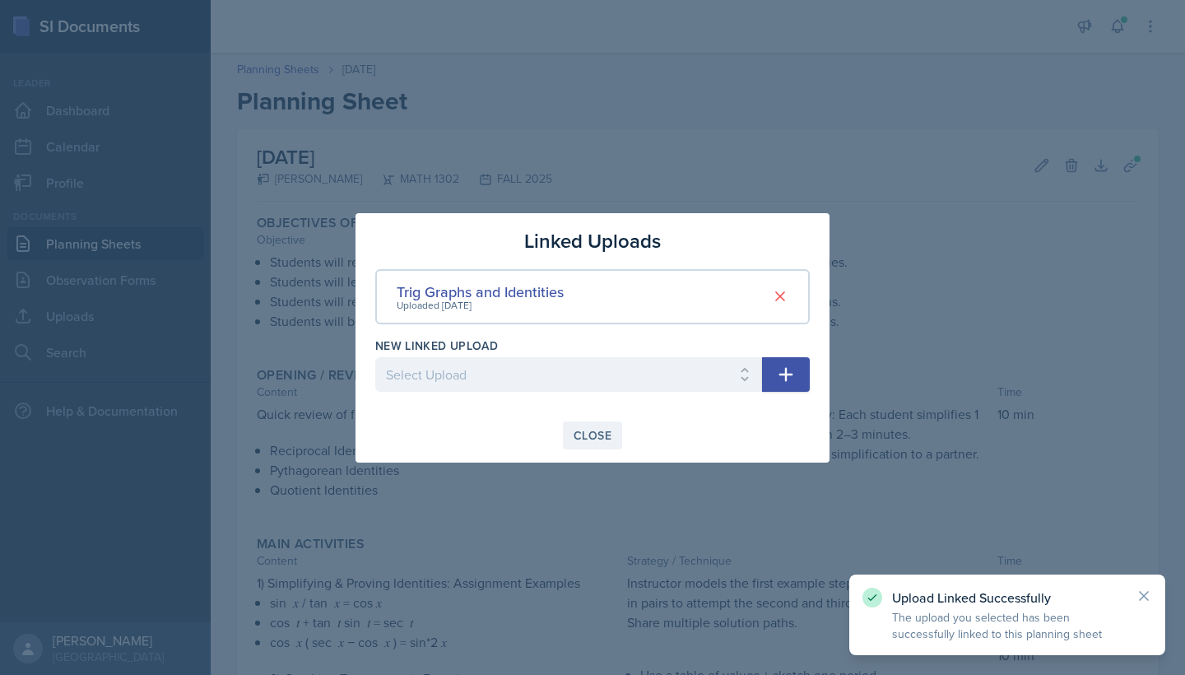
click at [601, 434] on div "Close" at bounding box center [592, 435] width 38 height 13
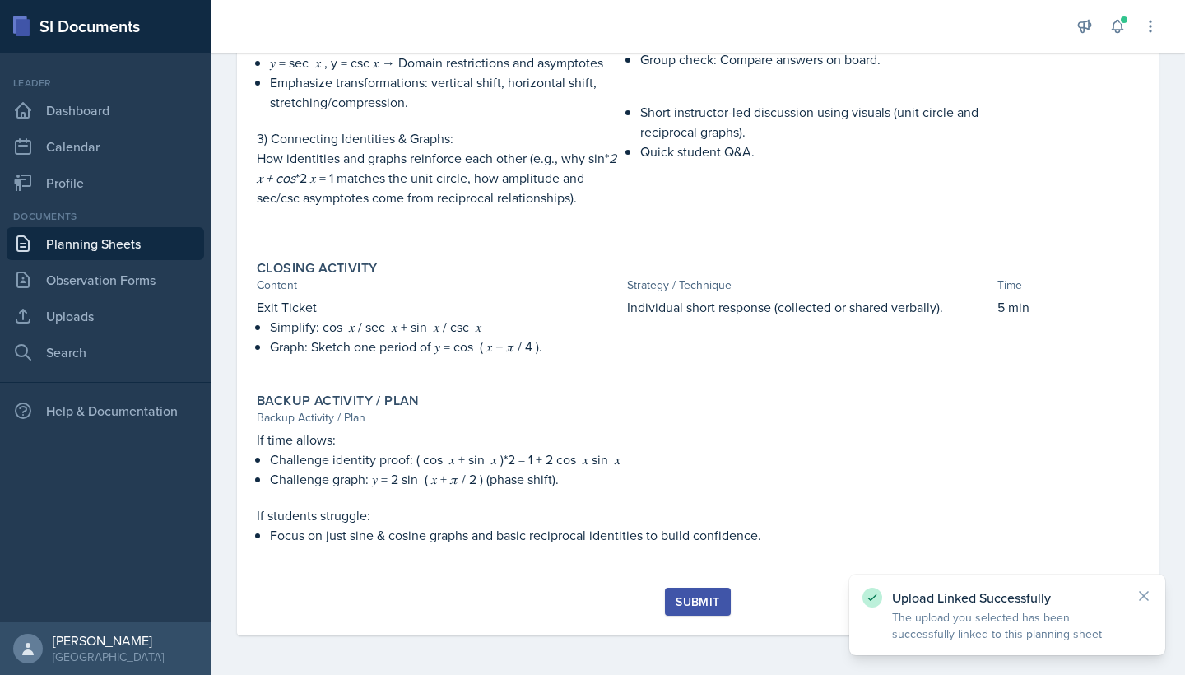
scroll to position [675, 0]
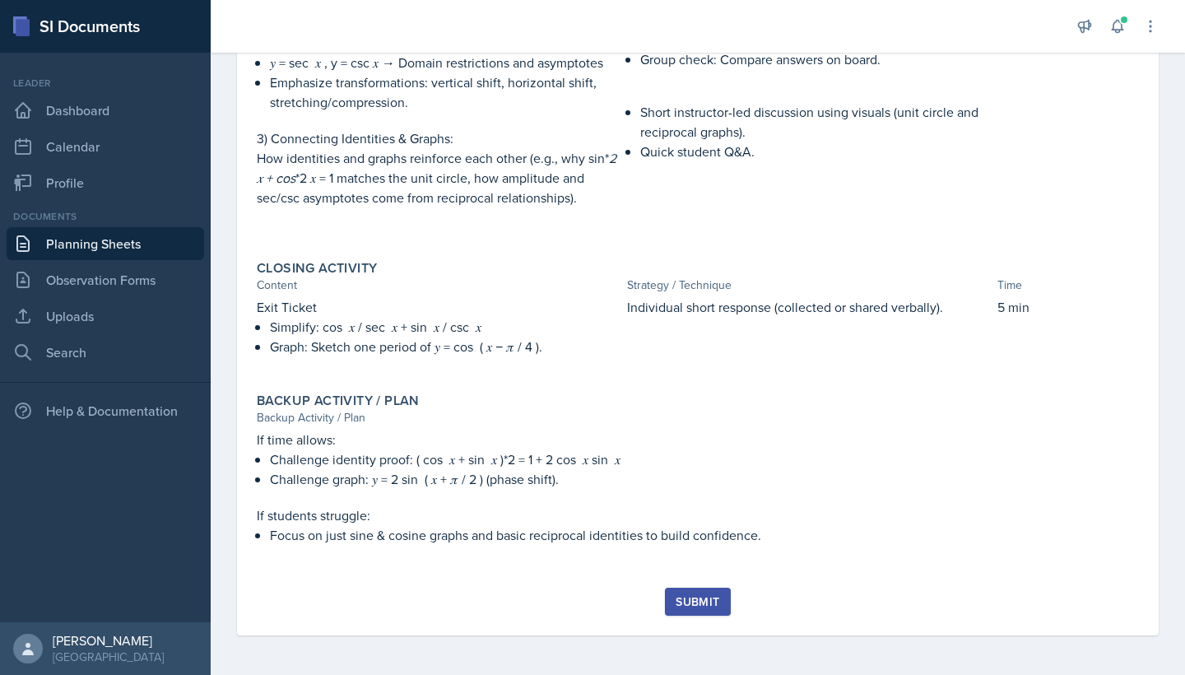
click at [1006, 572] on icon at bounding box center [1143, 596] width 8 height 8
click at [698, 572] on div "Submit" at bounding box center [697, 601] width 44 height 13
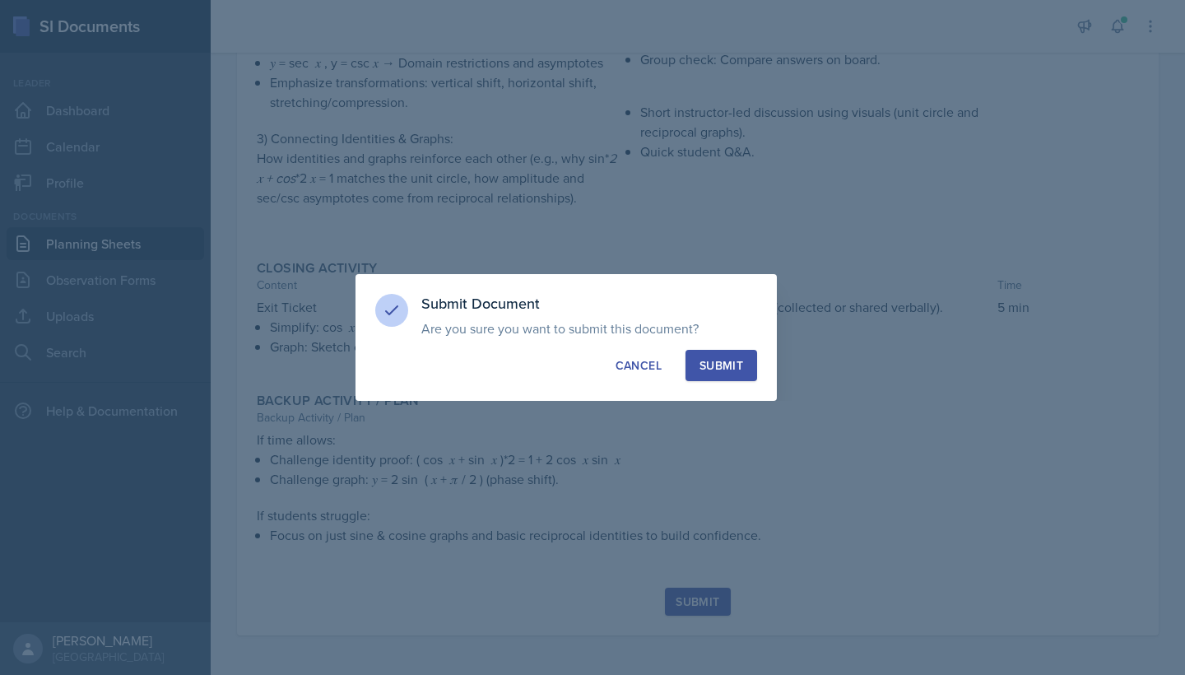
click at [729, 367] on div "Submit" at bounding box center [721, 365] width 44 height 16
